Goal: Task Accomplishment & Management: Manage account settings

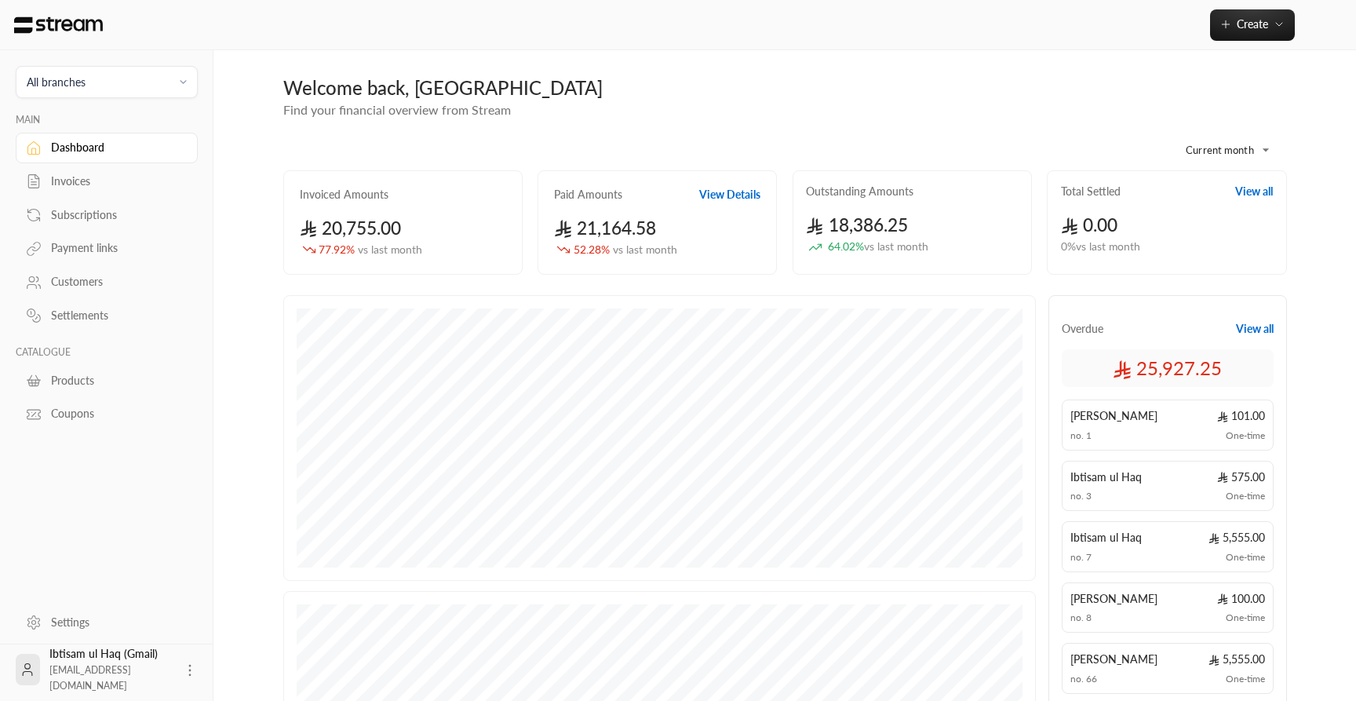
click at [85, 249] on div "Payment links" at bounding box center [114, 248] width 127 height 16
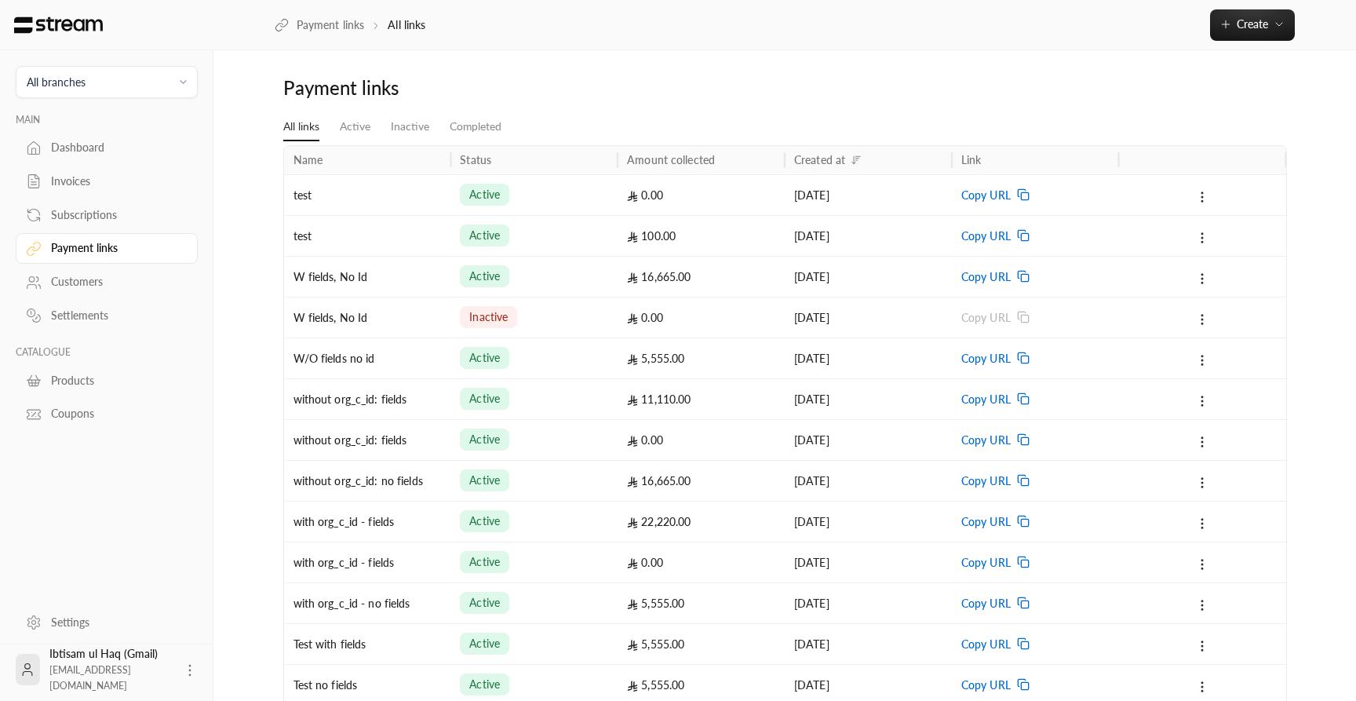
click at [400, 202] on div "test" at bounding box center [367, 195] width 148 height 40
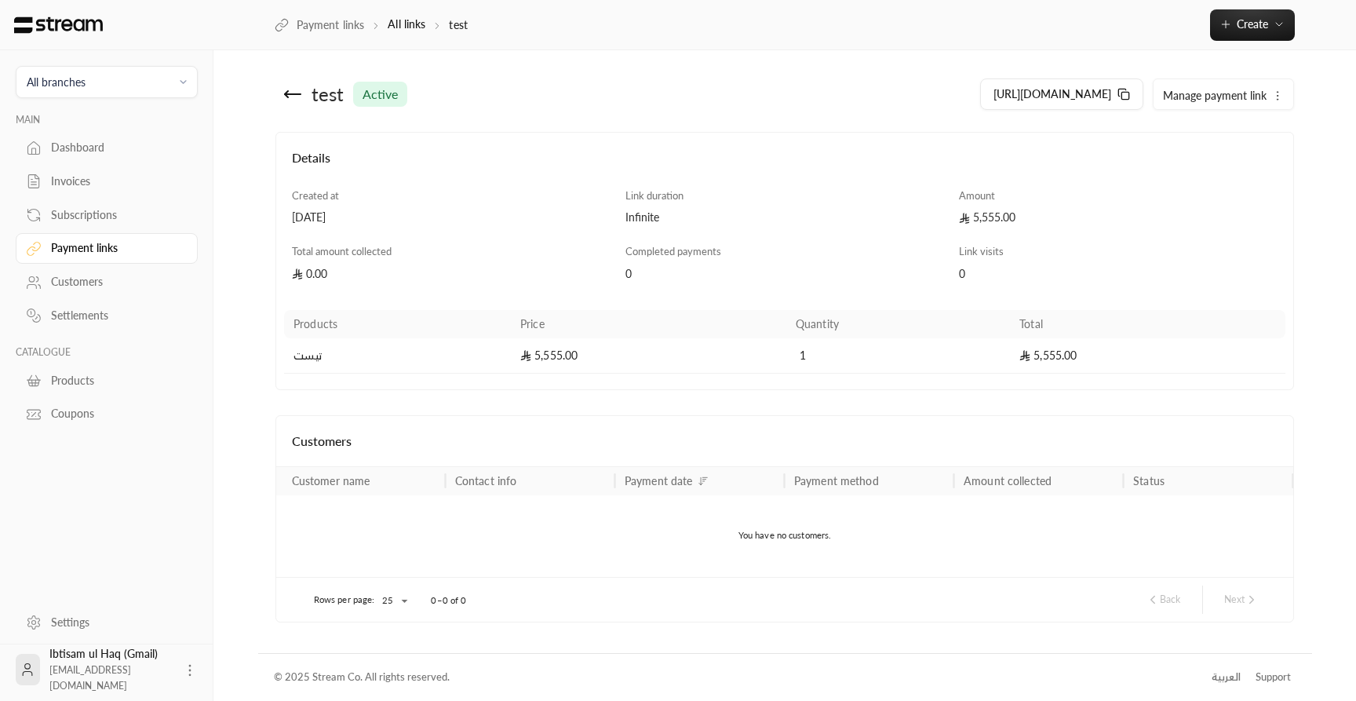
click at [286, 94] on icon at bounding box center [293, 94] width 16 height 0
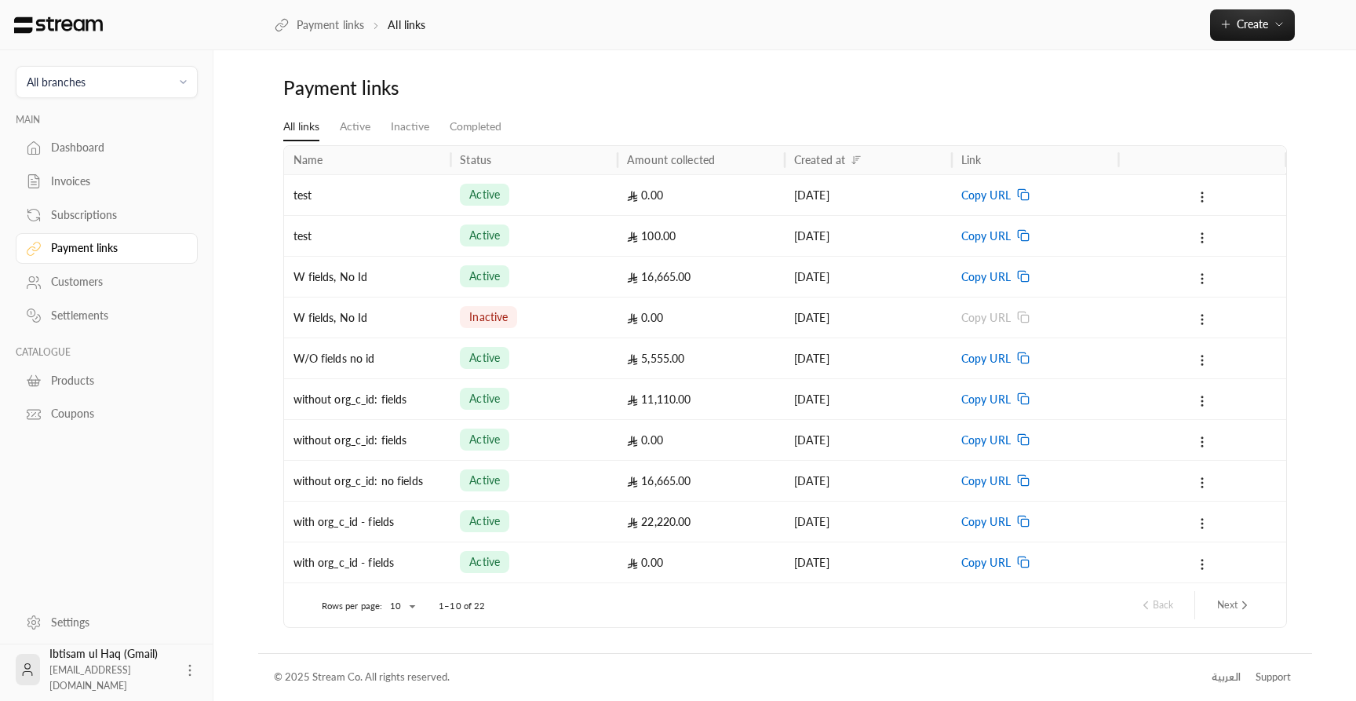
click at [411, 365] on div "W/O fields no id" at bounding box center [367, 358] width 148 height 40
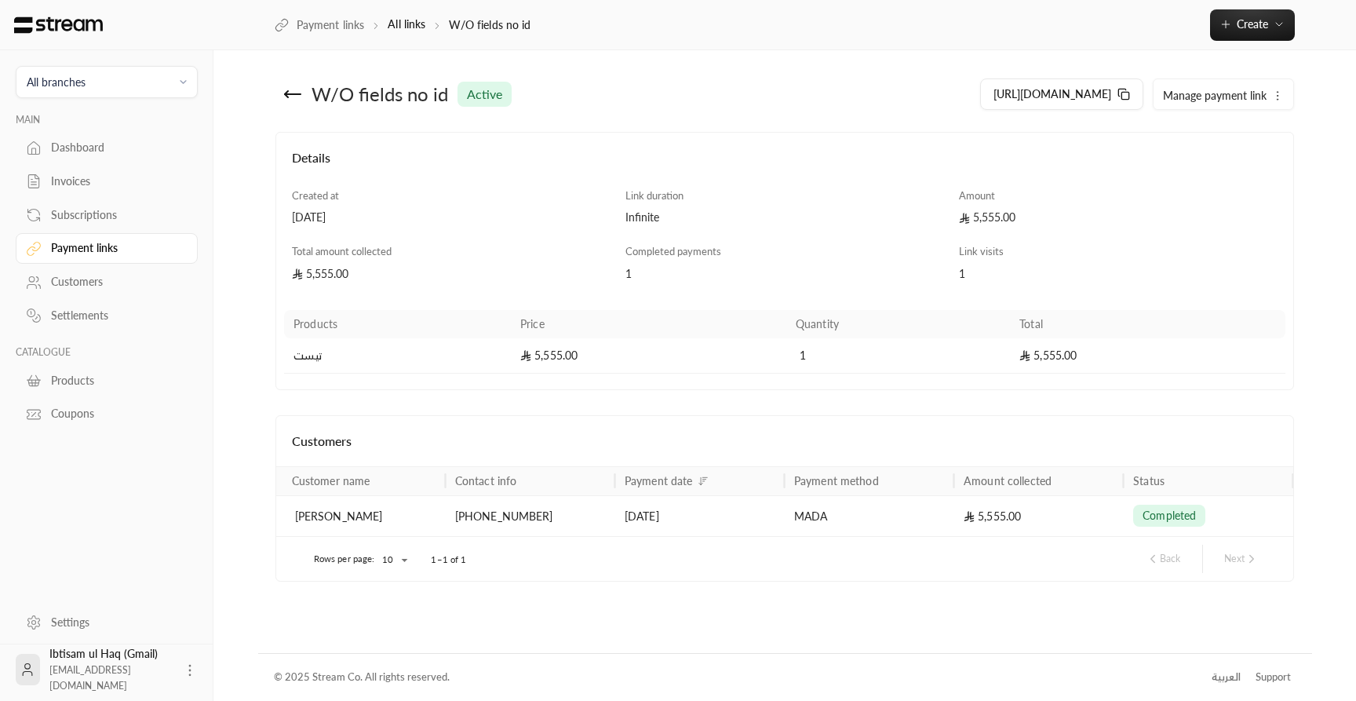
click at [421, 515] on div "[PERSON_NAME]" at bounding box center [365, 516] width 141 height 40
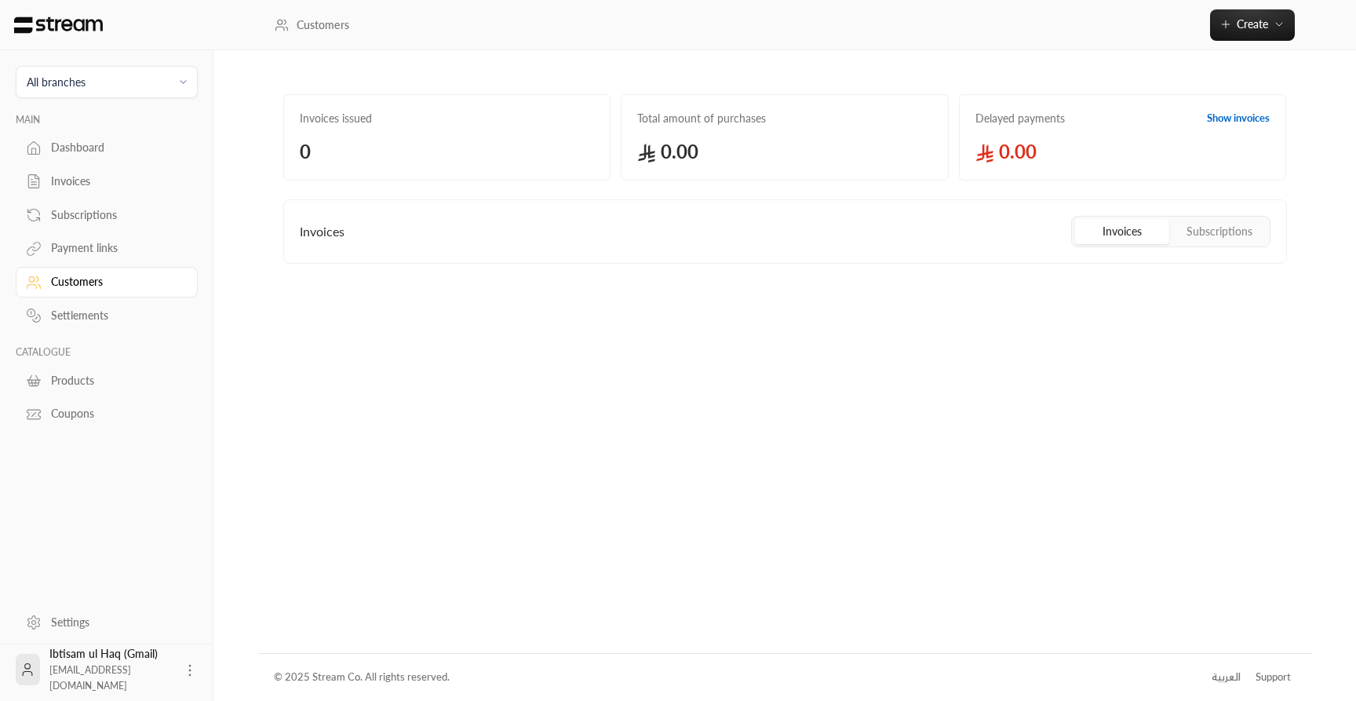
click at [185, 668] on icon at bounding box center [190, 670] width 16 height 16
click at [277, 559] on div at bounding box center [678, 350] width 1356 height 701
click at [89, 282] on div "Customers" at bounding box center [114, 282] width 127 height 16
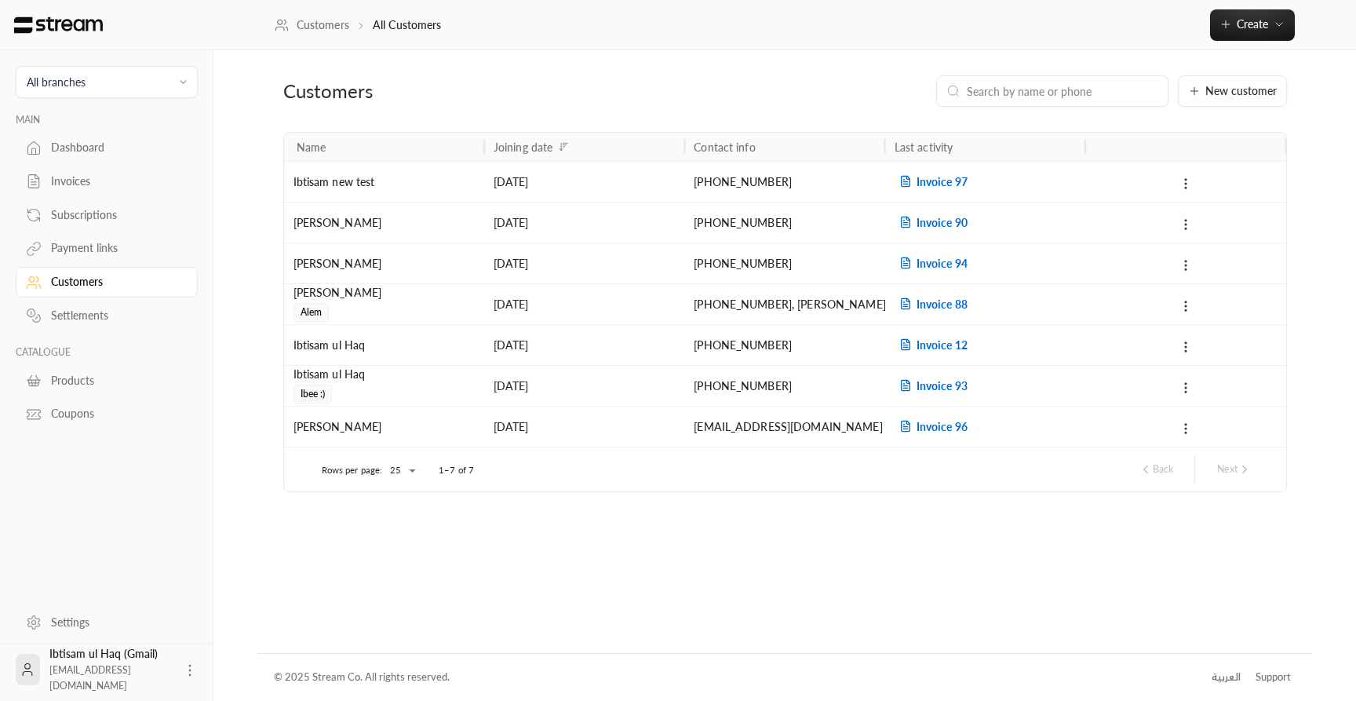
click at [78, 253] on div "Payment links" at bounding box center [114, 248] width 127 height 16
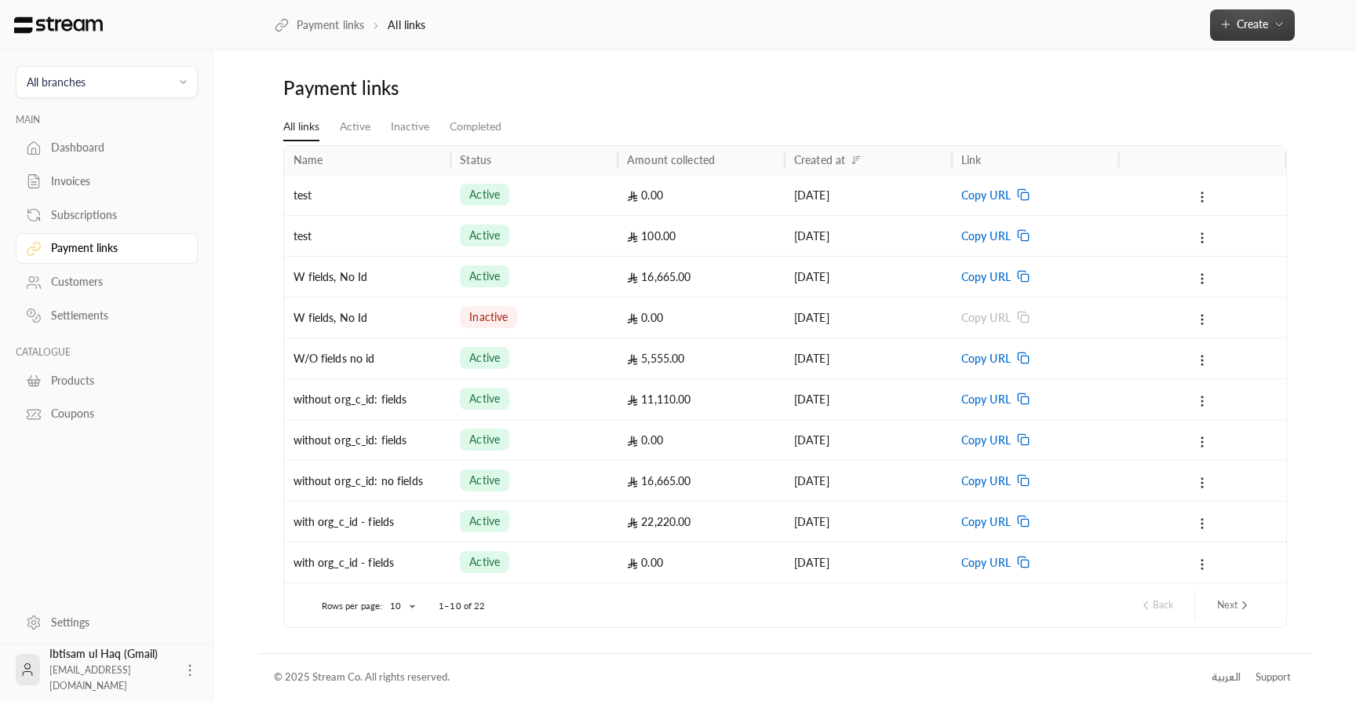
click at [1262, 31] on button "Create" at bounding box center [1252, 24] width 85 height 31
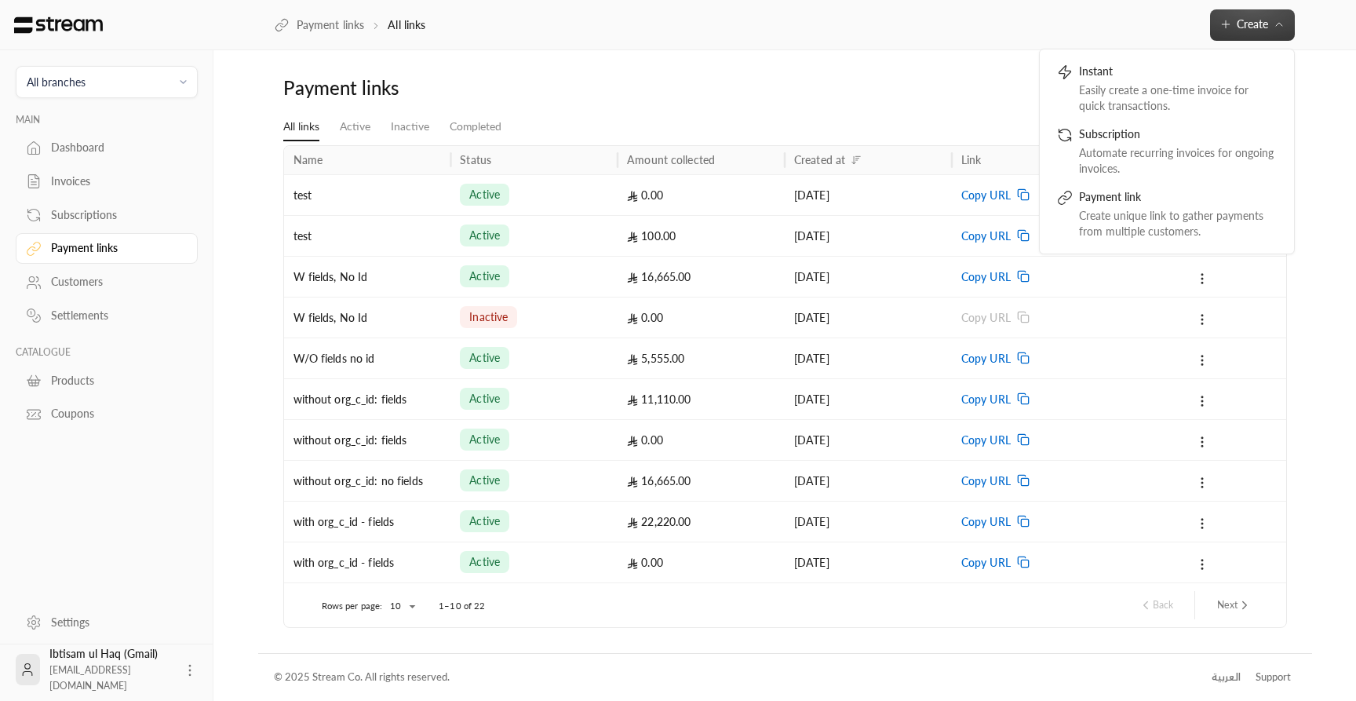
click at [93, 82] on span "All branches" at bounding box center [107, 82] width 162 height 18
click at [71, 164] on li "Main Branch" at bounding box center [107, 155] width 162 height 31
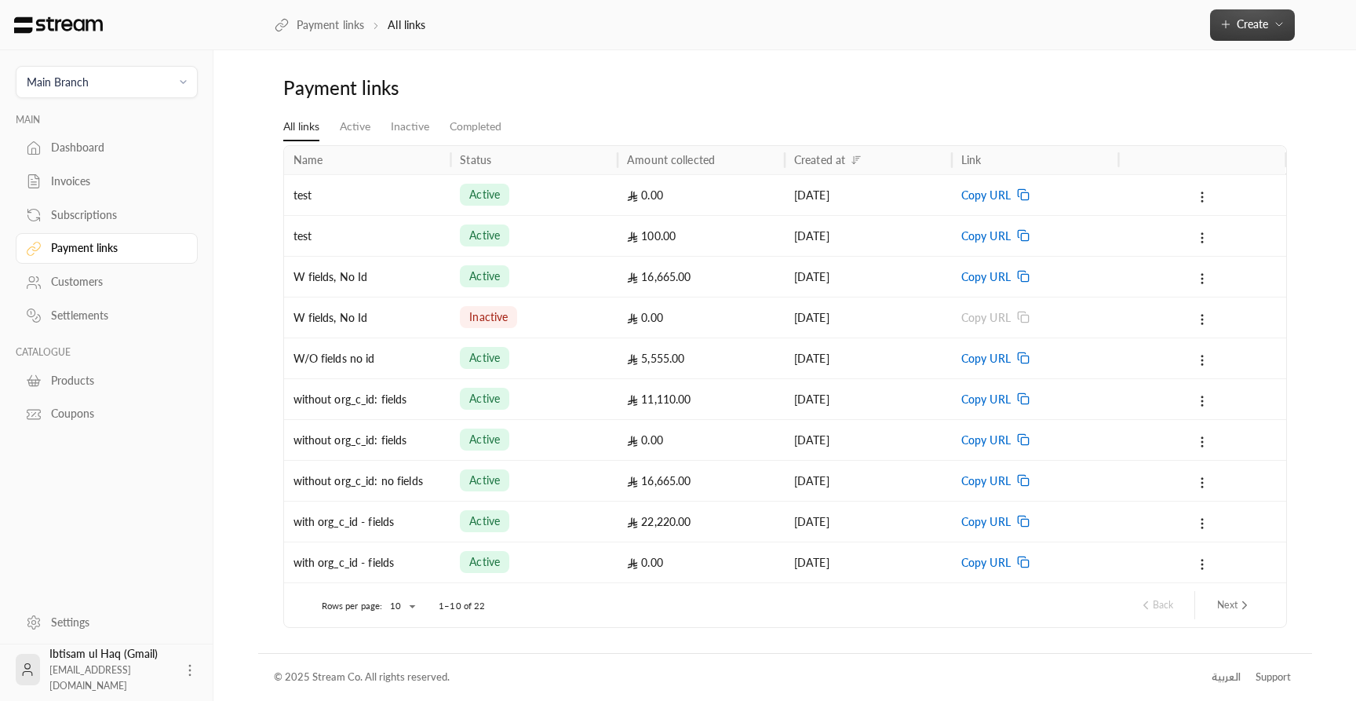
click at [1262, 31] on span "Create" at bounding box center [1251, 23] width 31 height 13
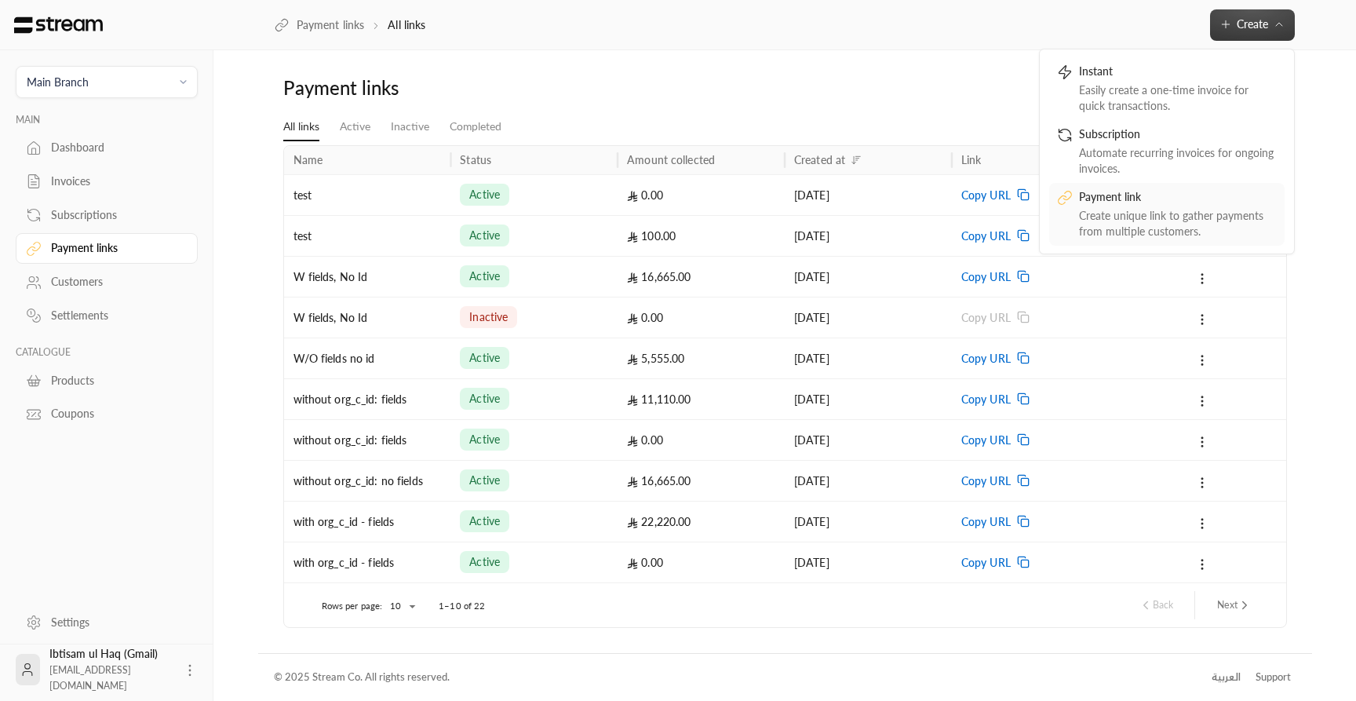
click at [1124, 202] on div "Payment link" at bounding box center [1178, 198] width 198 height 19
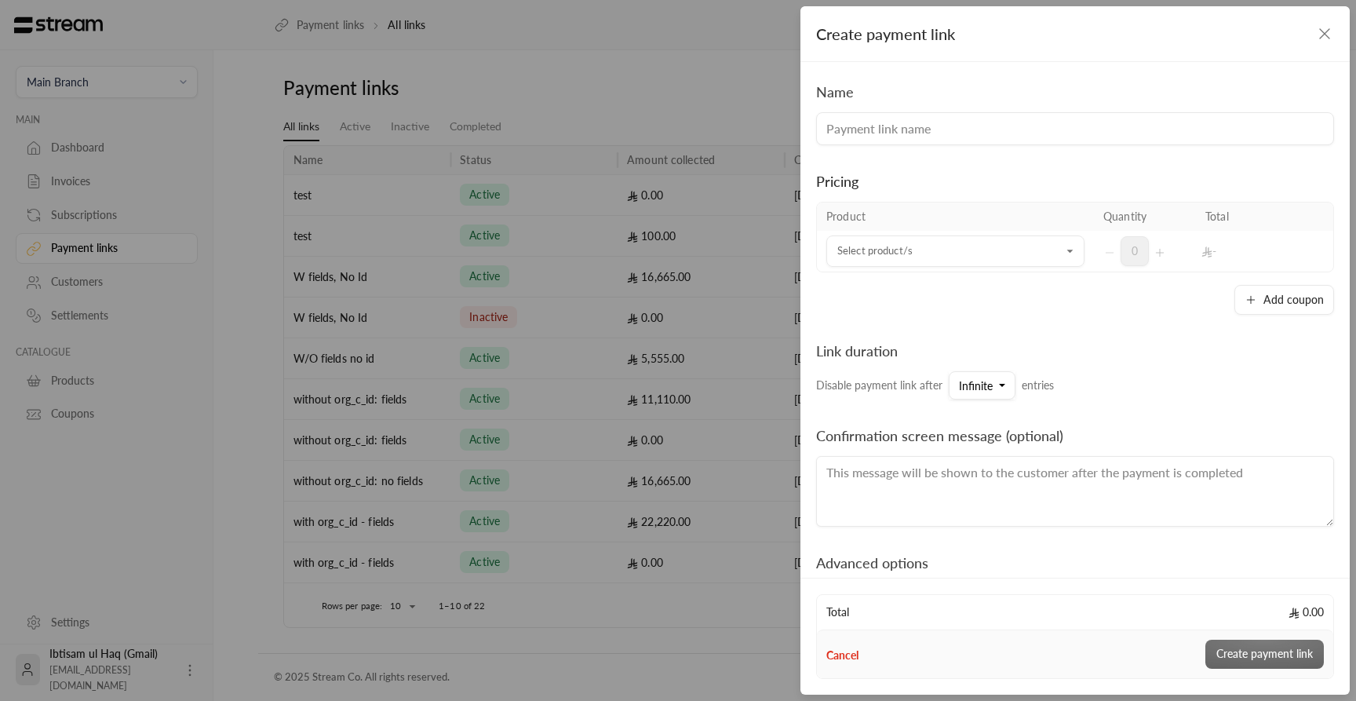
click at [969, 127] on input at bounding box center [1075, 128] width 518 height 33
type input "n"
click at [588, 151] on div "Create payment link Name Pricing Product Quantity Total Select product/s Select…" at bounding box center [678, 350] width 1356 height 701
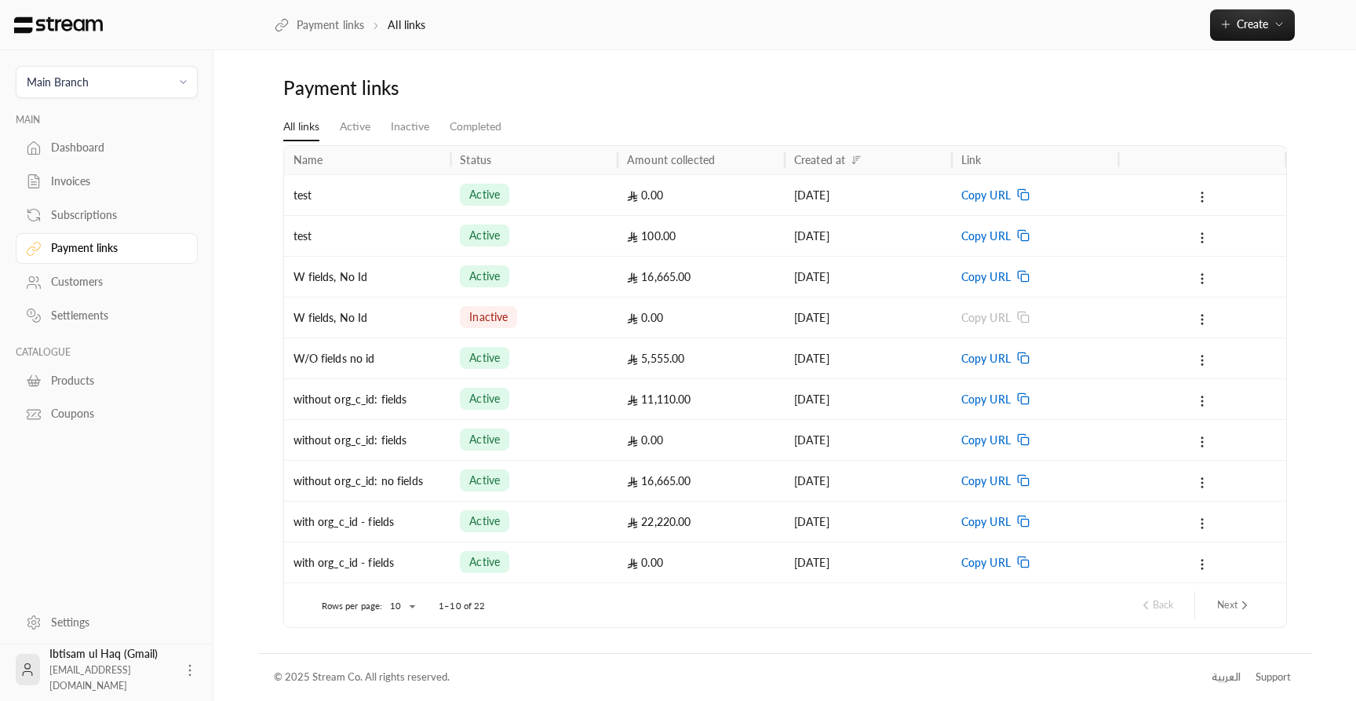
click at [355, 363] on div "W/O fields no id" at bounding box center [367, 358] width 148 height 40
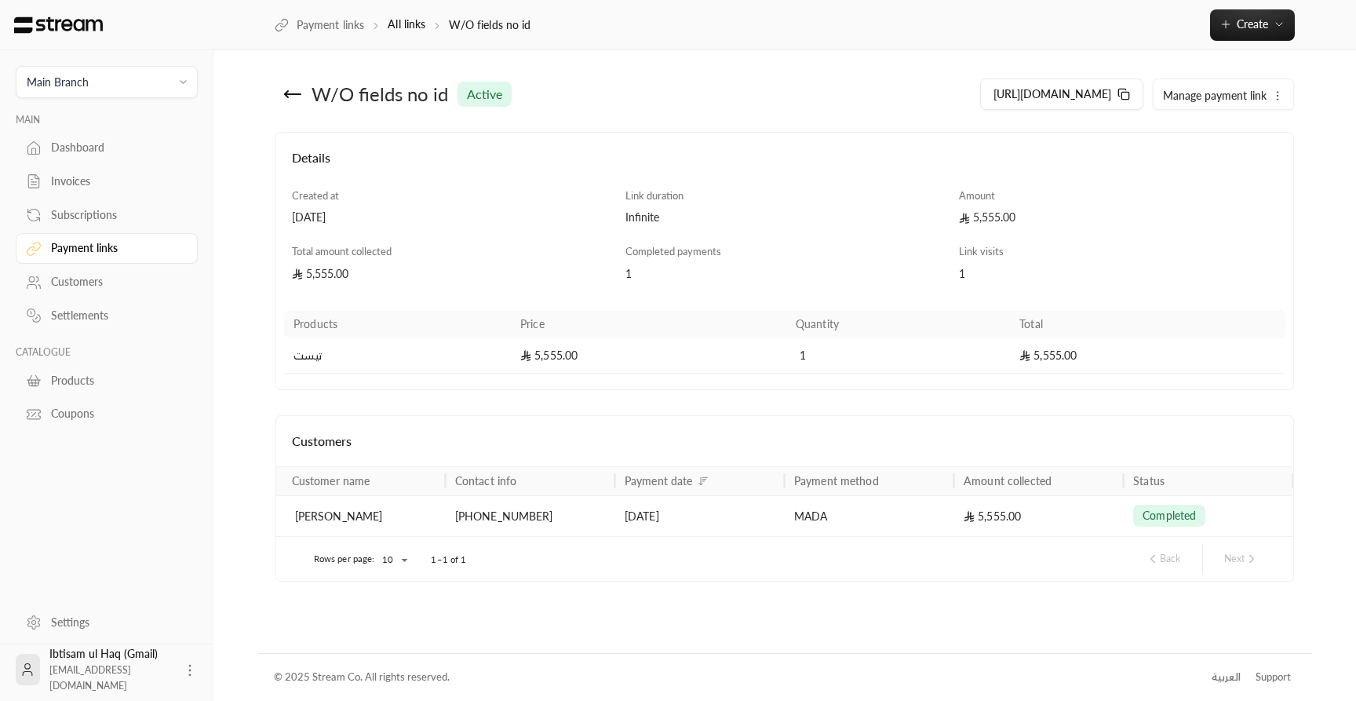
click at [752, 511] on div "[DATE]" at bounding box center [699, 516] width 151 height 40
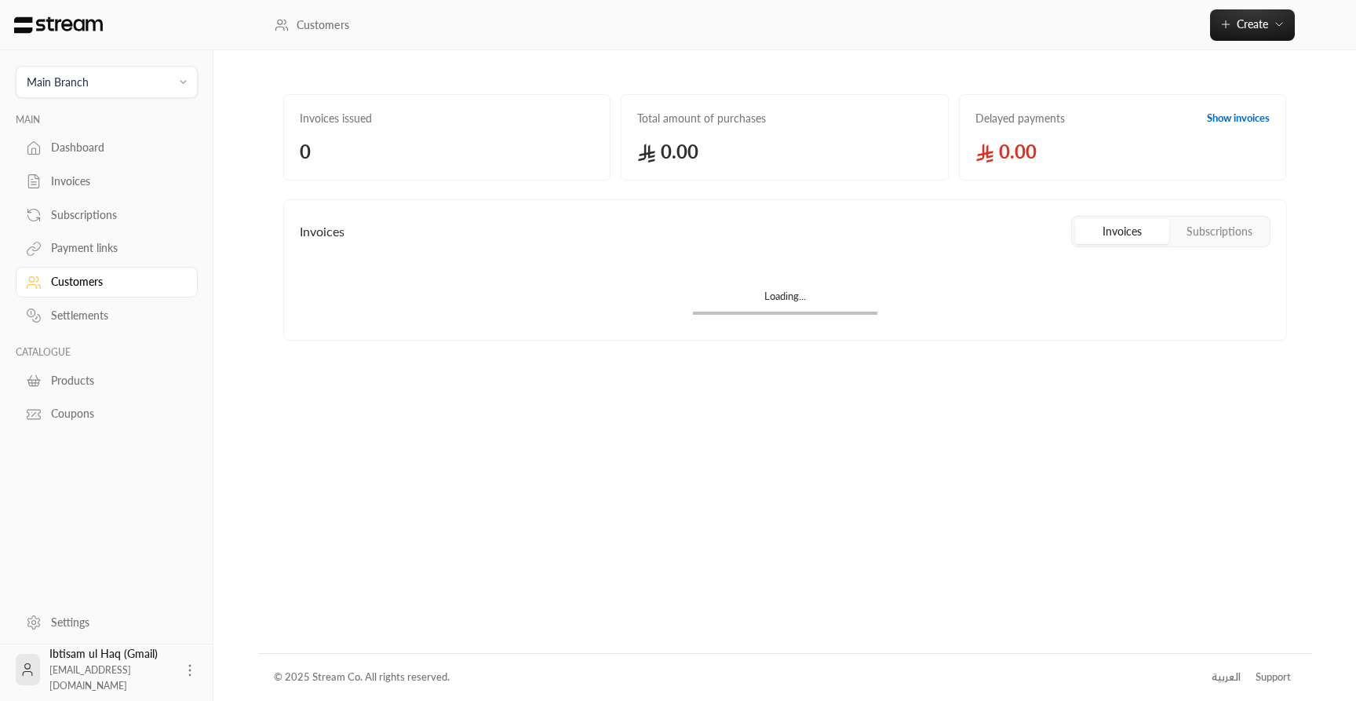
click at [71, 145] on div "Dashboard" at bounding box center [114, 148] width 127 height 16
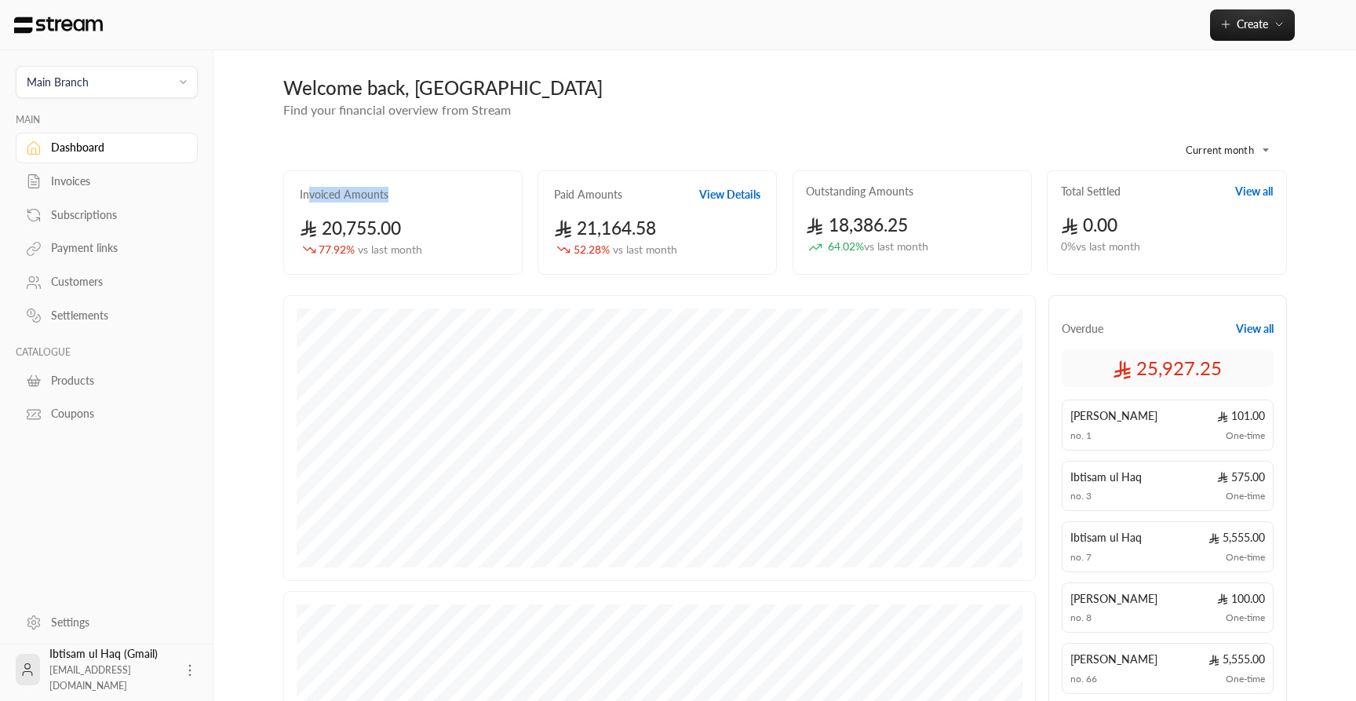
drag, startPoint x: 306, startPoint y: 201, endPoint x: 401, endPoint y: 188, distance: 95.9
click at [401, 188] on div "Invoiced Amounts" at bounding box center [403, 195] width 206 height 16
click at [97, 250] on div "Payment links" at bounding box center [114, 248] width 127 height 16
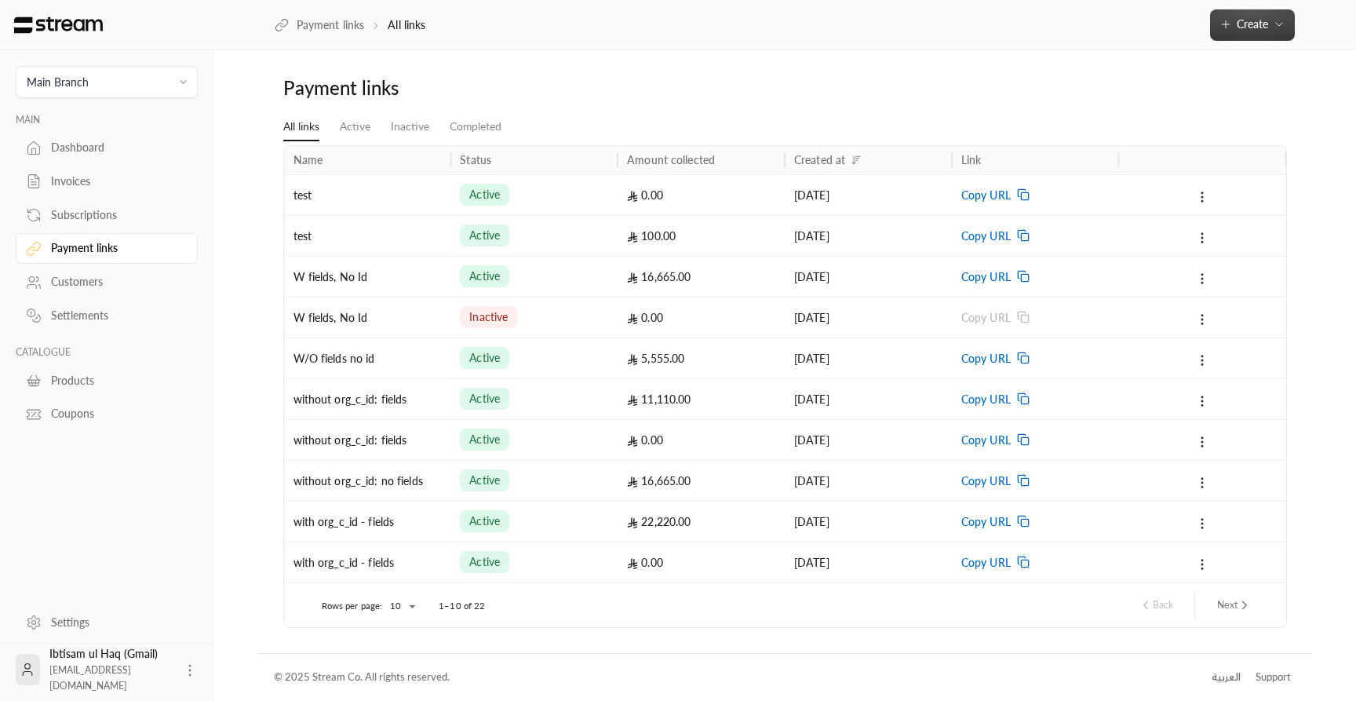
click at [1270, 23] on span "Create" at bounding box center [1252, 23] width 66 height 13
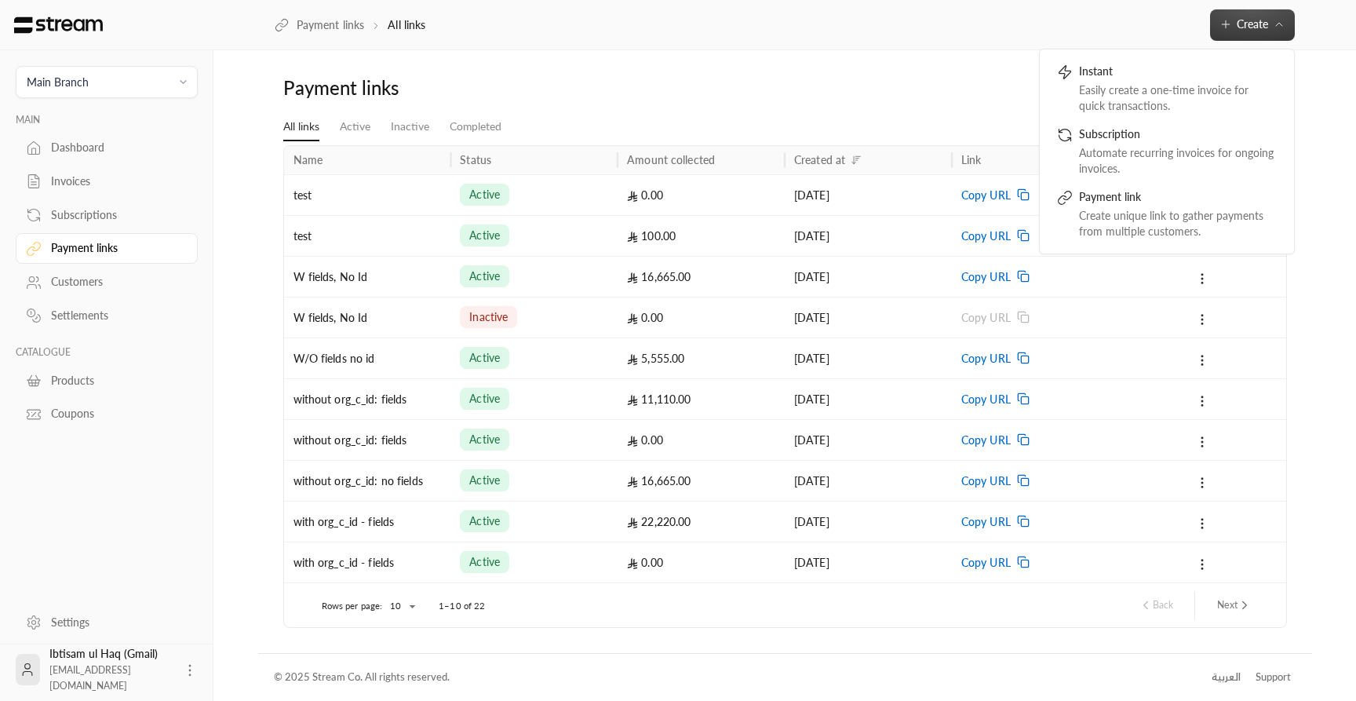
click at [898, 77] on div "Payment links" at bounding box center [784, 94] width 1019 height 38
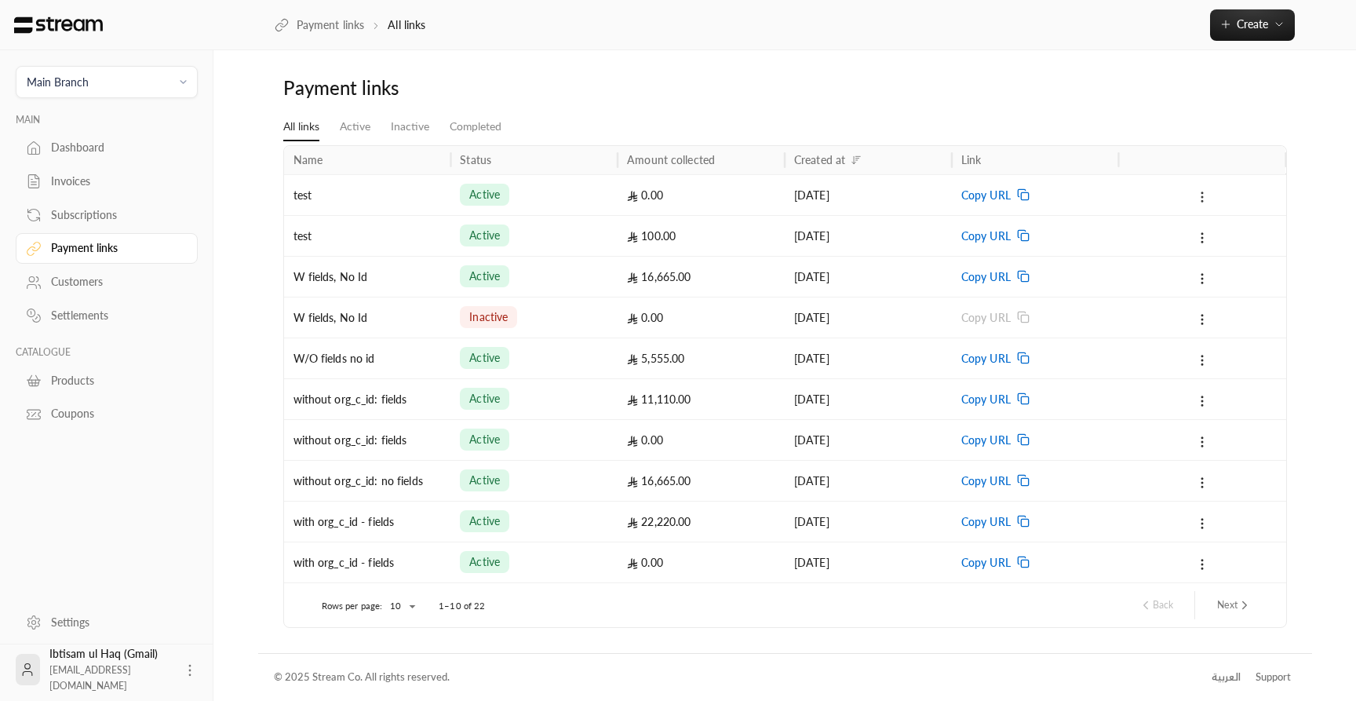
click at [1202, 197] on circle at bounding box center [1202, 197] width 2 height 2
click at [1236, 263] on li "Deactivate" at bounding box center [1232, 266] width 65 height 28
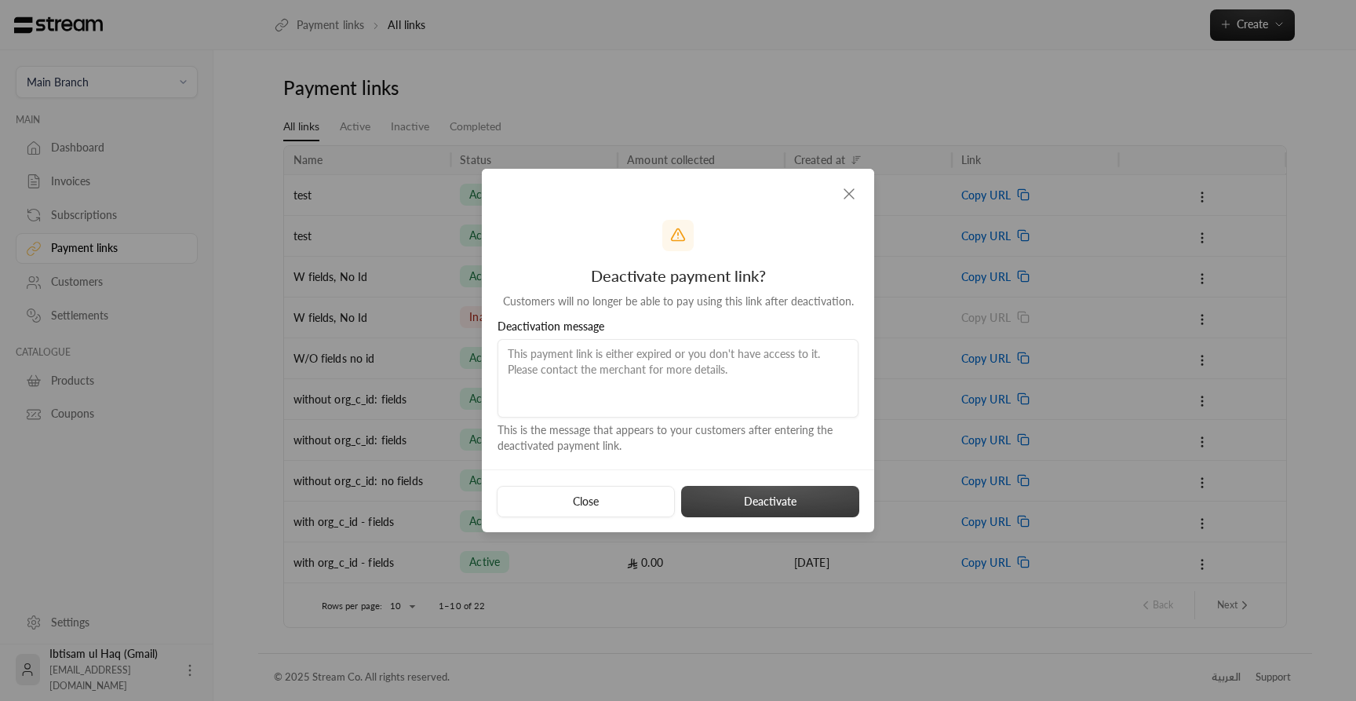
click at [748, 492] on button "Deactivate" at bounding box center [770, 501] width 178 height 31
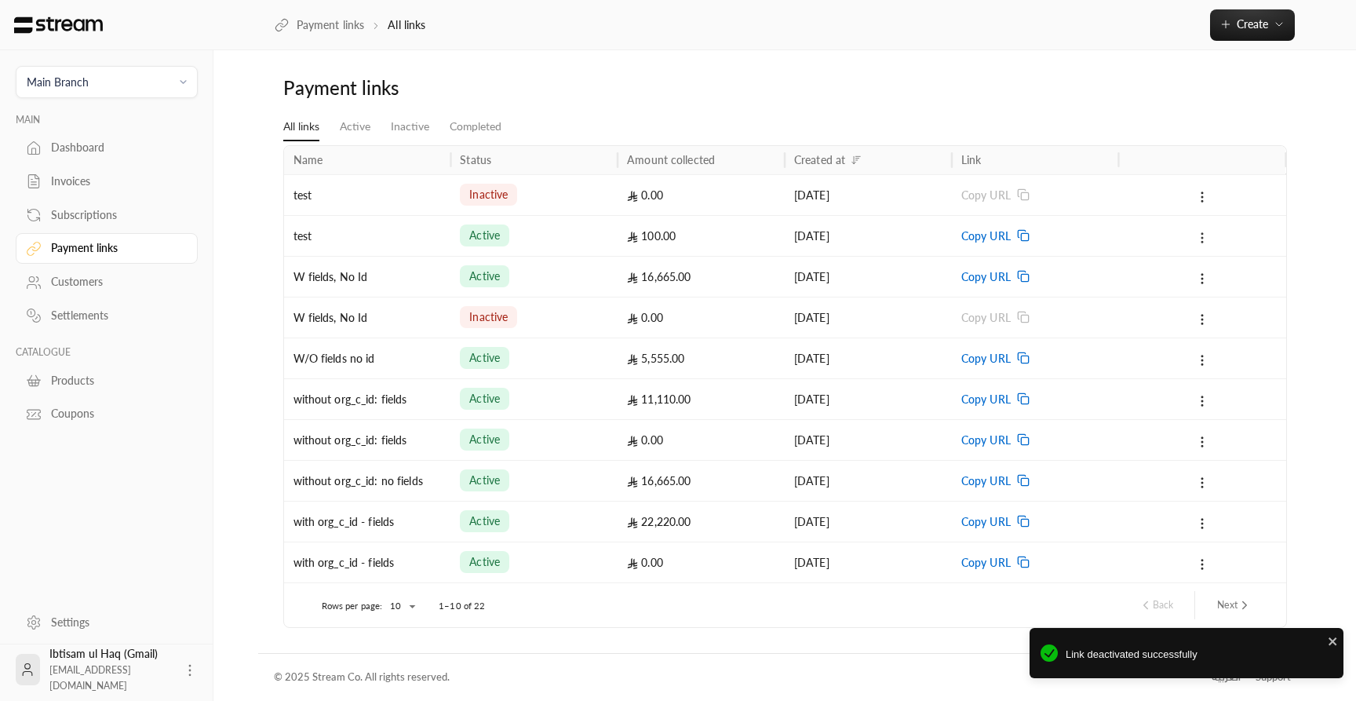
click at [1203, 231] on button at bounding box center [1201, 237] width 17 height 18
click at [1237, 306] on li "Deactivate" at bounding box center [1232, 307] width 65 height 28
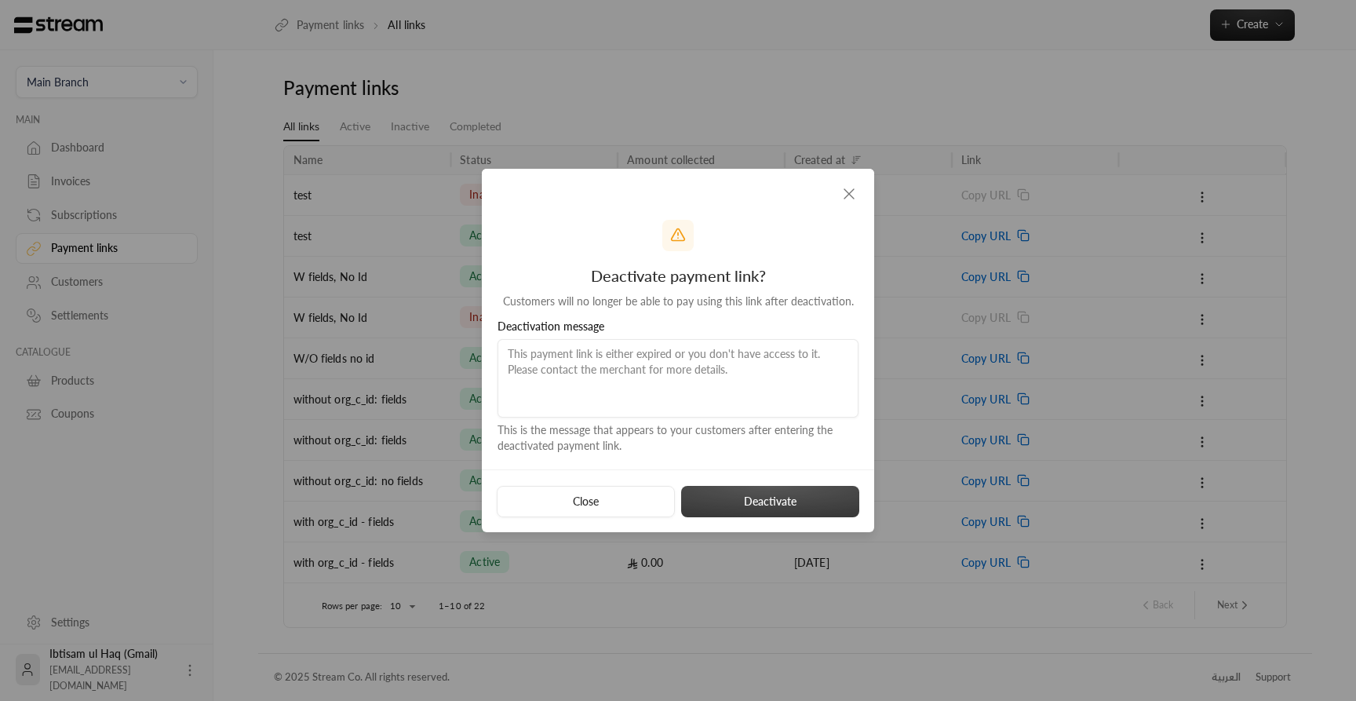
click at [825, 492] on button "Deactivate" at bounding box center [770, 501] width 178 height 31
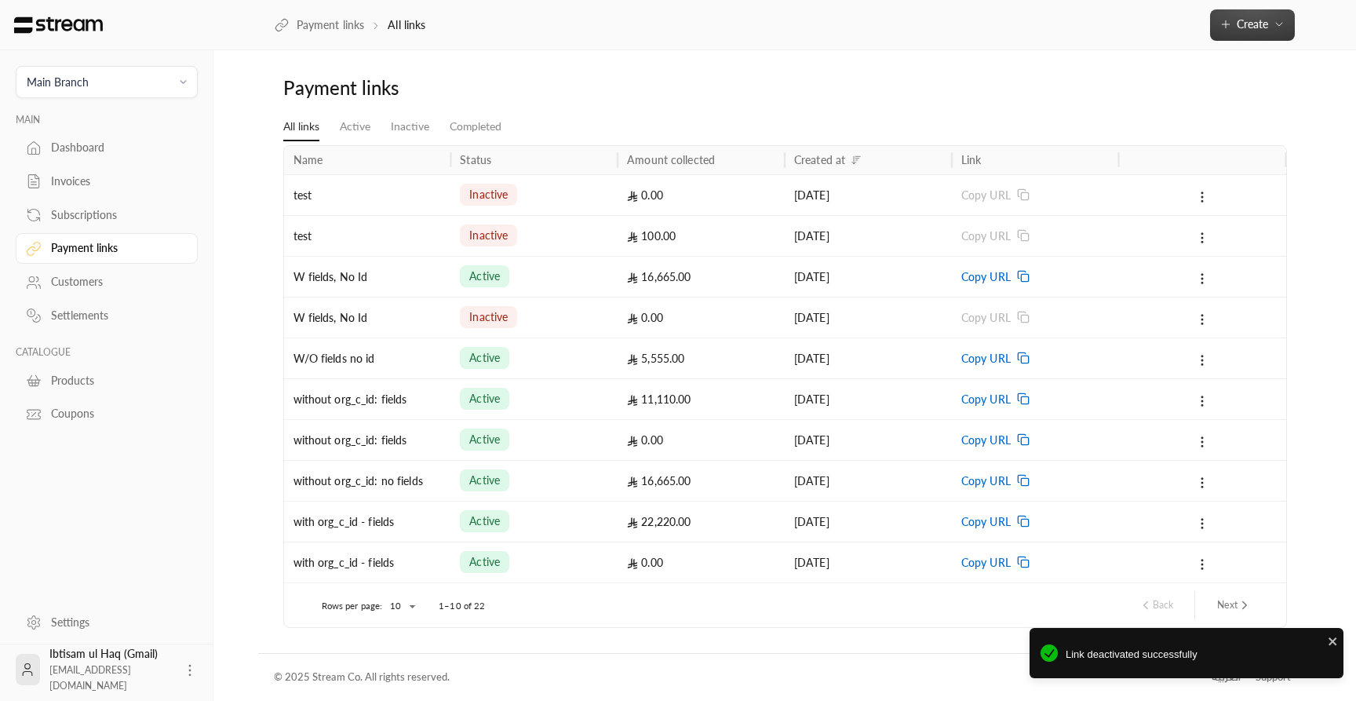
click at [1261, 30] on span "Create" at bounding box center [1251, 23] width 31 height 13
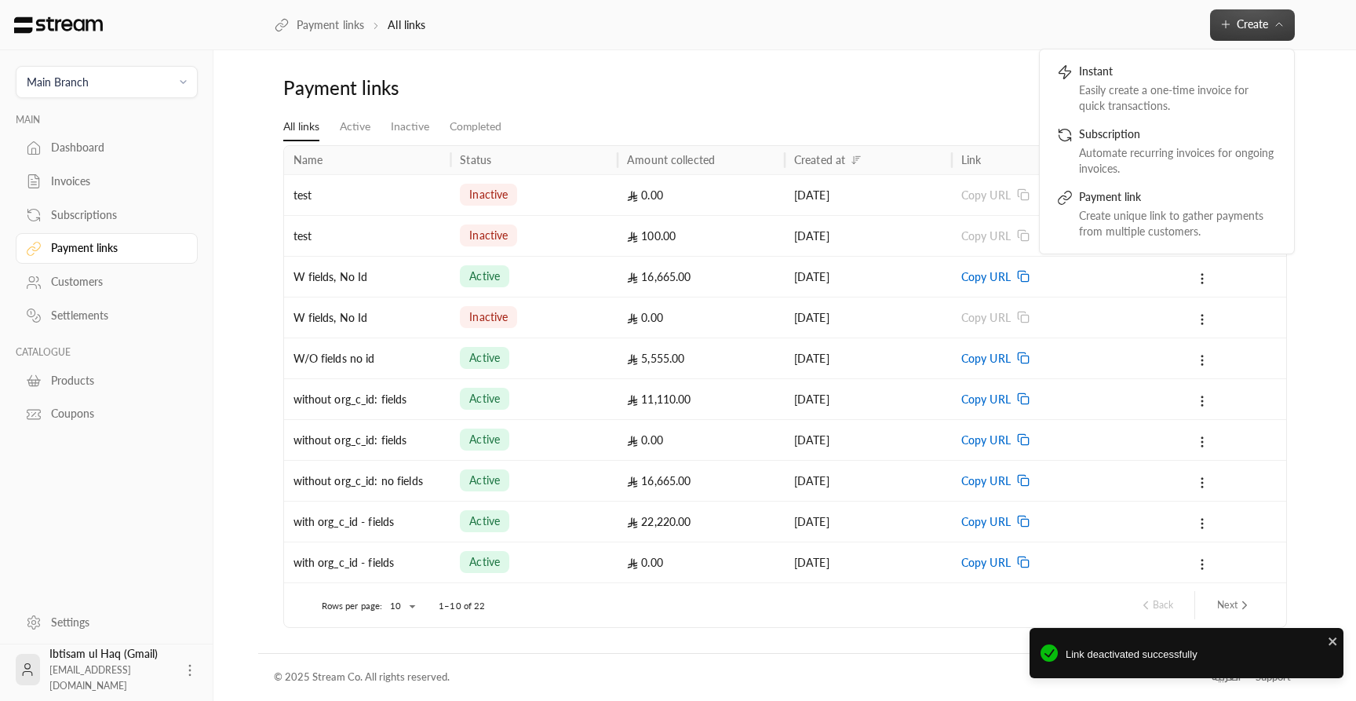
click at [1009, 276] on span "Copy URL" at bounding box center [985, 277] width 49 height 40
click at [728, 288] on div "16,665.00" at bounding box center [701, 277] width 148 height 40
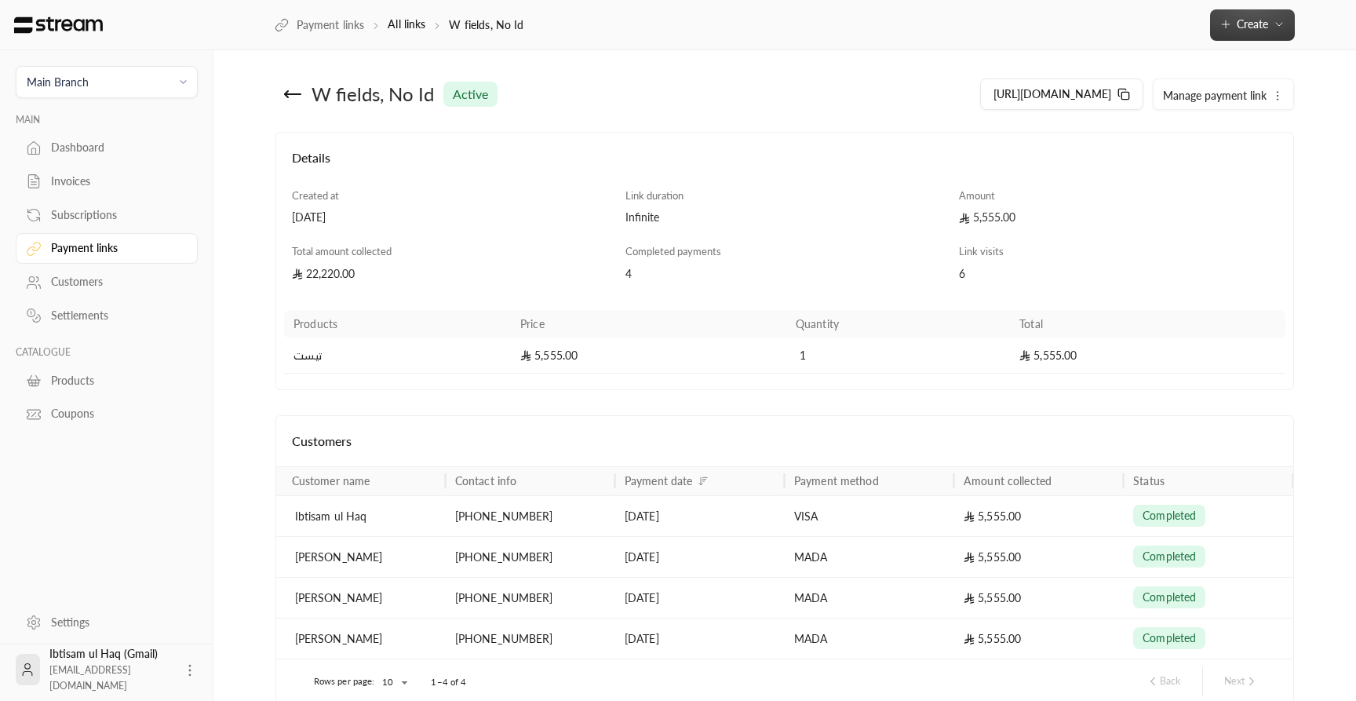
click at [1245, 37] on button "Create" at bounding box center [1252, 24] width 85 height 31
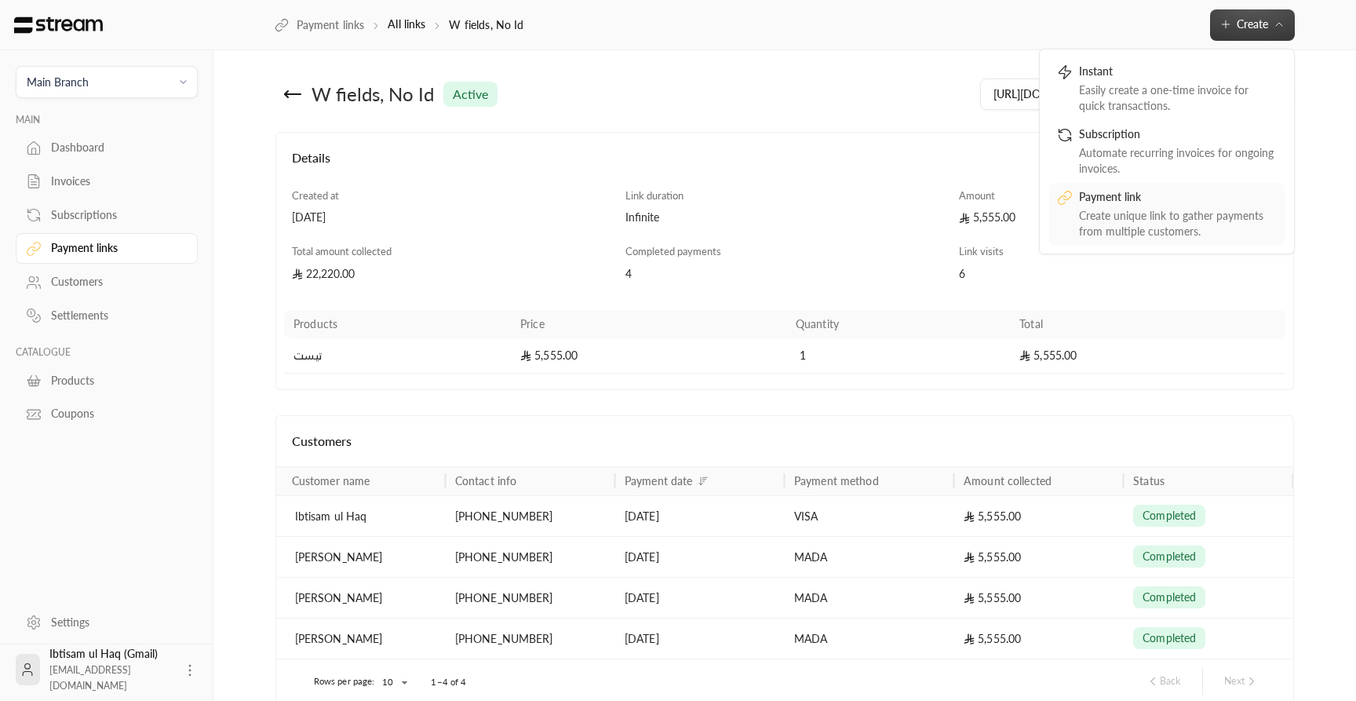
click at [1169, 195] on div "Payment link" at bounding box center [1178, 198] width 198 height 19
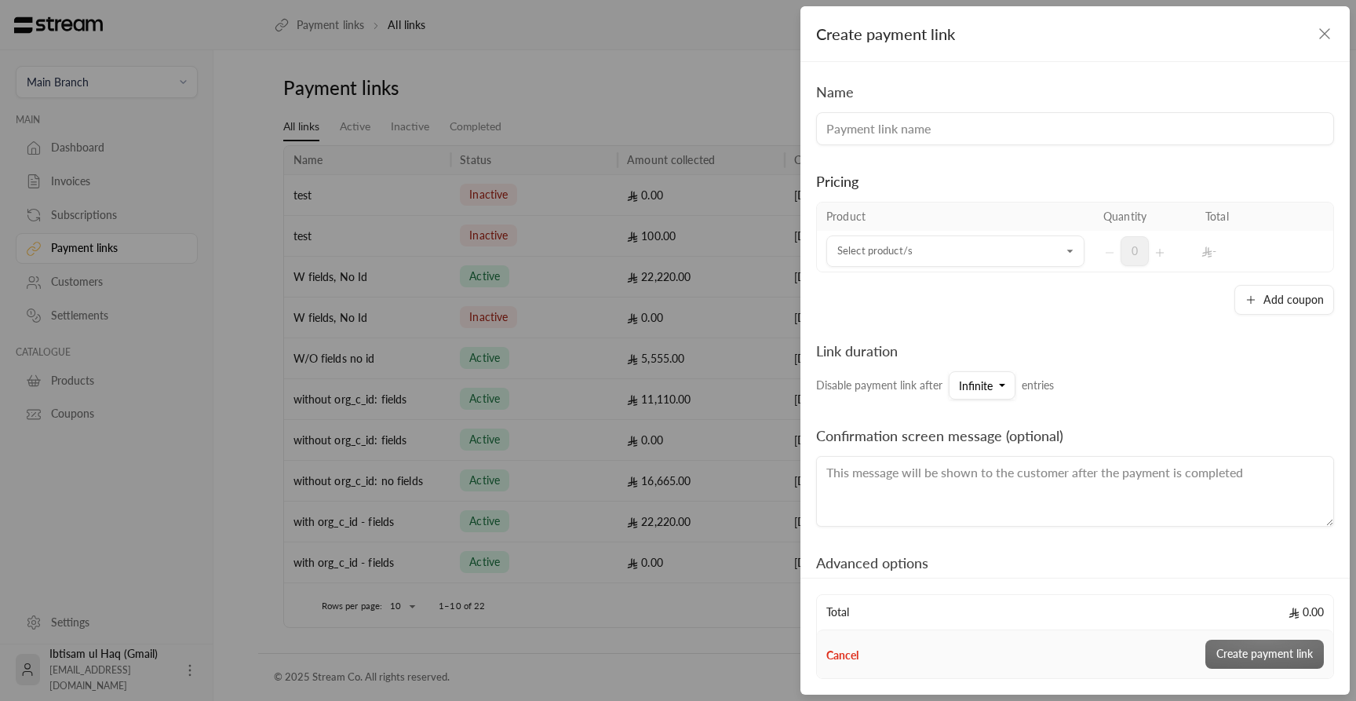
click at [1012, 126] on input at bounding box center [1075, 128] width 518 height 33
type input "123"
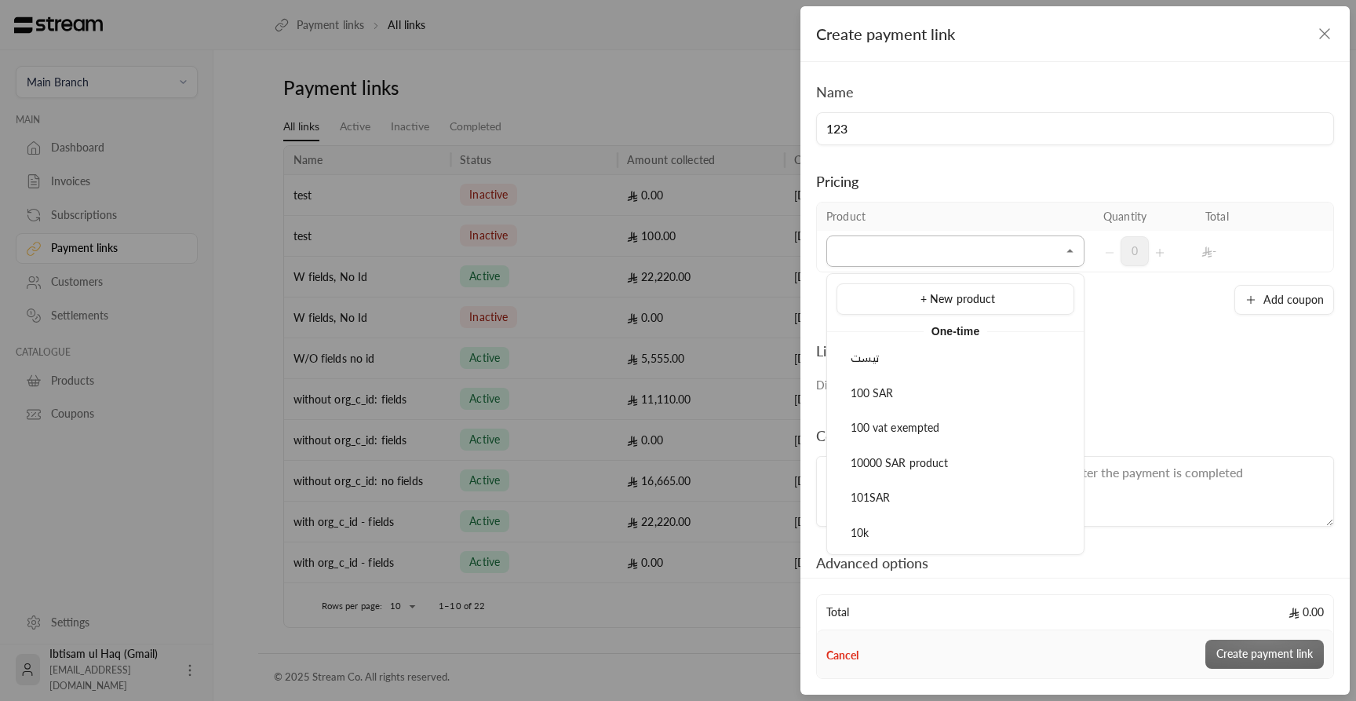
click at [963, 260] on input "Select product/s" at bounding box center [955, 251] width 258 height 27
click at [938, 392] on div "100 SAR" at bounding box center [955, 393] width 220 height 16
type input "*******"
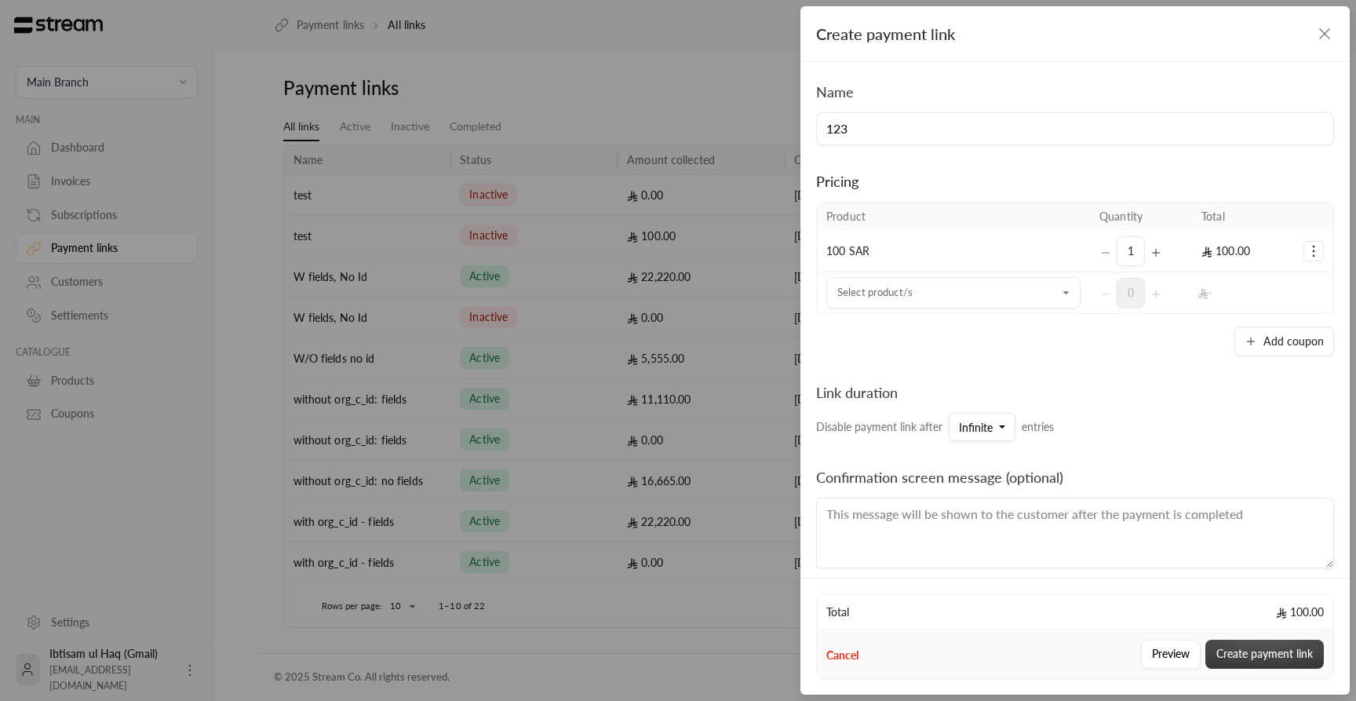
click at [1246, 650] on button "Create payment link" at bounding box center [1264, 653] width 118 height 29
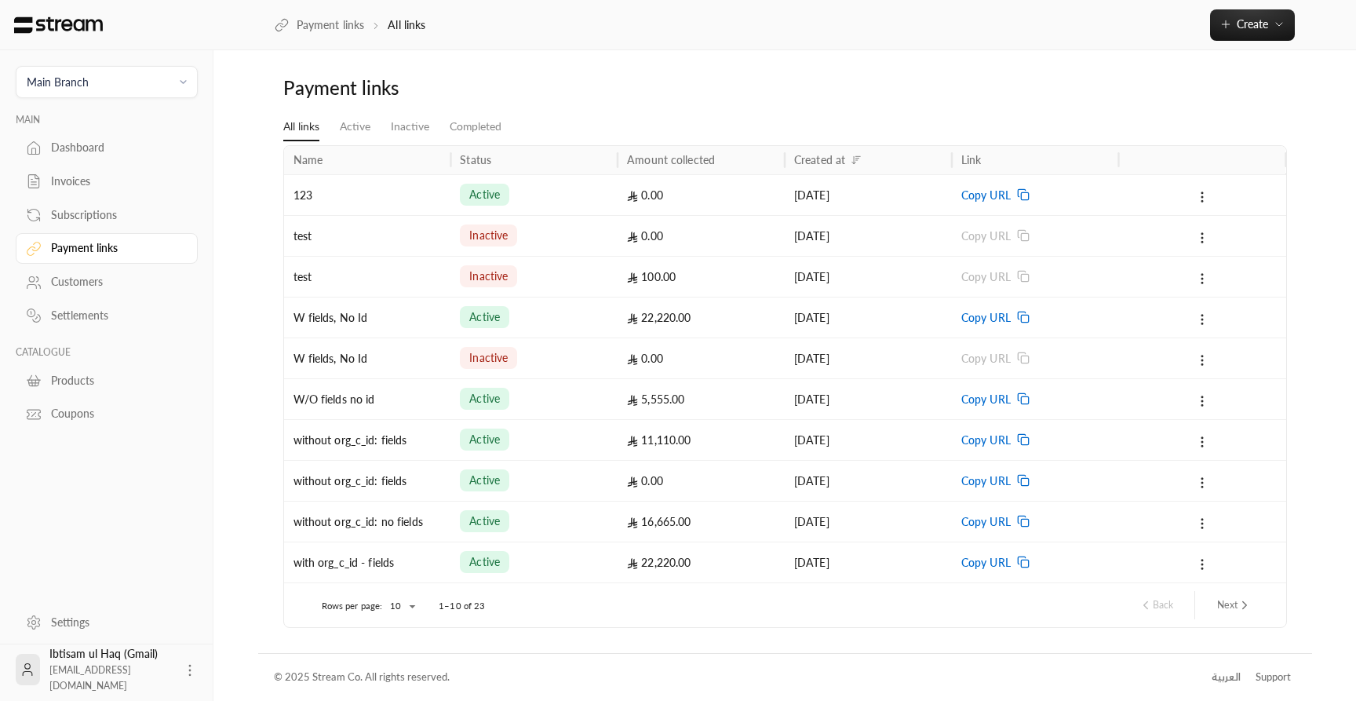
click at [894, 194] on div "[DATE]" at bounding box center [868, 195] width 148 height 40
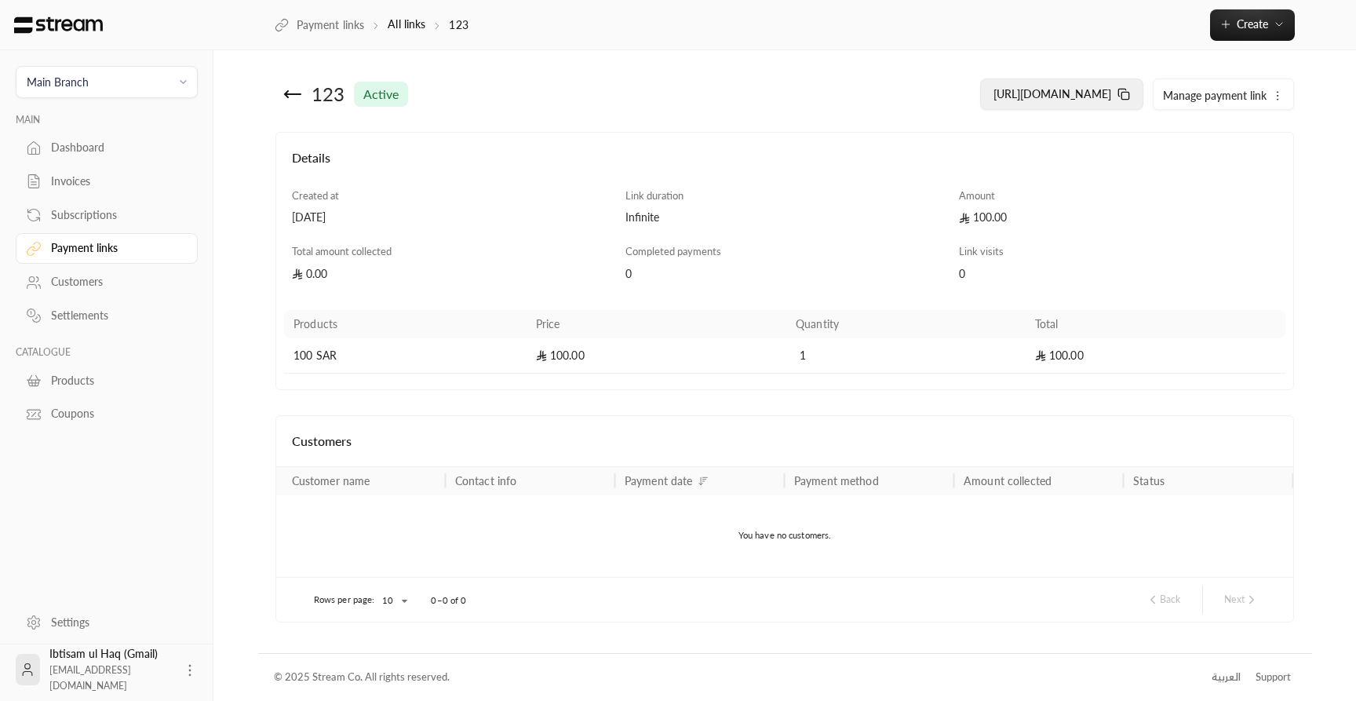
click at [1059, 100] on span "[URL][DOMAIN_NAME]" at bounding box center [1052, 93] width 118 height 13
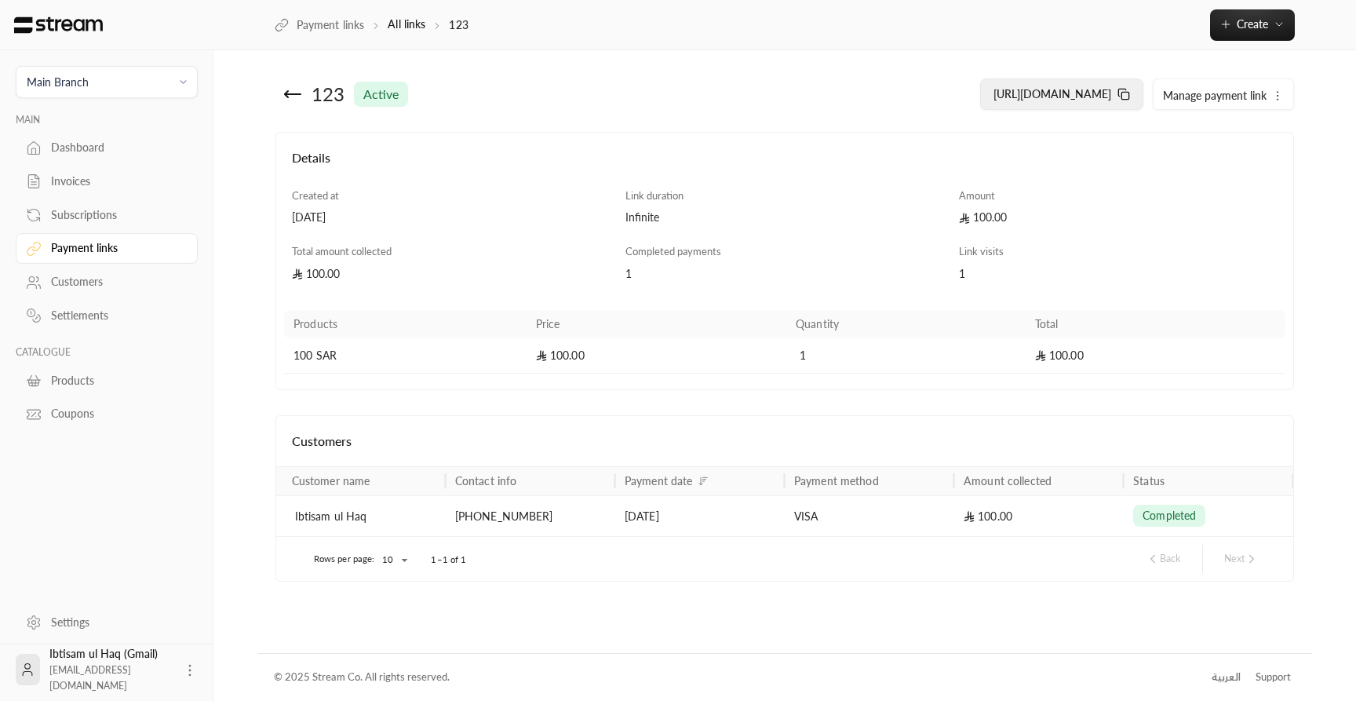
click at [1104, 101] on button "[URL][DOMAIN_NAME]" at bounding box center [1061, 93] width 163 height 31
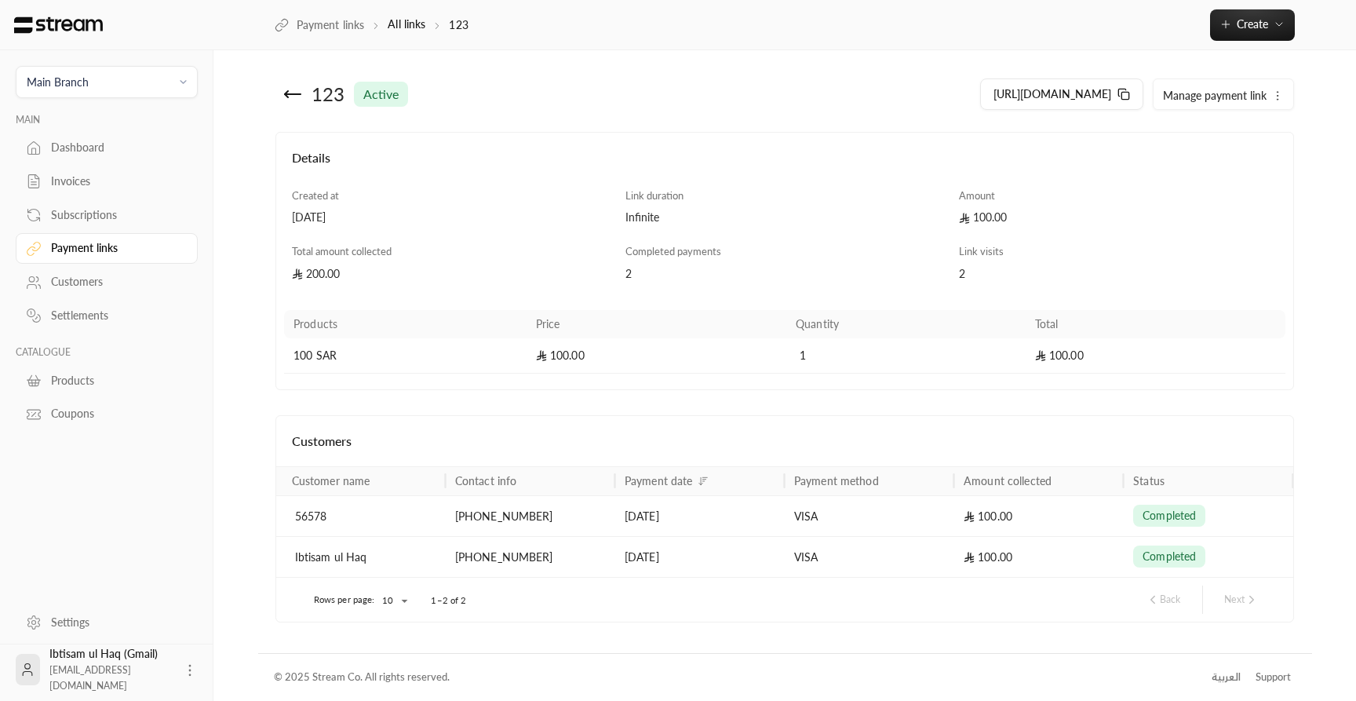
click at [494, 559] on div "[PHONE_NUMBER]" at bounding box center [530, 557] width 151 height 40
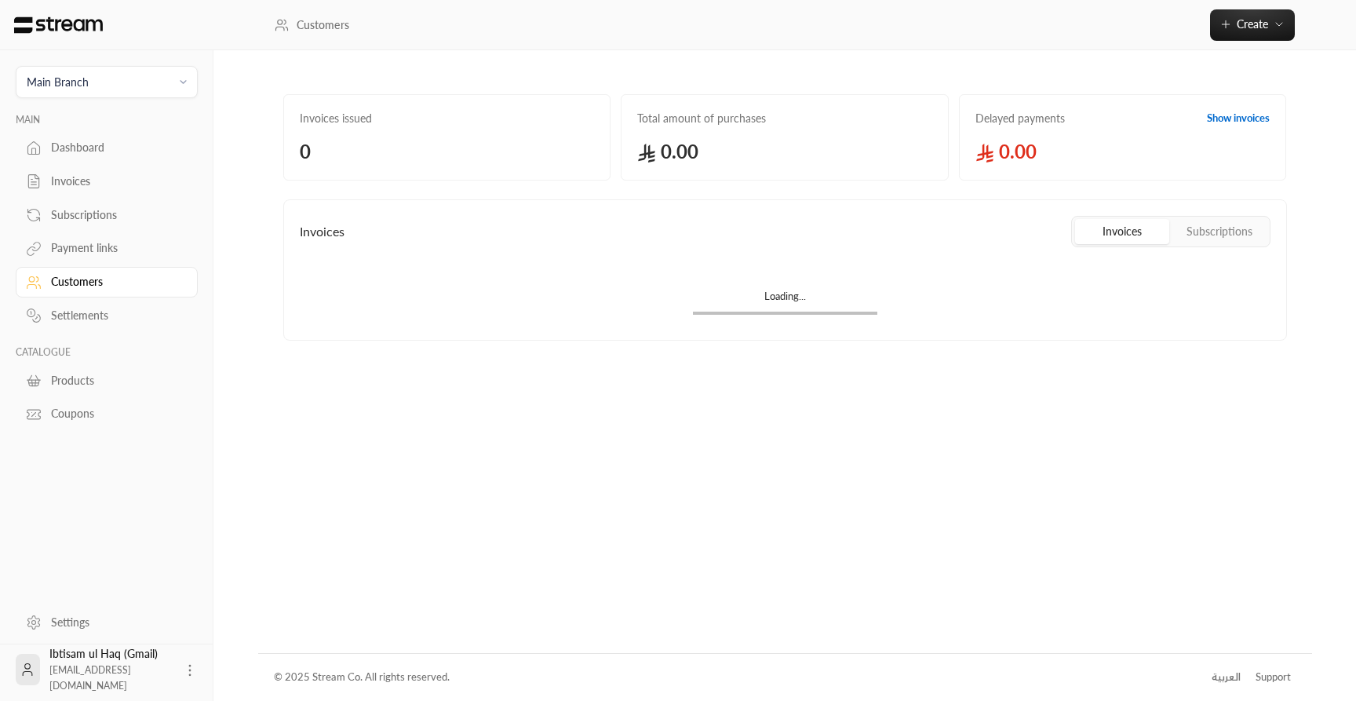
click at [73, 278] on div "Customers" at bounding box center [114, 282] width 127 height 16
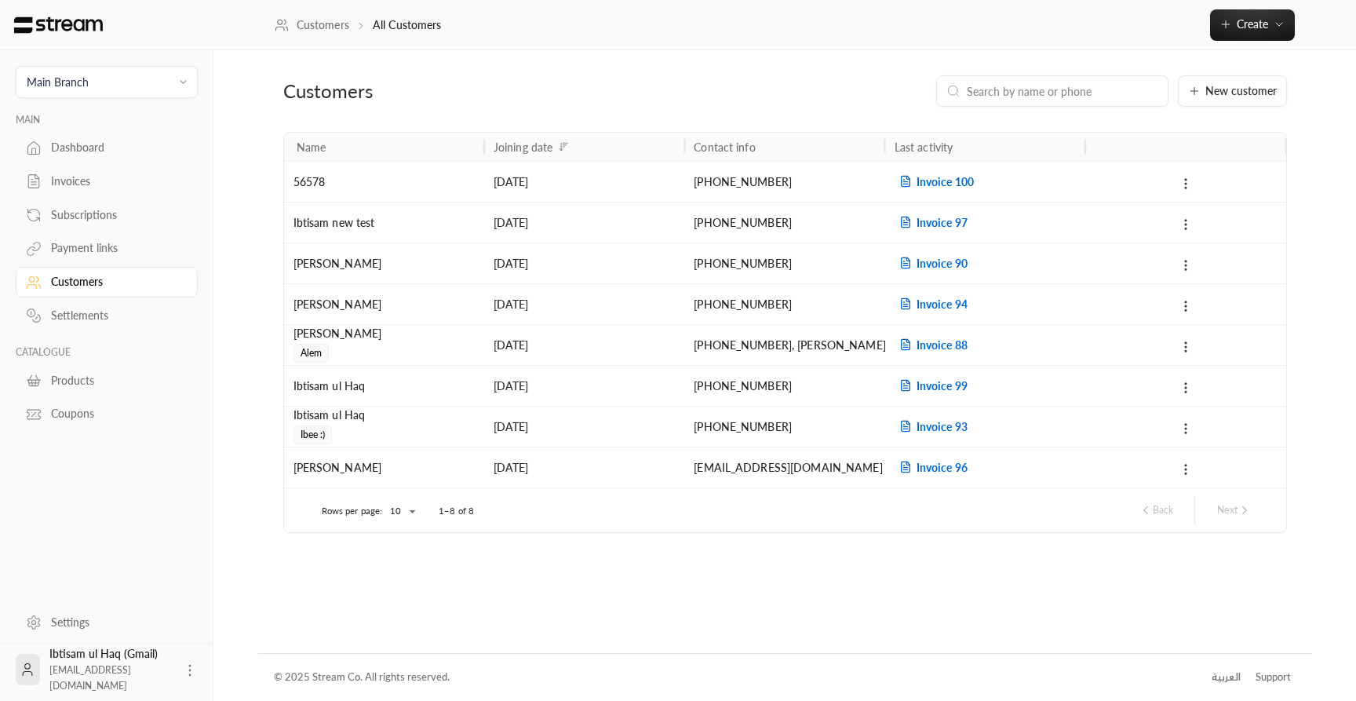
click at [773, 384] on div "[PHONE_NUMBER]" at bounding box center [784, 386] width 181 height 40
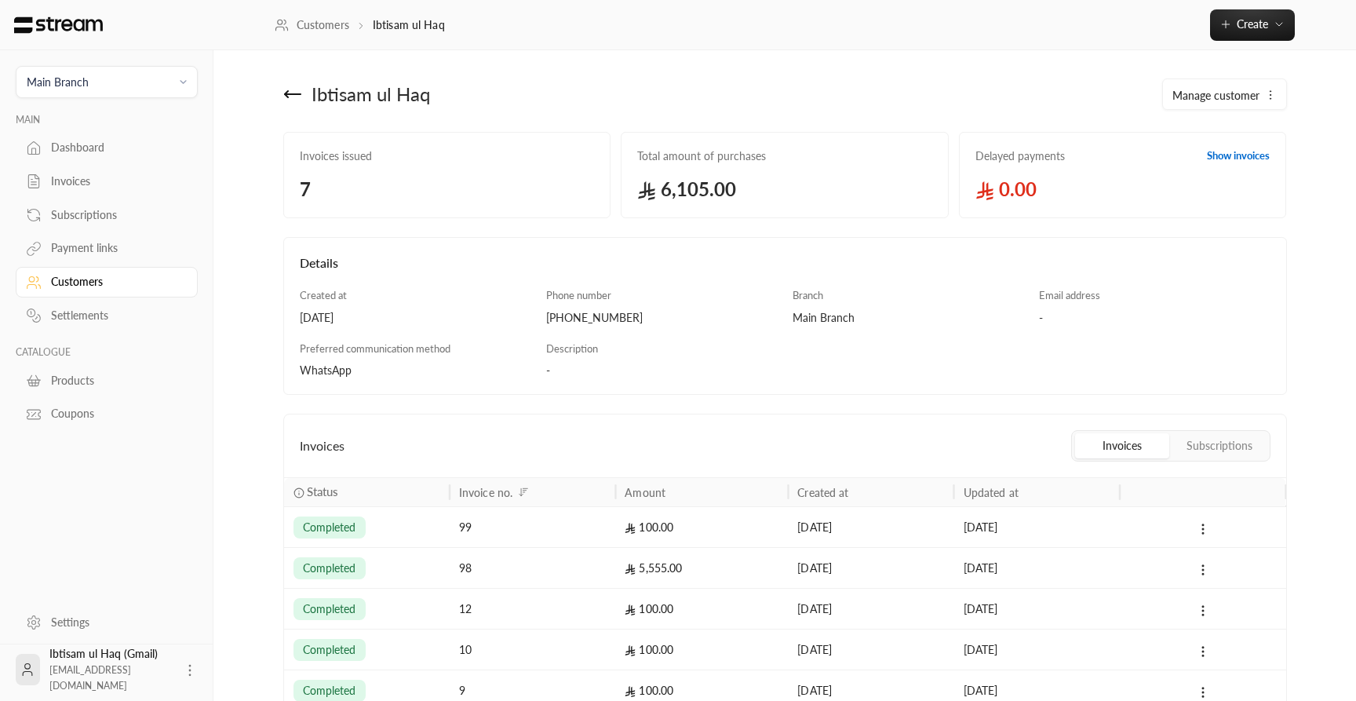
click at [79, 289] on div "Customers" at bounding box center [114, 282] width 127 height 16
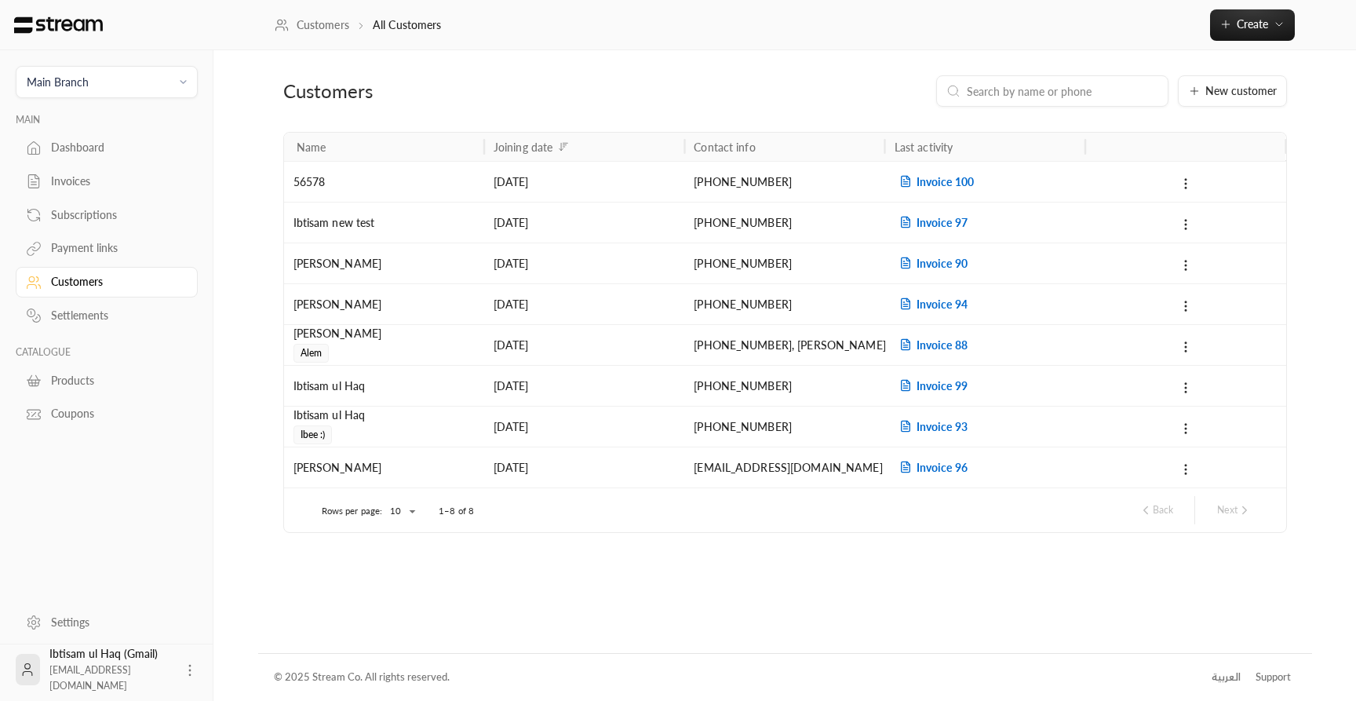
click at [55, 297] on link "Customers" at bounding box center [107, 282] width 182 height 31
click at [72, 286] on div "Customers" at bounding box center [114, 282] width 127 height 16
click at [78, 151] on div "Dashboard" at bounding box center [114, 148] width 127 height 16
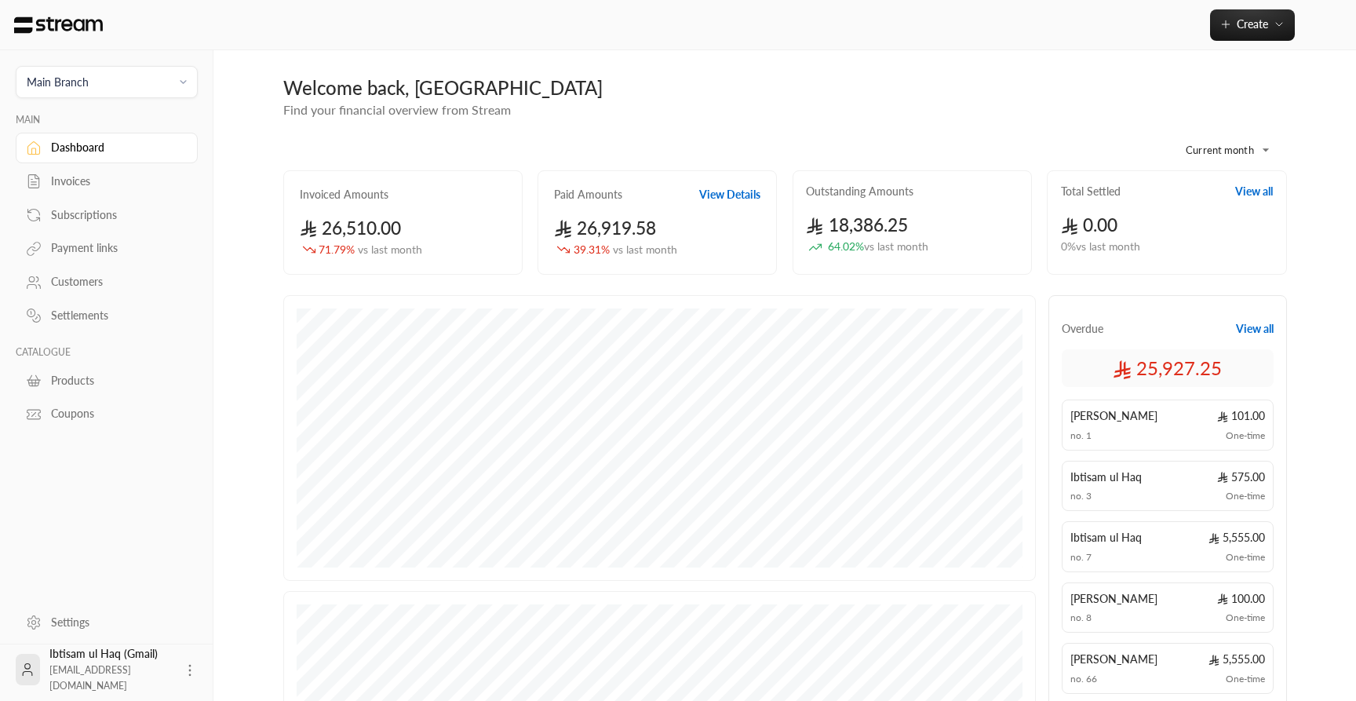
click at [75, 243] on div "Payment links" at bounding box center [114, 248] width 127 height 16
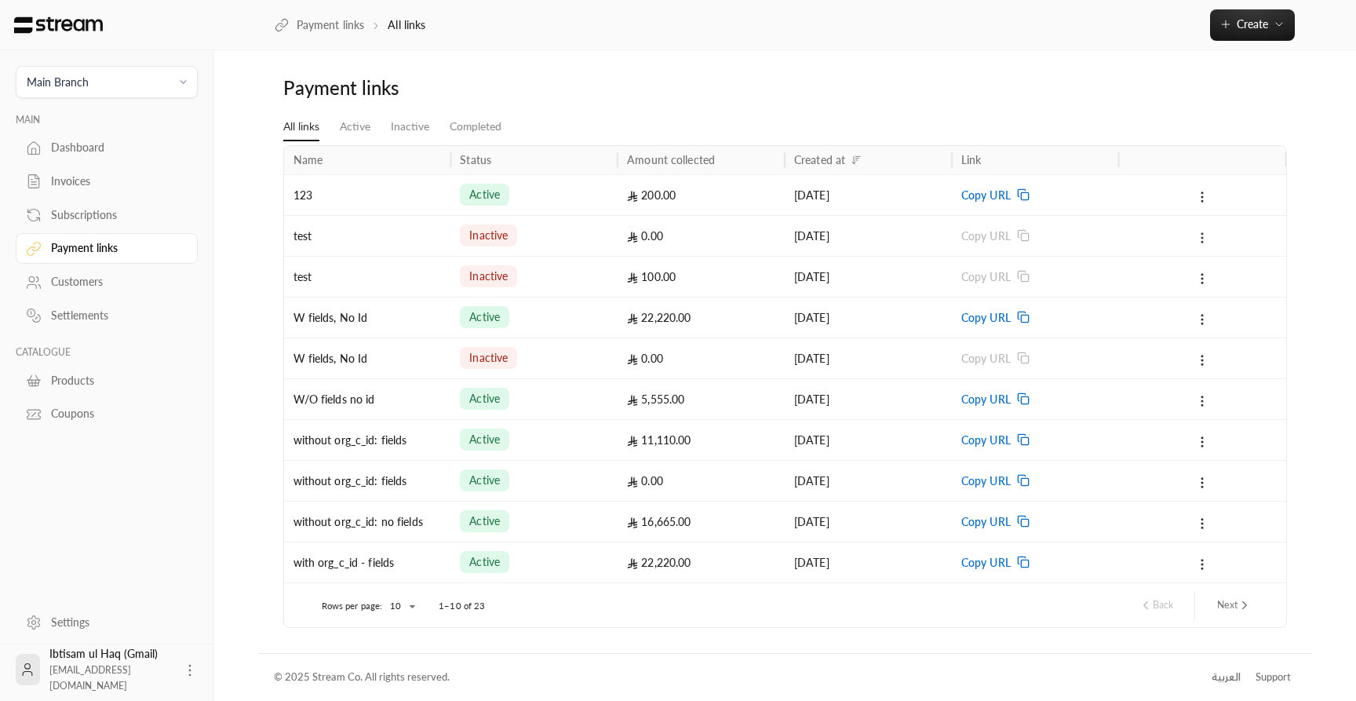
click at [1197, 239] on icon at bounding box center [1202, 238] width 14 height 14
click at [1212, 297] on li "Activate" at bounding box center [1227, 307] width 54 height 28
click at [999, 231] on span "Copy URL" at bounding box center [985, 236] width 49 height 40
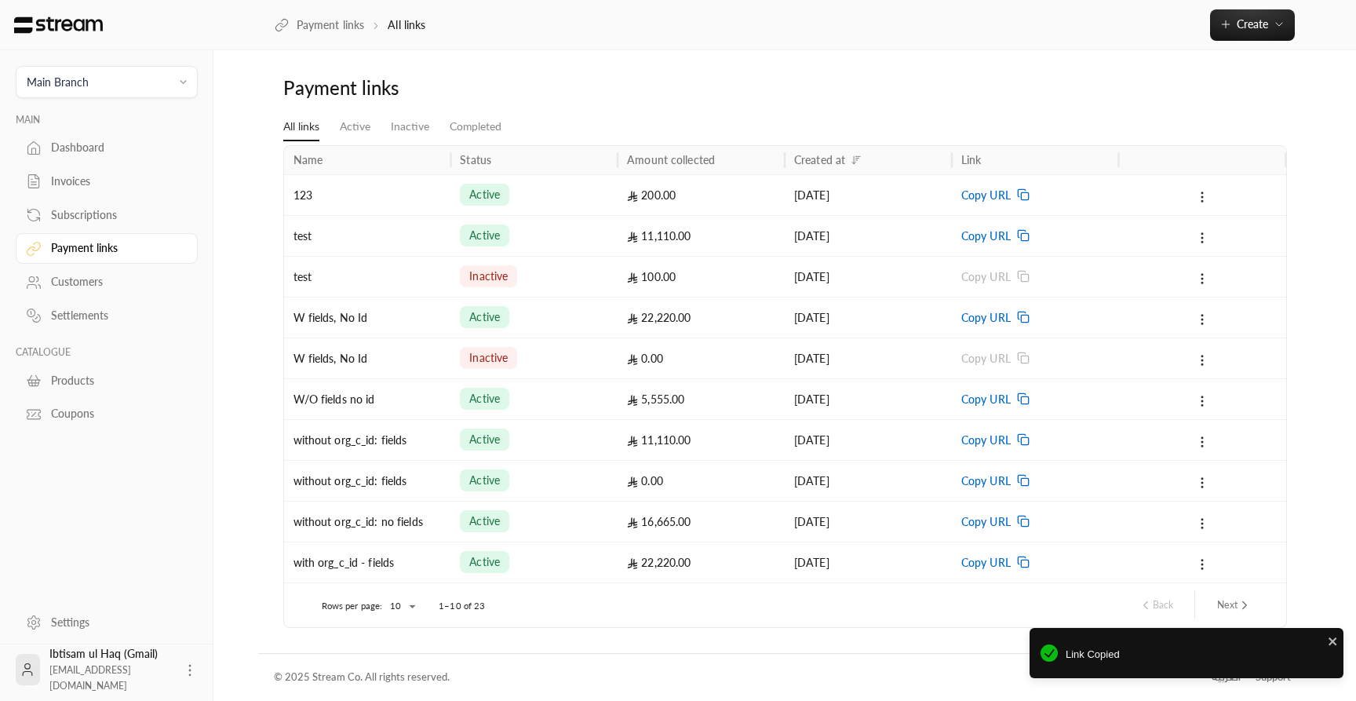
click at [572, 241] on div "active" at bounding box center [534, 236] width 148 height 40
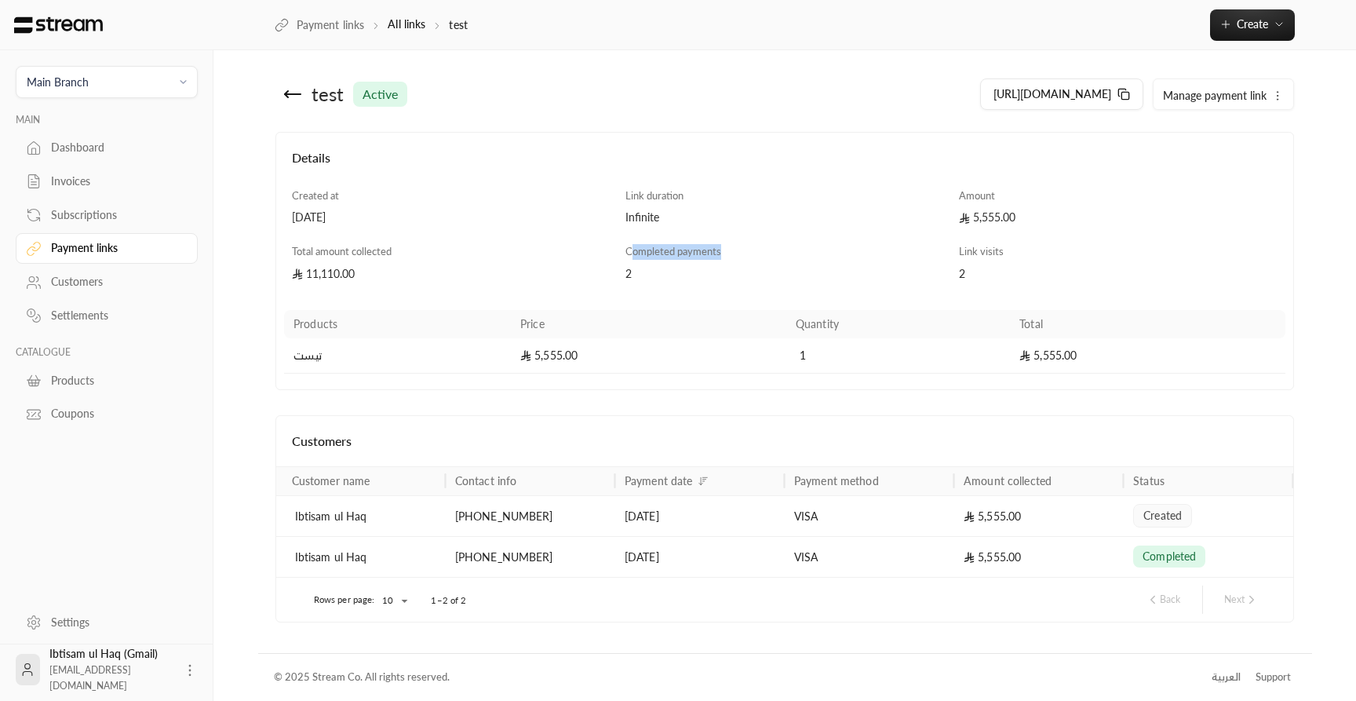
drag, startPoint x: 629, startPoint y: 253, endPoint x: 729, endPoint y: 253, distance: 99.6
click at [729, 253] on div "Completed payments" at bounding box center [784, 252] width 319 height 16
click at [73, 286] on div "Customers" at bounding box center [114, 282] width 127 height 16
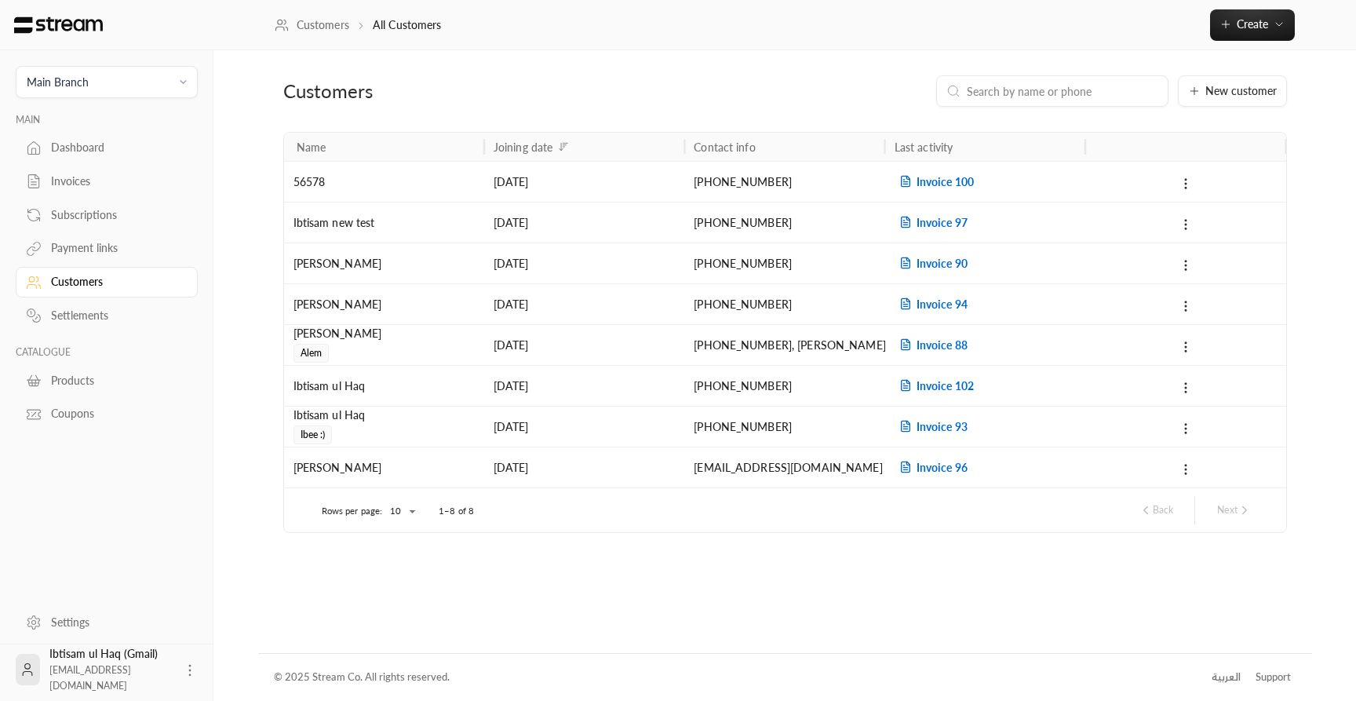
click at [418, 389] on div "Ibtisam ul Haq" at bounding box center [383, 386] width 181 height 40
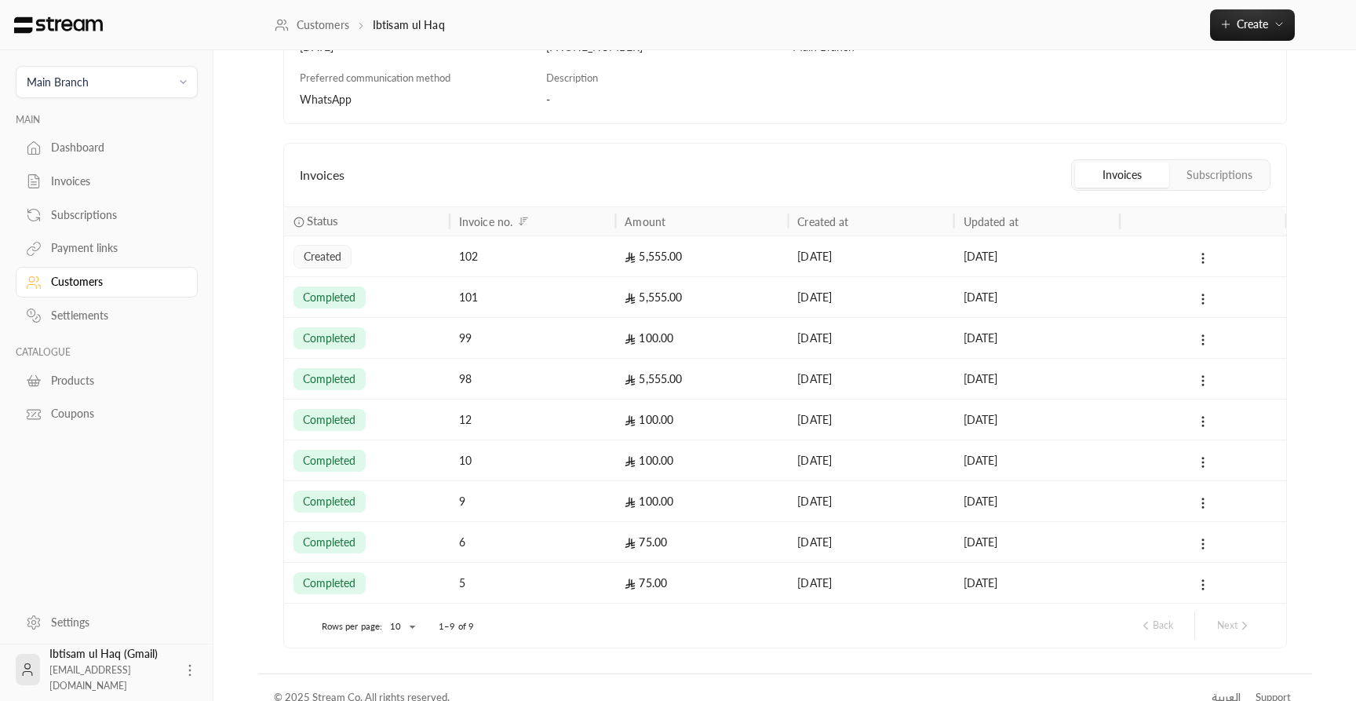
scroll to position [291, 0]
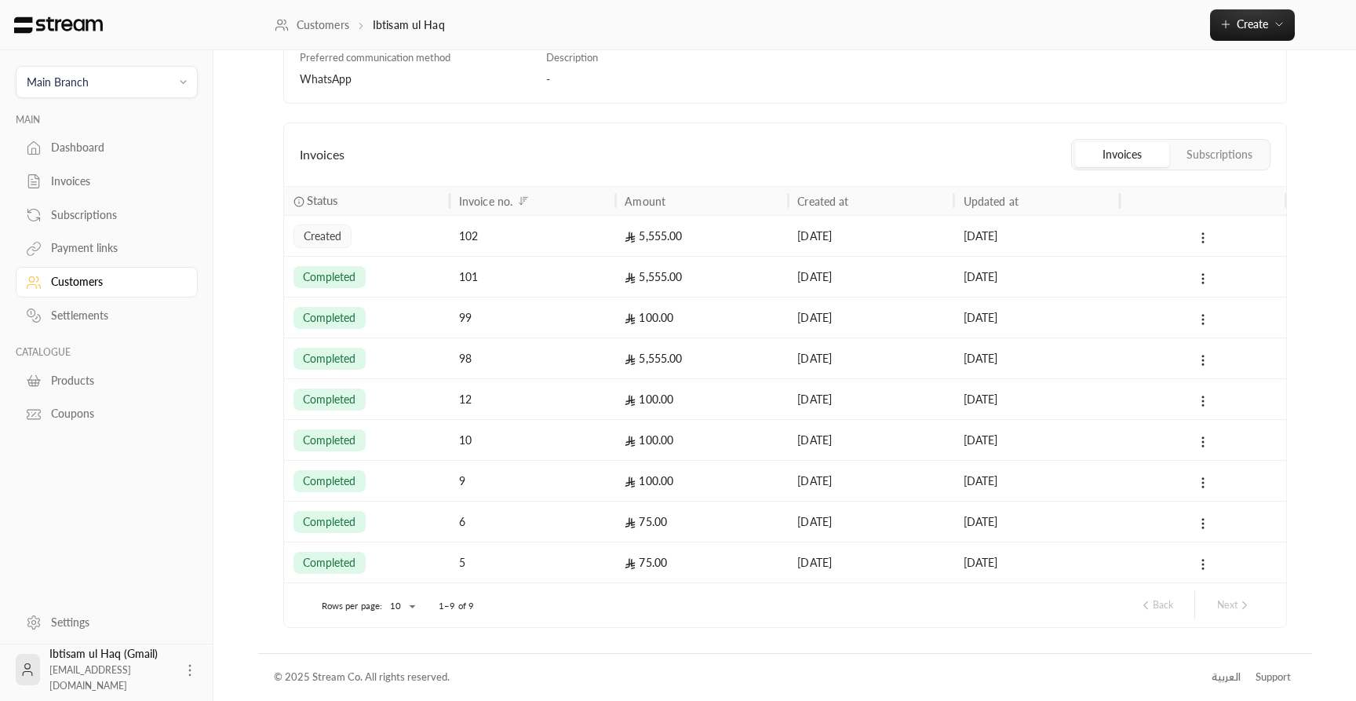
click at [1132, 235] on div at bounding box center [1202, 236] width 147 height 40
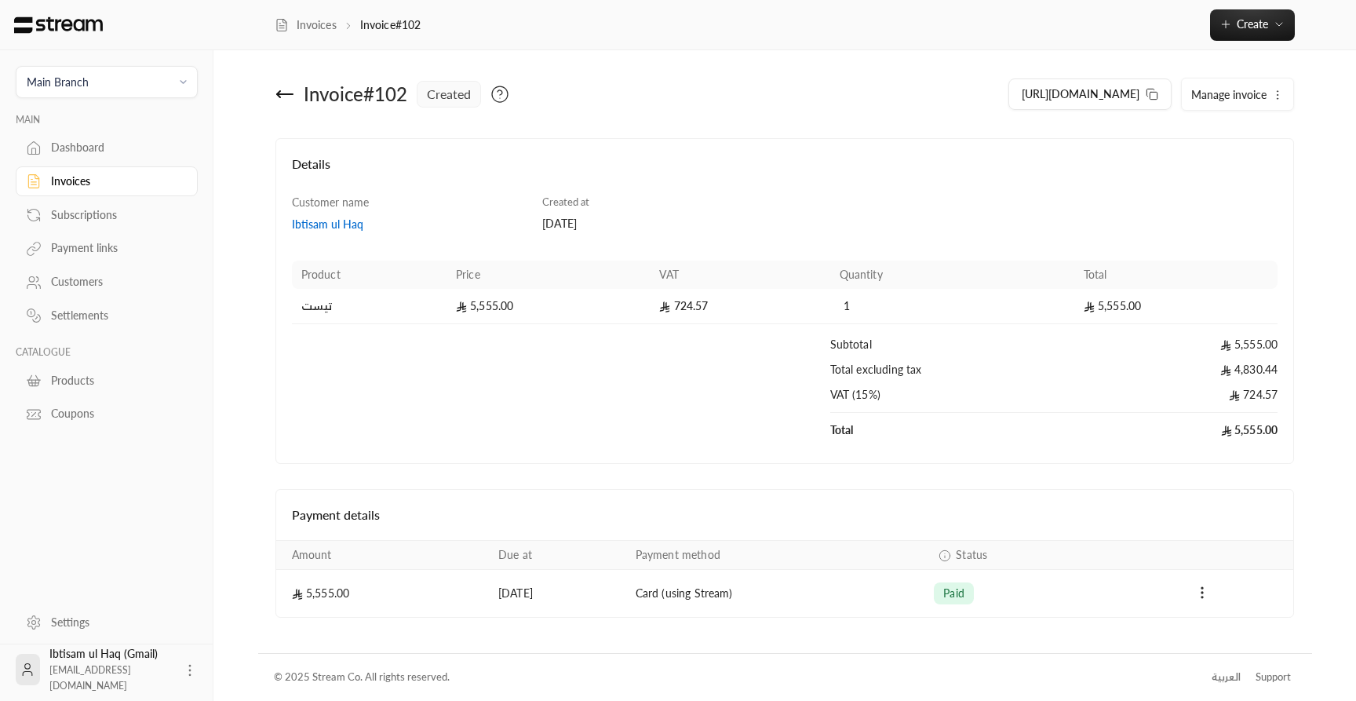
click at [278, 96] on icon at bounding box center [284, 94] width 19 height 19
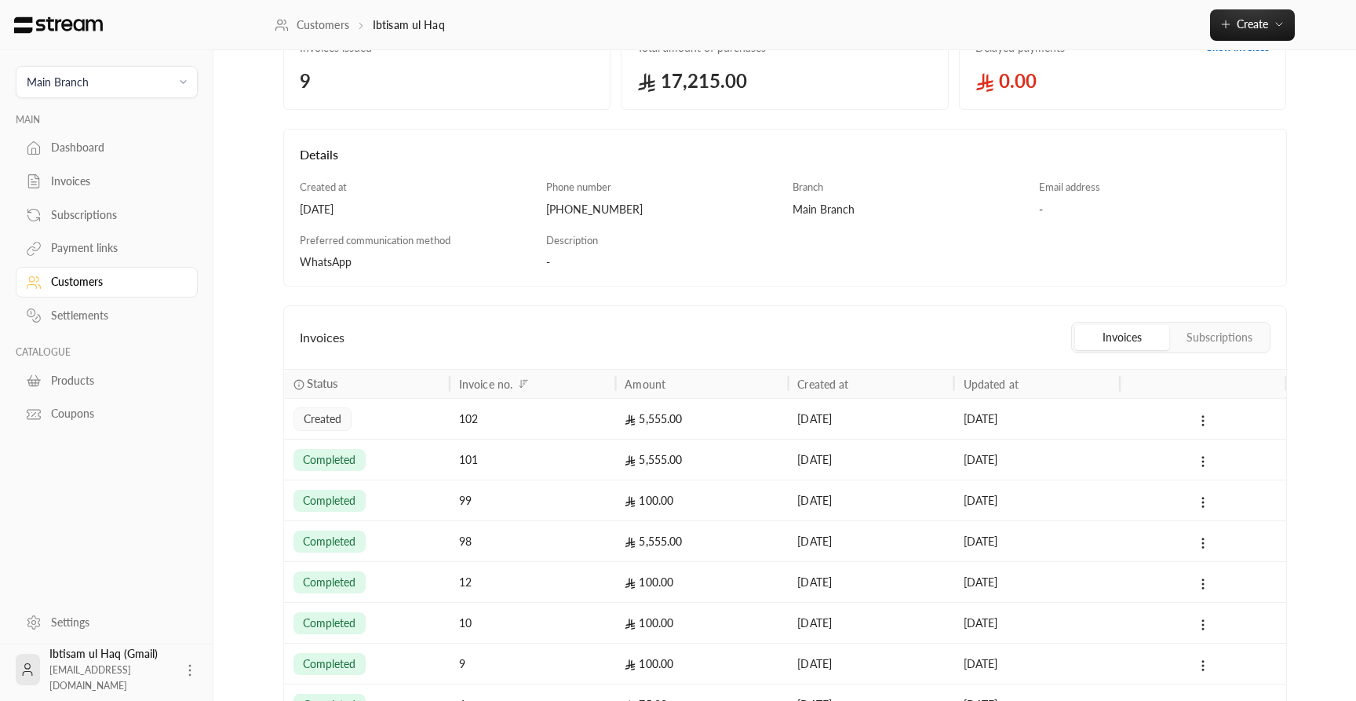
scroll to position [126, 0]
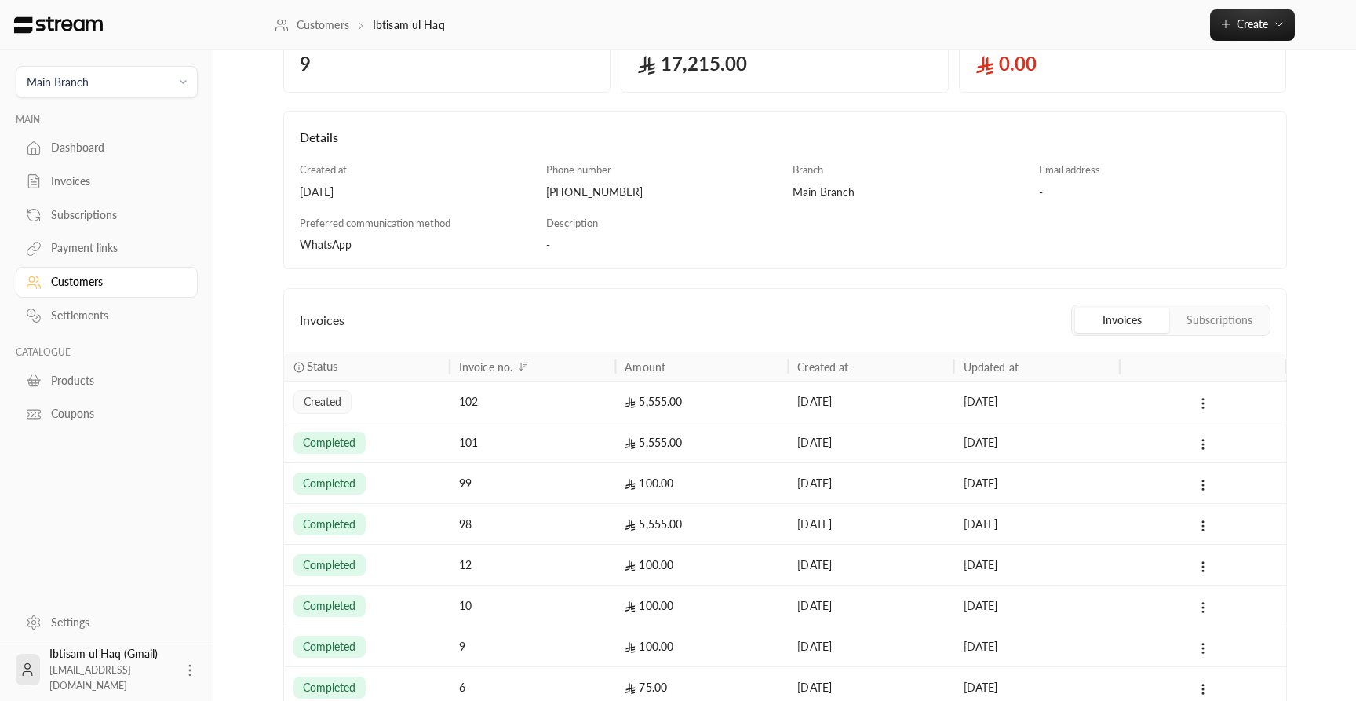
click at [610, 437] on div "101" at bounding box center [533, 441] width 166 height 41
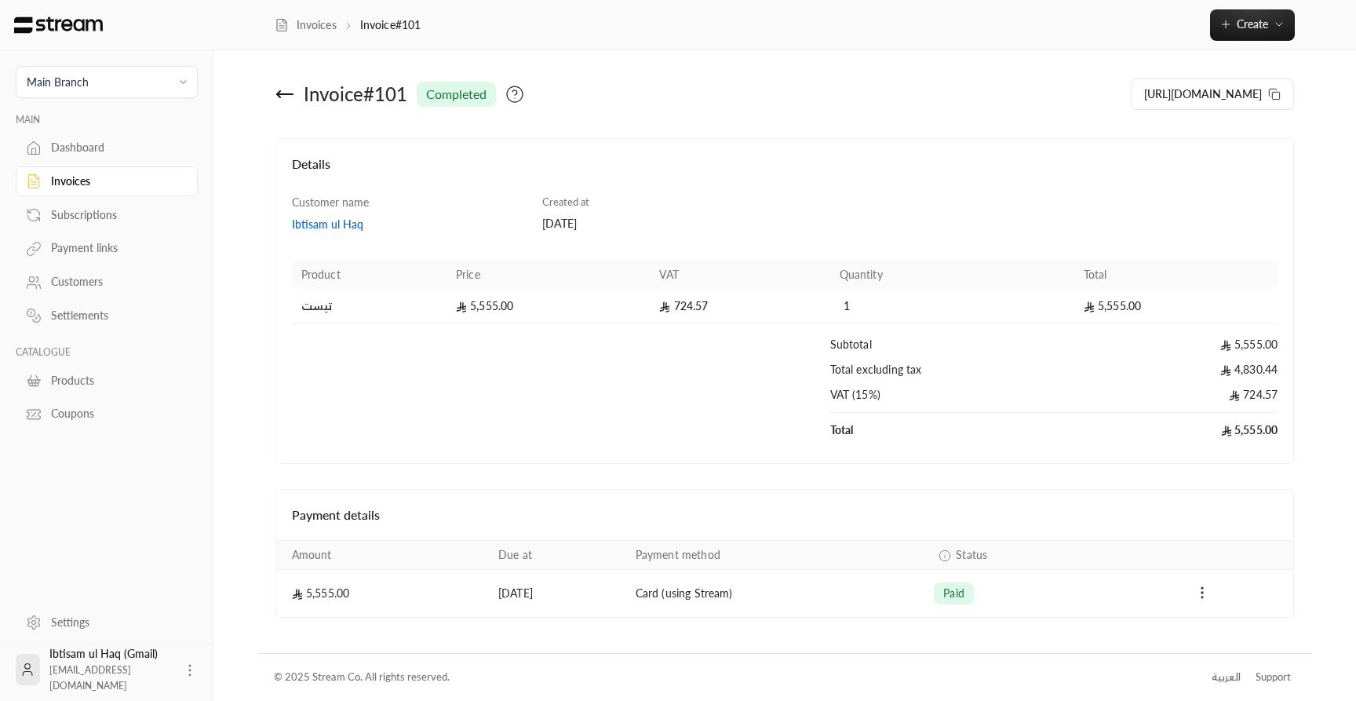
click at [1206, 591] on icon "Payments" at bounding box center [1202, 592] width 16 height 16
click at [1157, 591] on div at bounding box center [678, 350] width 1356 height 701
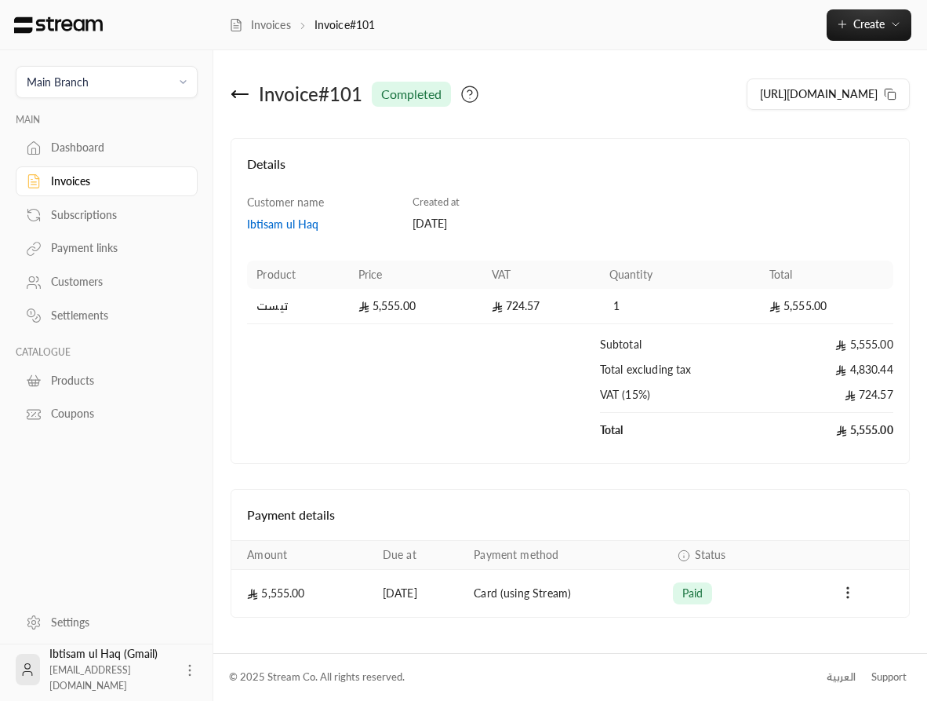
click at [91, 184] on div "Invoices" at bounding box center [114, 181] width 127 height 16
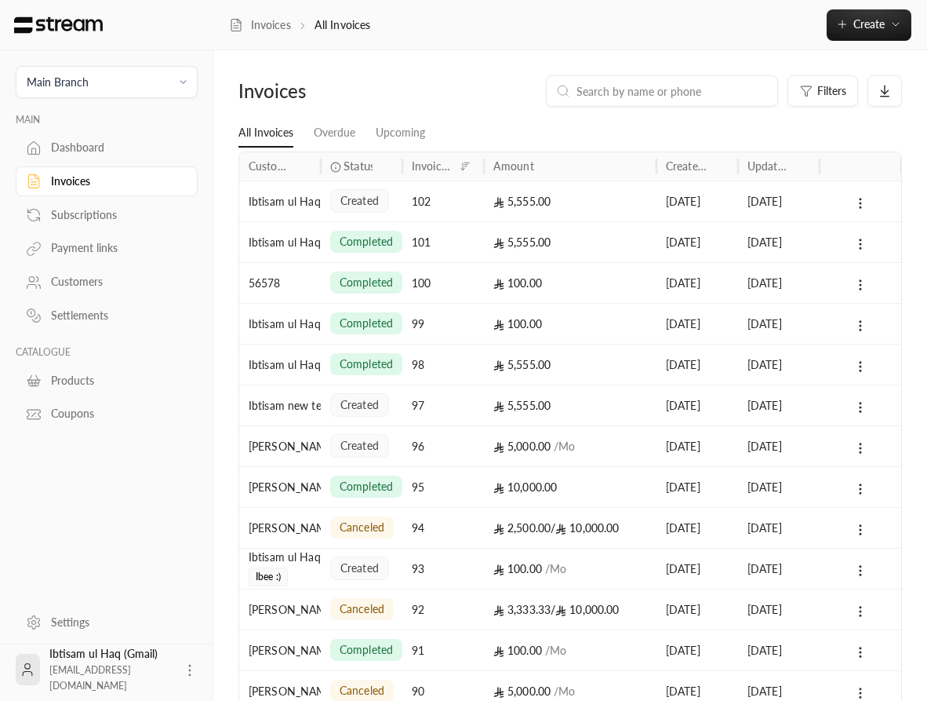
click at [566, 404] on div "5,555.00" at bounding box center [570, 405] width 154 height 40
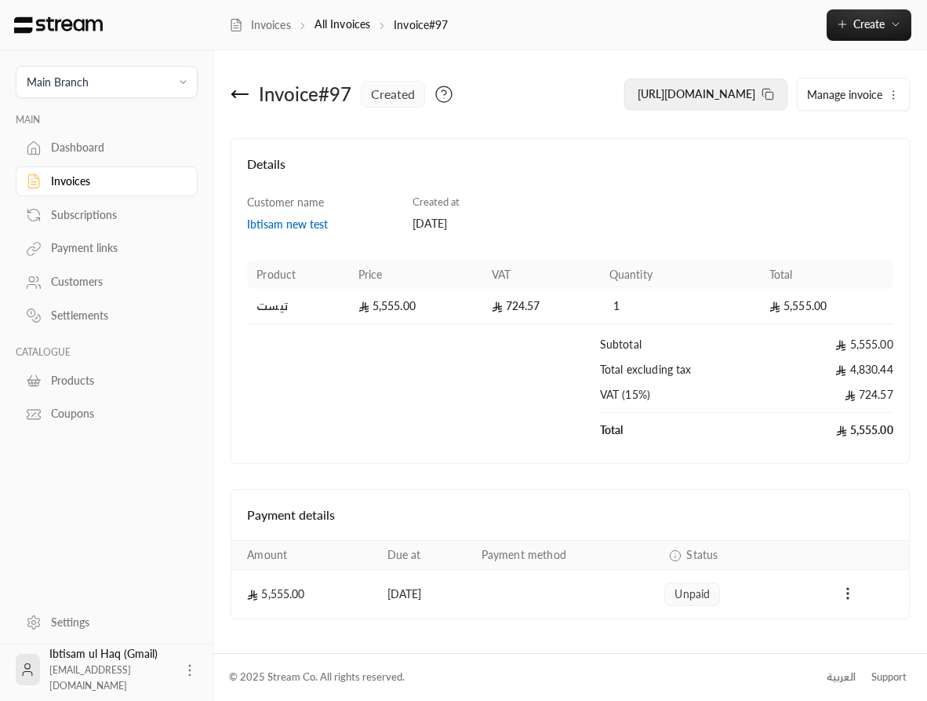
click at [713, 96] on span "[URL][DOMAIN_NAME]" at bounding box center [697, 93] width 118 height 13
click at [84, 221] on div "Subscriptions" at bounding box center [114, 215] width 127 height 16
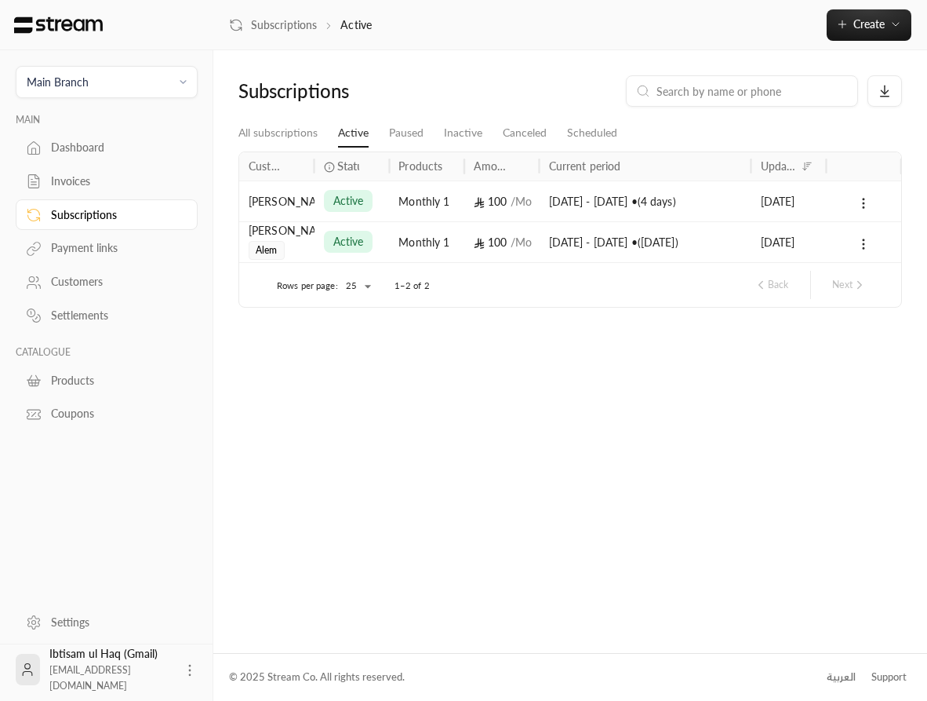
click at [685, 207] on div "[DATE] - [DATE] • ( 4 days )" at bounding box center [645, 201] width 193 height 40
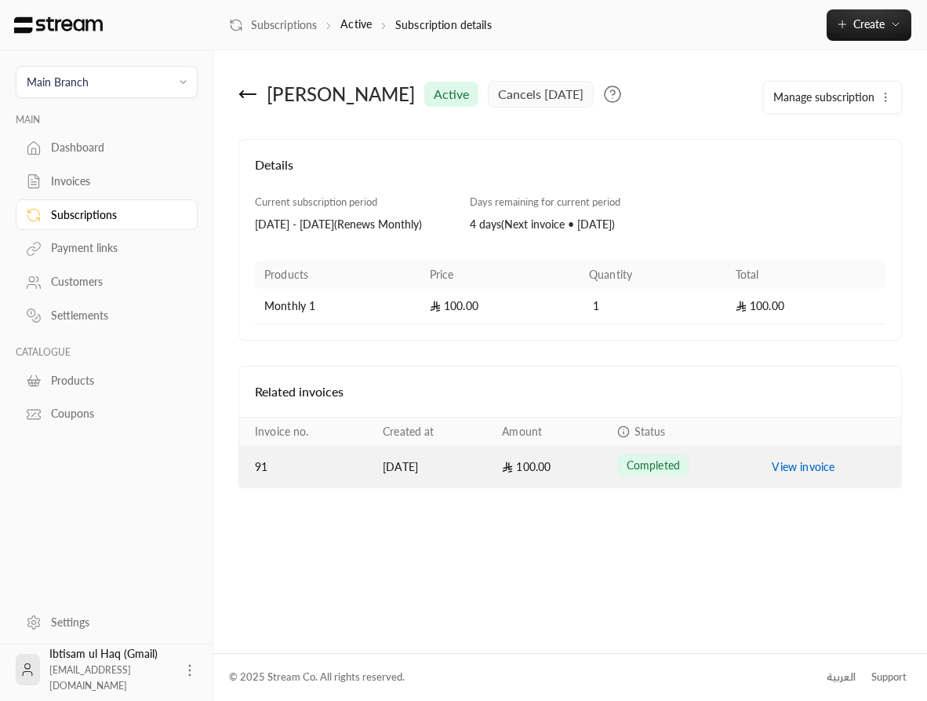
click at [799, 473] on link "View invoice" at bounding box center [803, 466] width 63 height 13
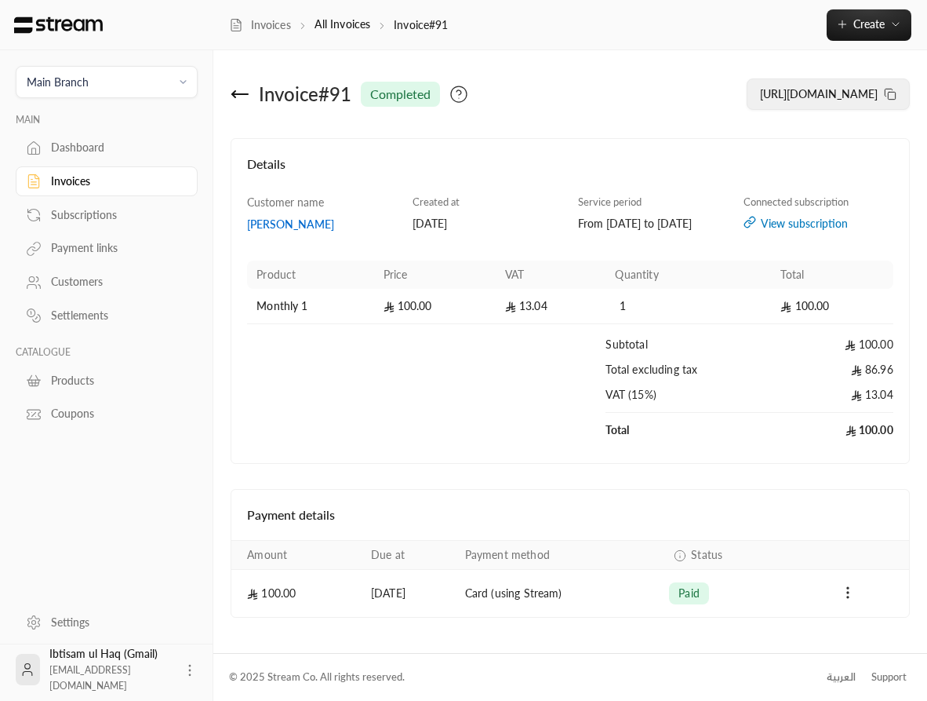
click at [779, 93] on span "[URL][DOMAIN_NAME]" at bounding box center [819, 93] width 118 height 13
click at [863, 20] on span "Create" at bounding box center [869, 23] width 31 height 13
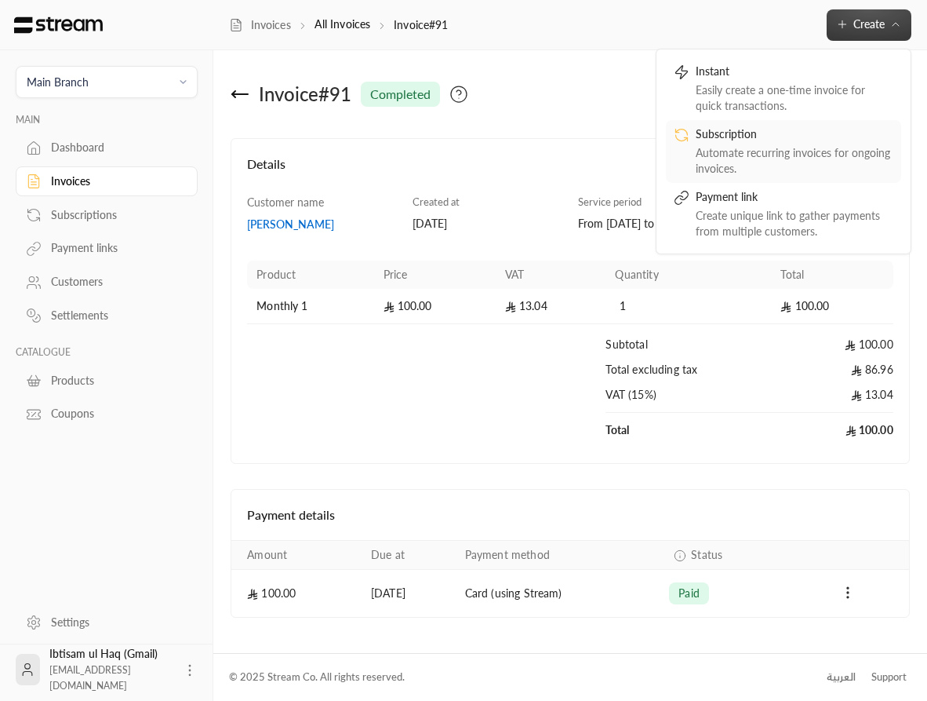
click at [795, 152] on div "Automate recurring invoices for ongoing invoices." at bounding box center [795, 160] width 198 height 31
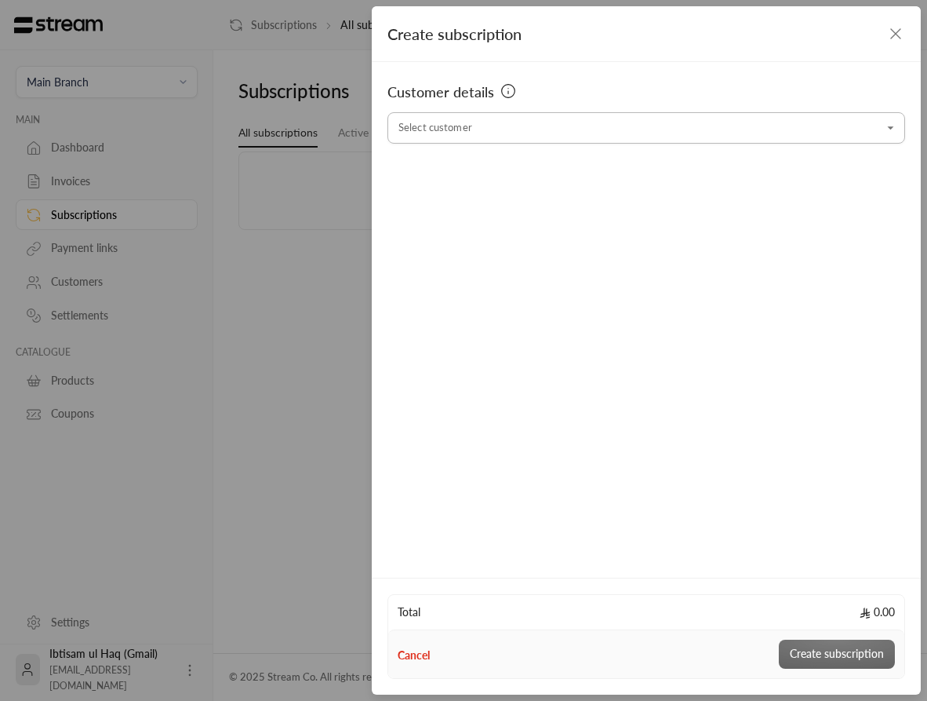
click at [669, 132] on input "Select customer" at bounding box center [647, 128] width 518 height 27
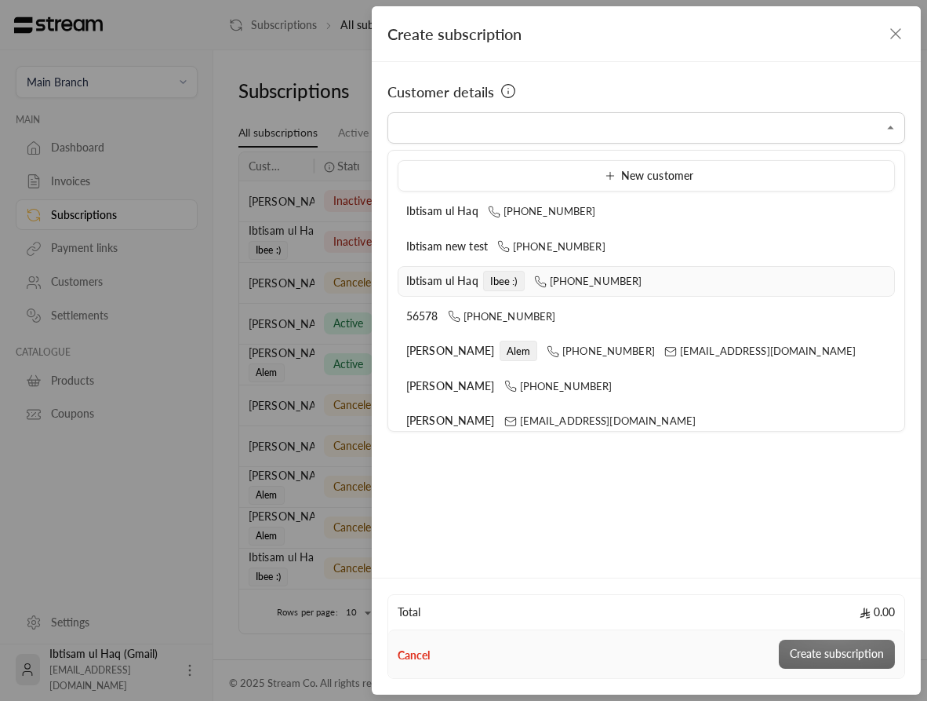
click at [652, 277] on div "[PERSON_NAME] ul Haq Ibee :) [PHONE_NUMBER]" at bounding box center [646, 281] width 480 height 16
type input "**********"
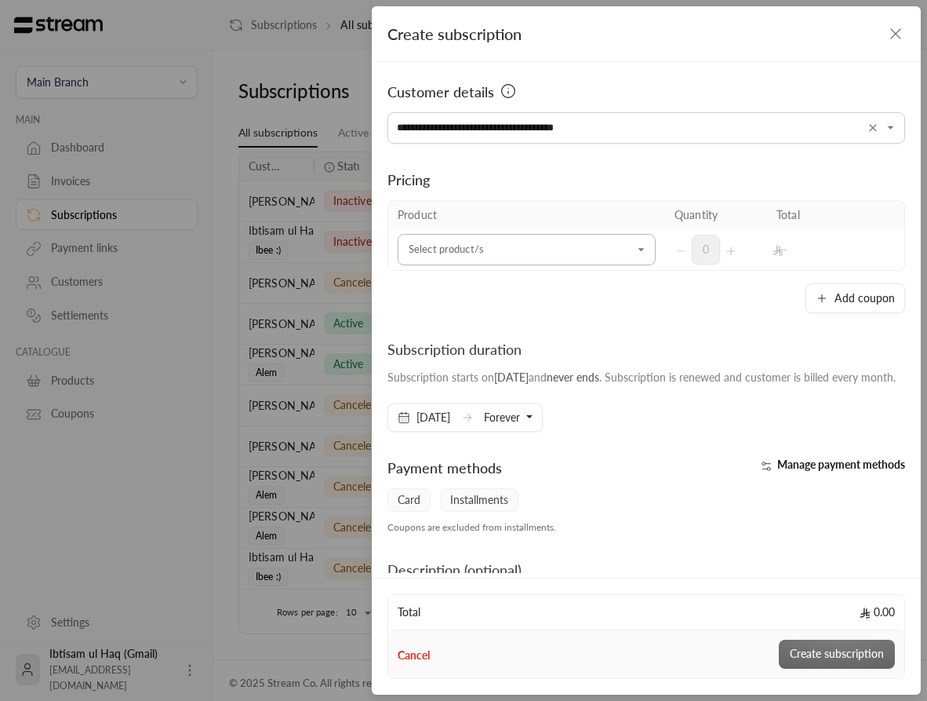
click at [581, 260] on input "Select customer" at bounding box center [527, 249] width 258 height 27
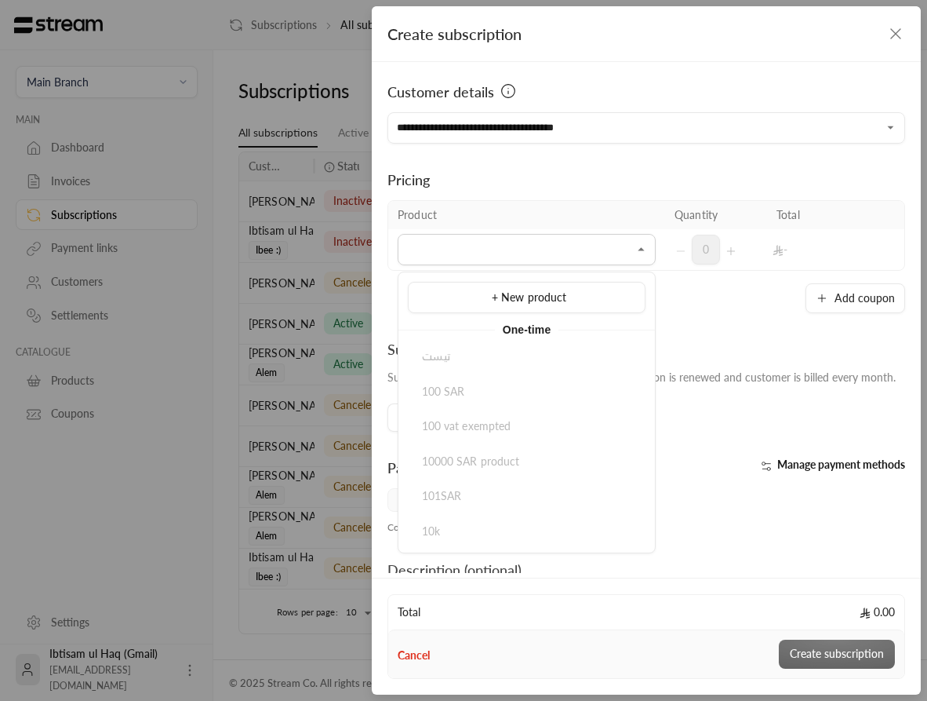
scroll to position [312, 0]
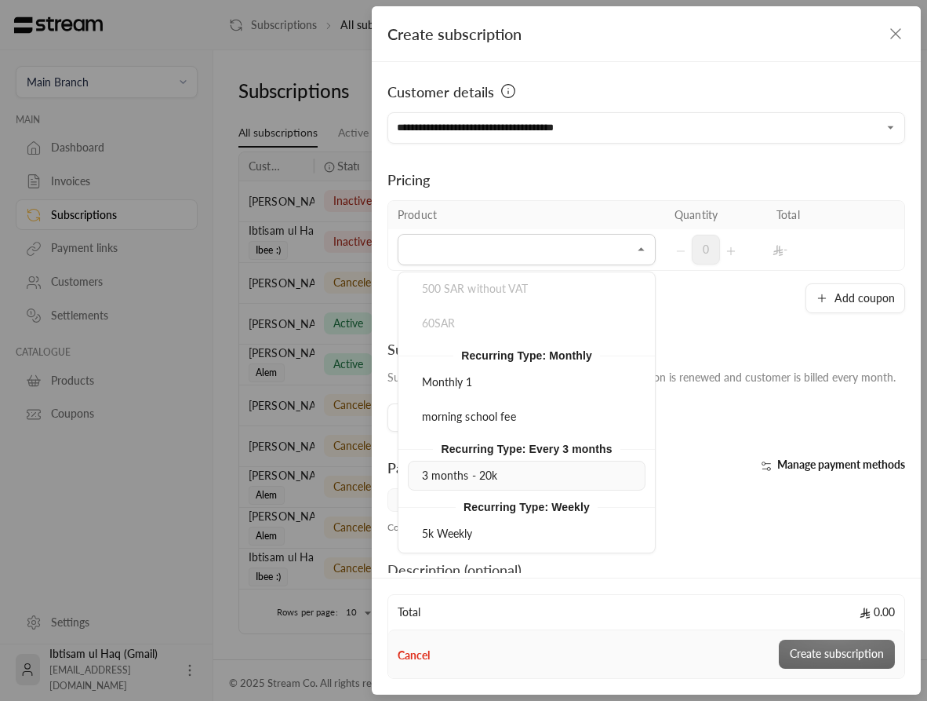
click at [528, 471] on div "3 months - 20k" at bounding box center [527, 476] width 220 height 16
type input "**********"
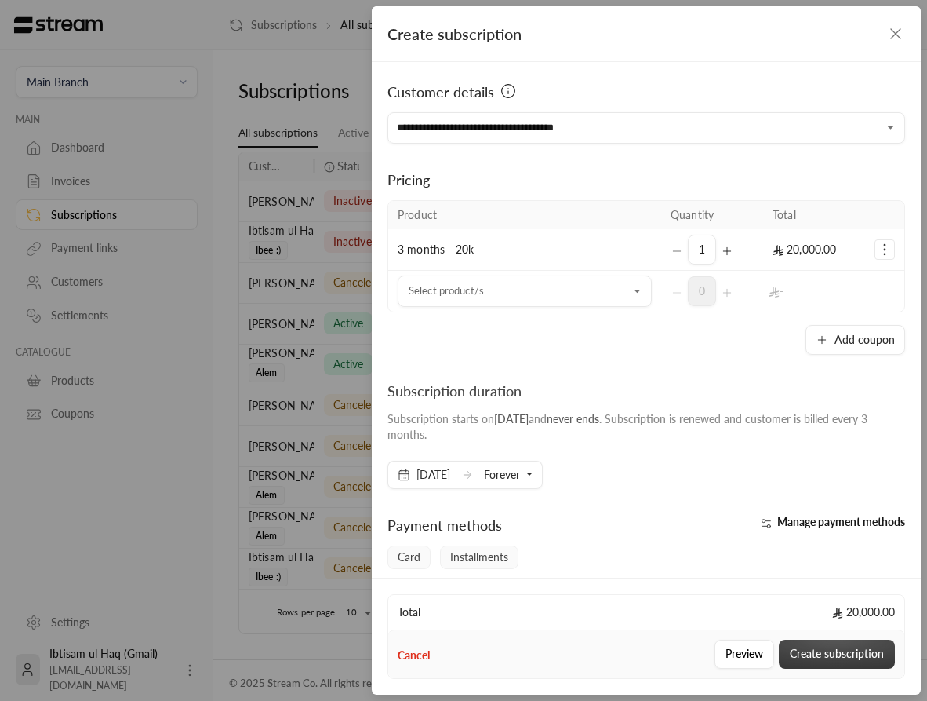
click at [828, 650] on button "Create subscription" at bounding box center [837, 653] width 116 height 29
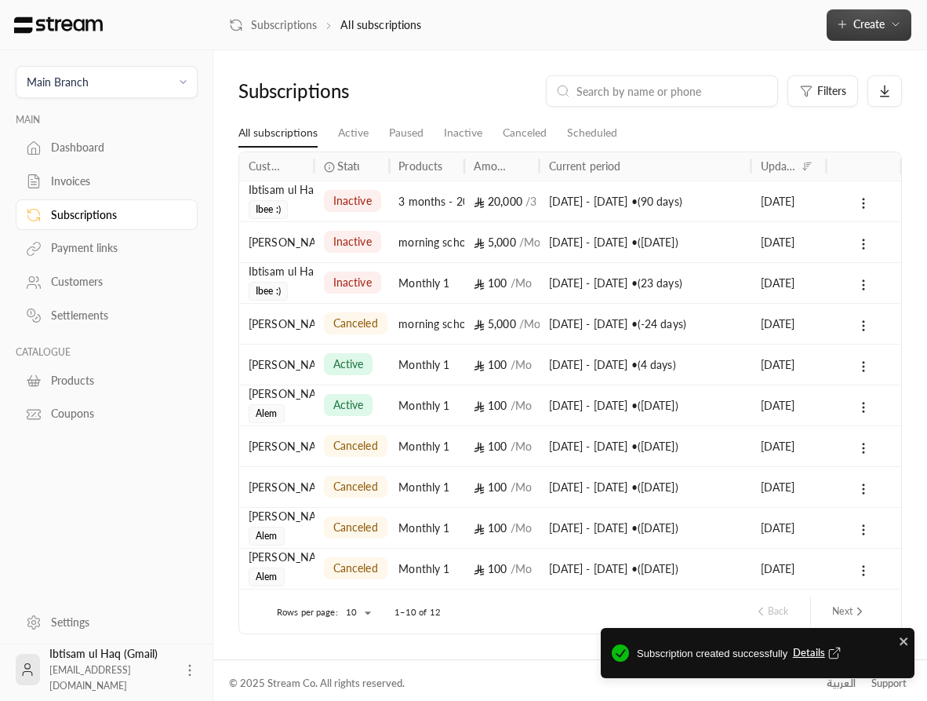
click at [877, 15] on button "Create" at bounding box center [869, 24] width 85 height 31
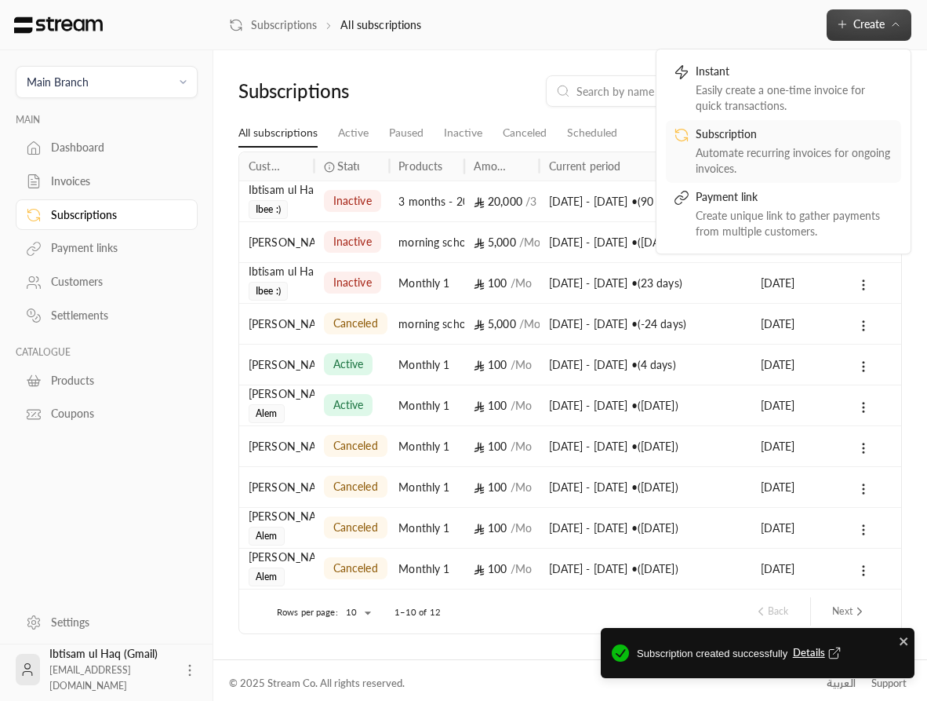
click at [770, 146] on div "Automate recurring invoices for ongoing invoices." at bounding box center [795, 160] width 198 height 31
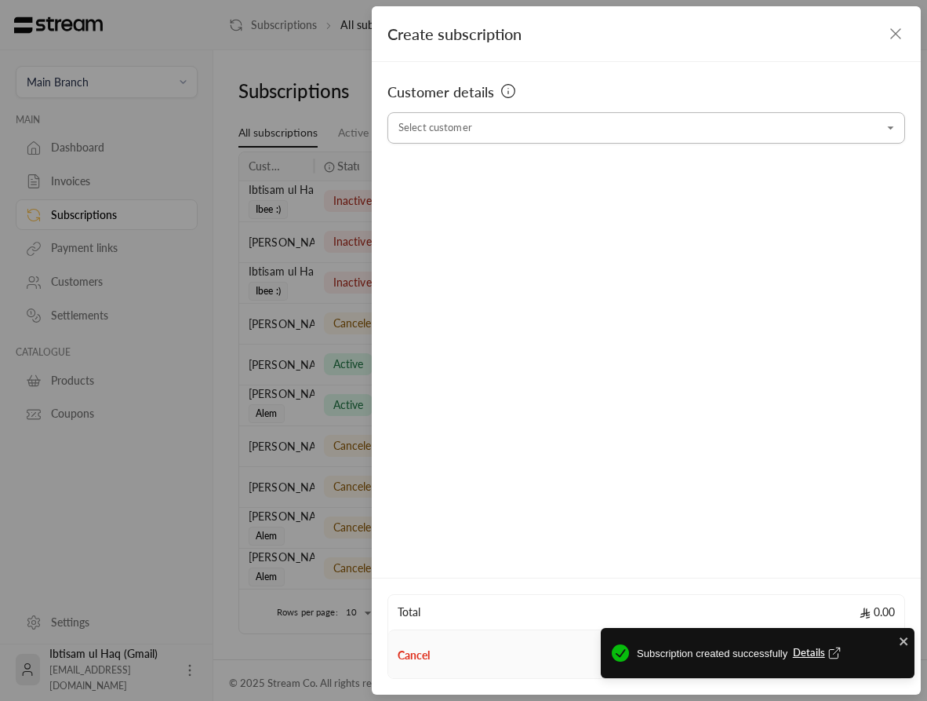
click at [632, 139] on input "Select customer" at bounding box center [647, 128] width 518 height 27
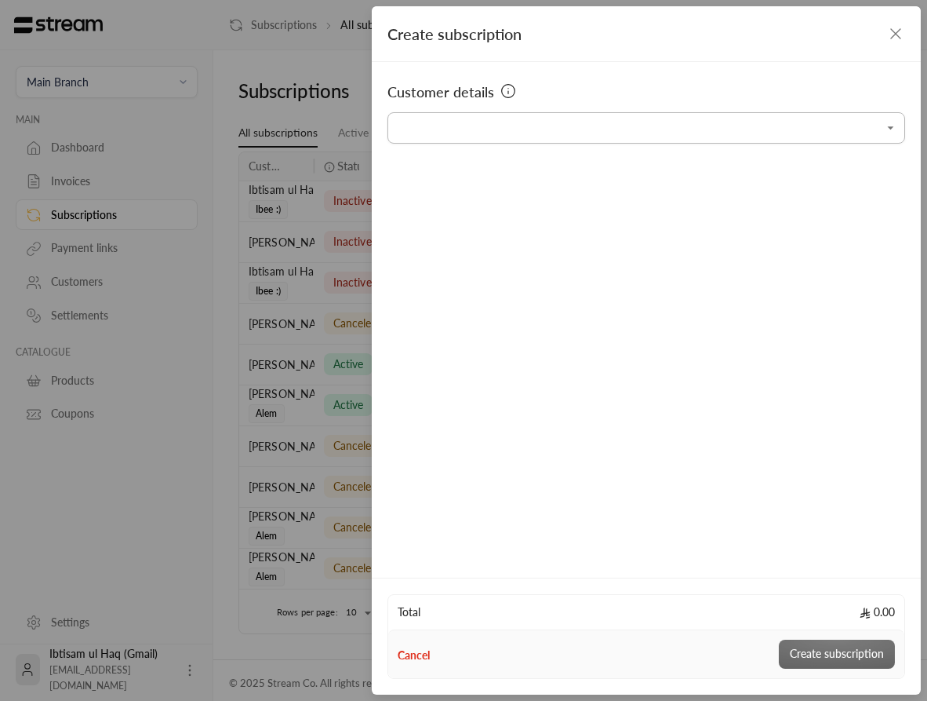
click at [816, 133] on input "Select customer" at bounding box center [647, 128] width 518 height 27
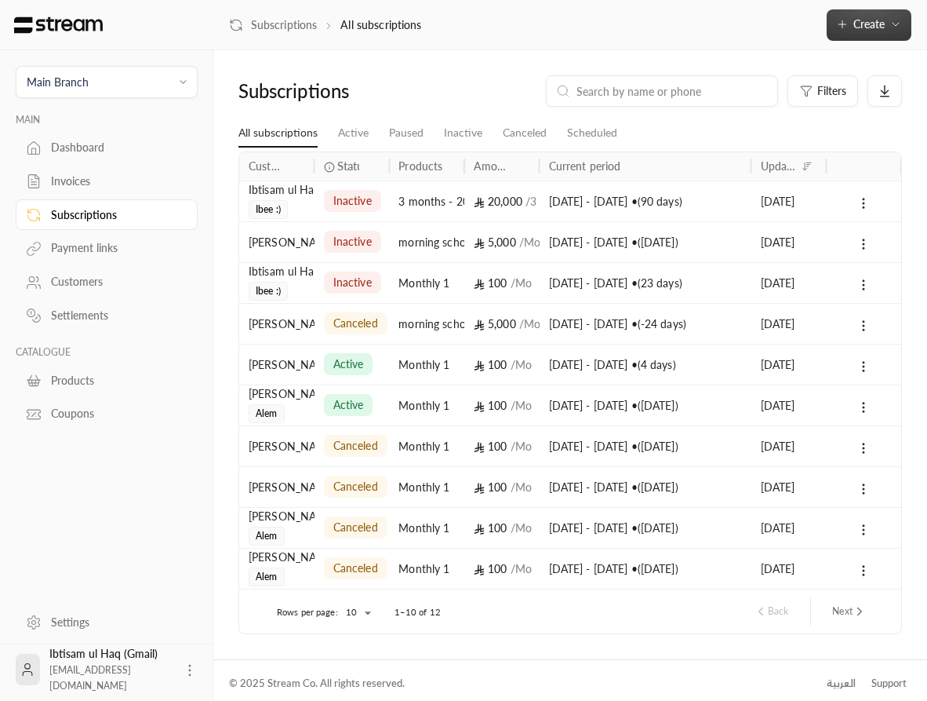
click at [901, 33] on button "Create" at bounding box center [869, 24] width 85 height 31
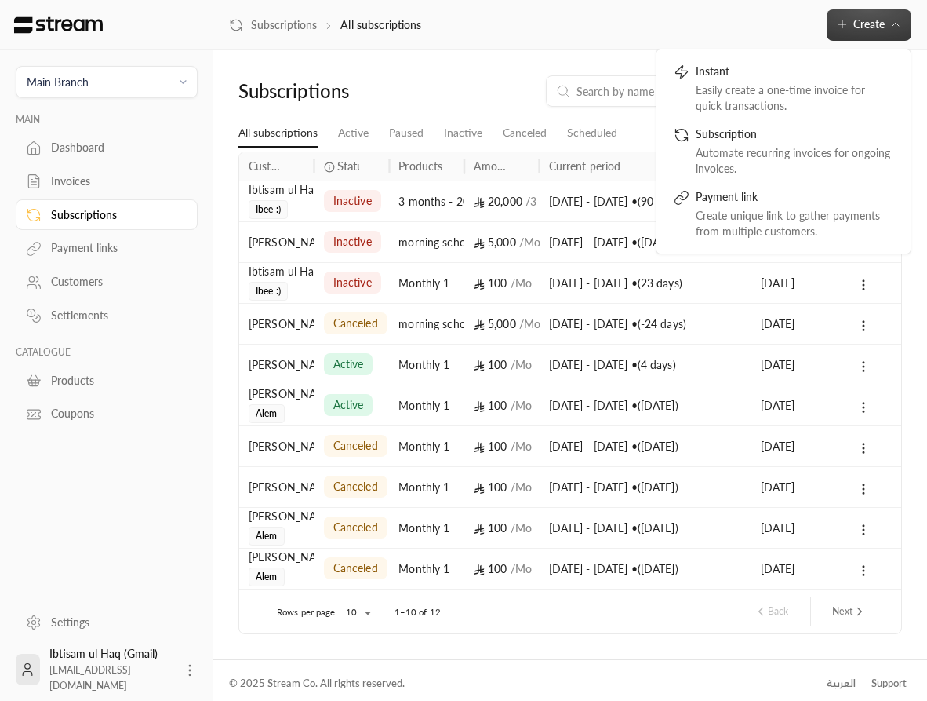
click at [95, 217] on div "Subscriptions" at bounding box center [114, 215] width 127 height 16
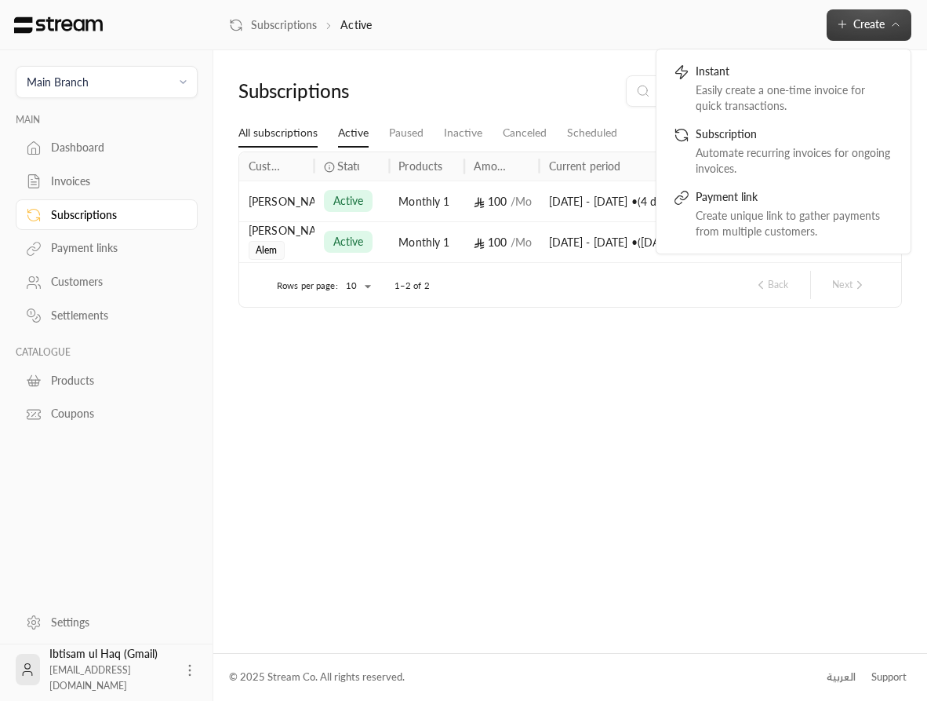
click at [286, 133] on link "All subscriptions" at bounding box center [277, 133] width 79 height 28
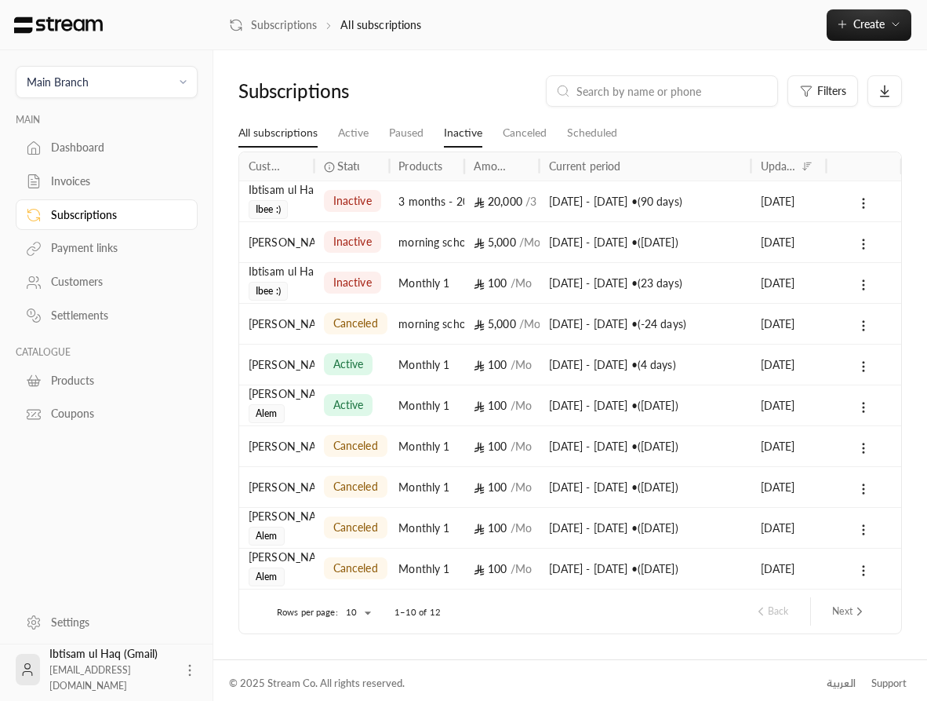
click at [474, 132] on link "Inactive" at bounding box center [463, 133] width 38 height 28
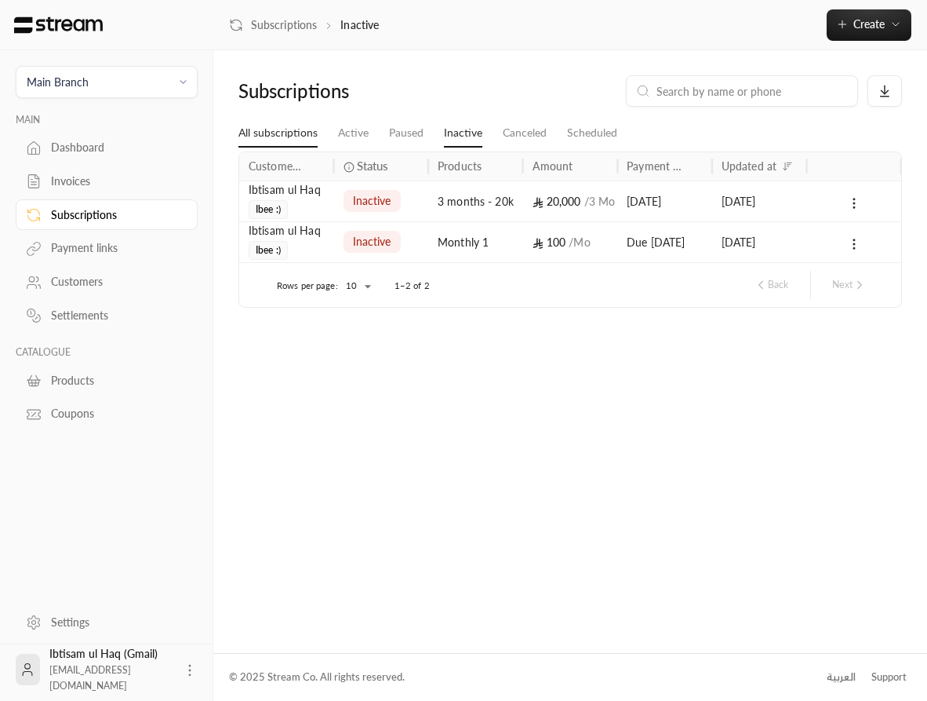
click at [275, 130] on link "All subscriptions" at bounding box center [277, 133] width 79 height 28
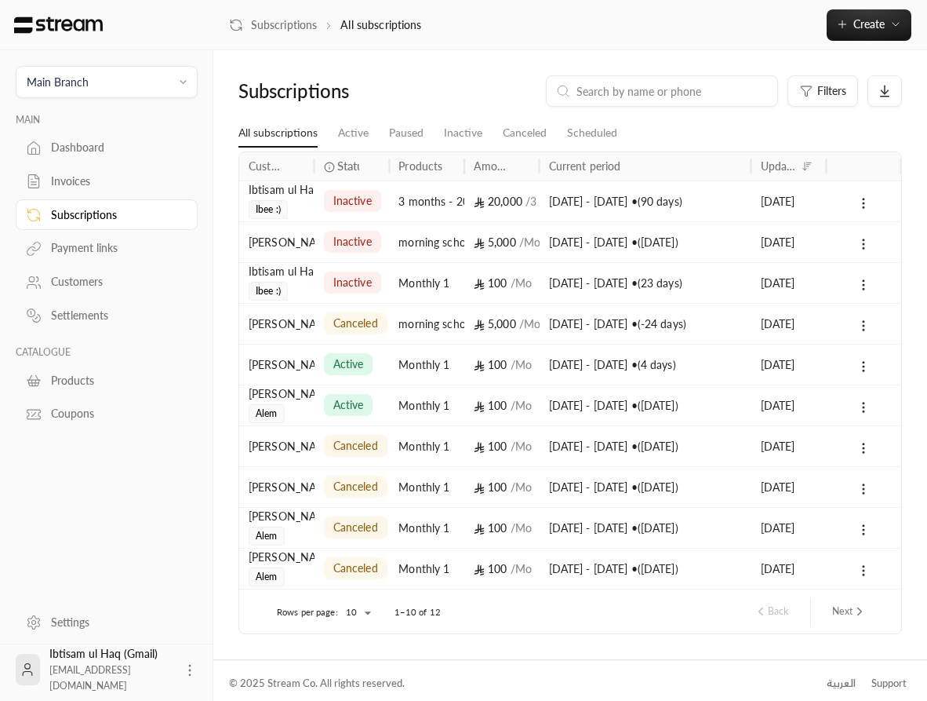
click at [582, 195] on div "[DATE] - [DATE] • ( 90 days )" at bounding box center [645, 201] width 193 height 40
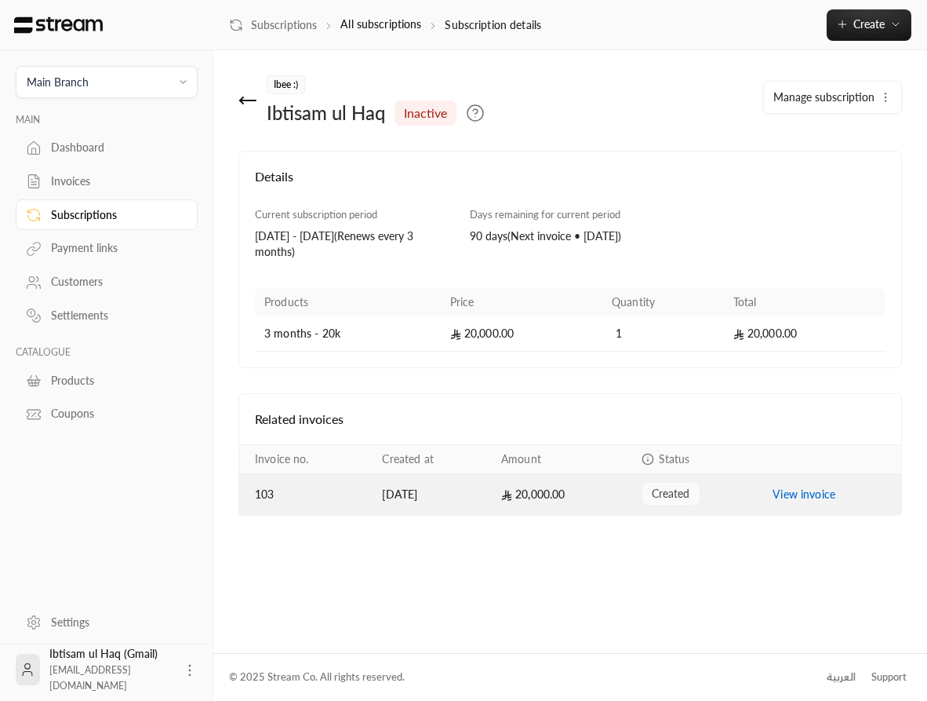
click at [817, 493] on link "View invoice" at bounding box center [804, 493] width 63 height 13
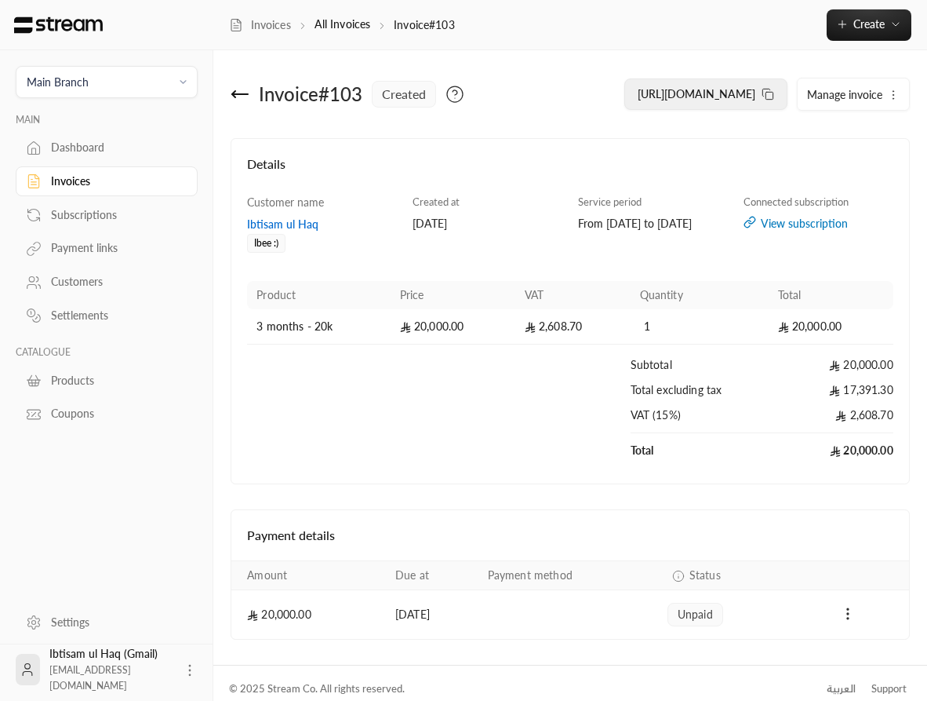
click at [729, 103] on button "[URL][DOMAIN_NAME]" at bounding box center [705, 93] width 163 height 31
click at [82, 187] on div "Invoices" at bounding box center [114, 181] width 127 height 16
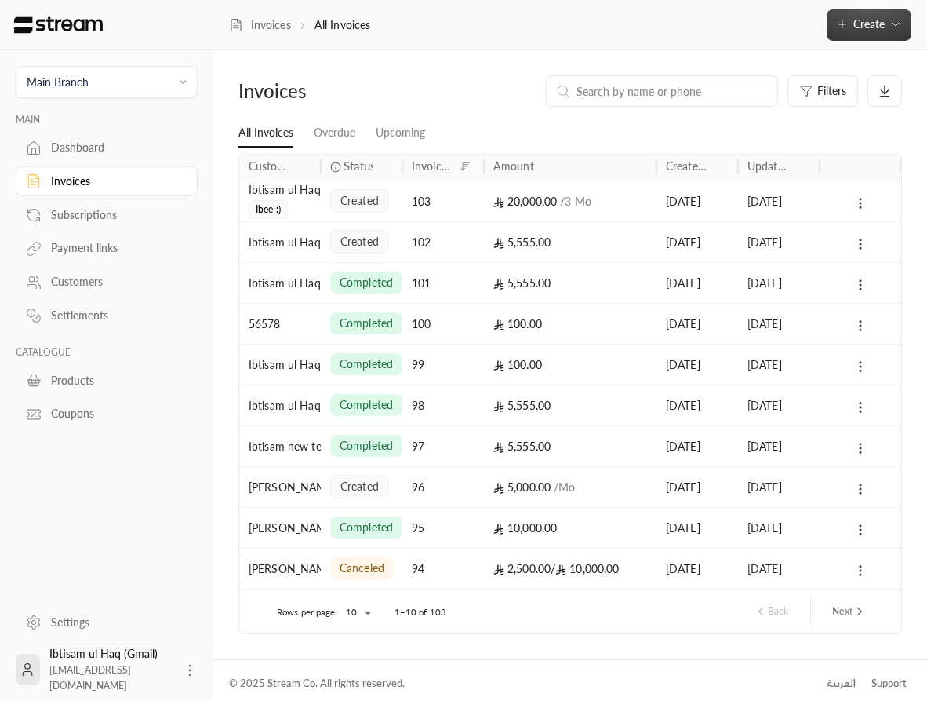
click at [875, 27] on span "Create" at bounding box center [869, 23] width 31 height 13
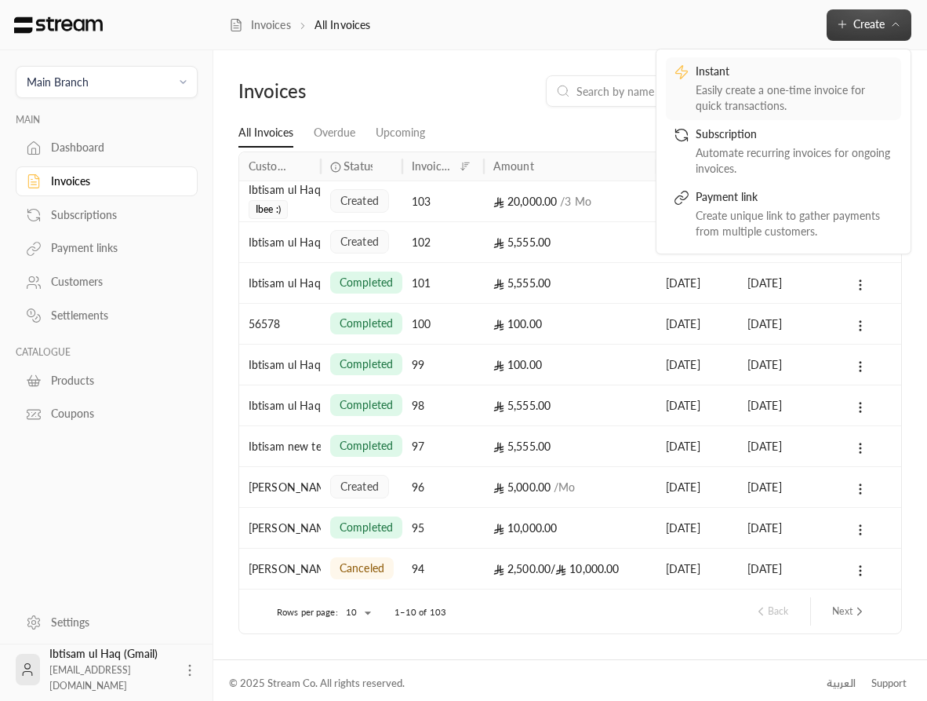
click at [824, 97] on div "Easily create a one-time invoice for quick transactions." at bounding box center [795, 97] width 198 height 31
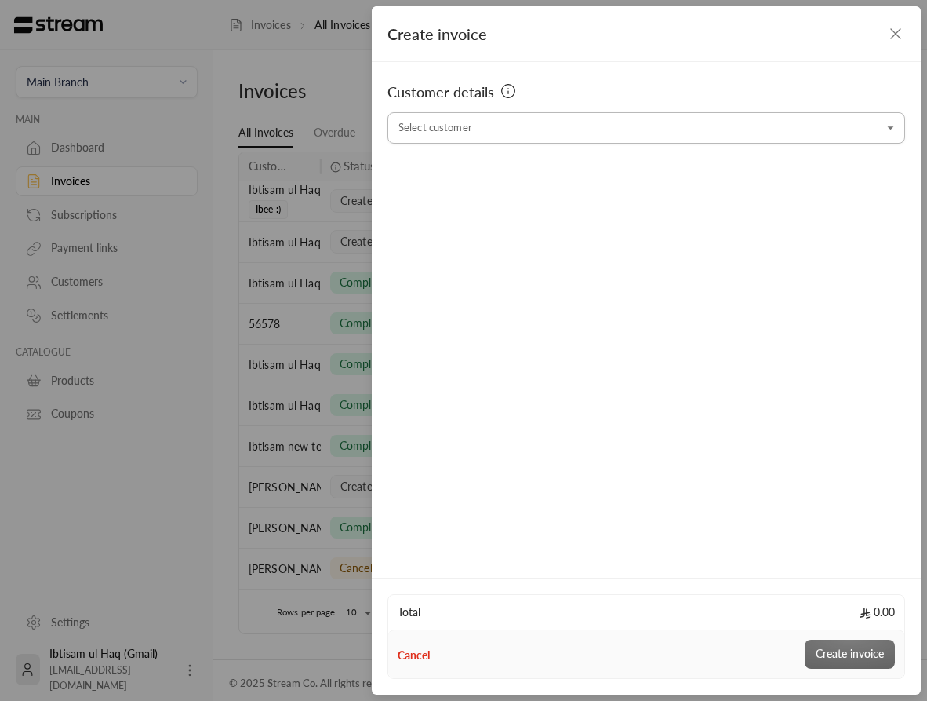
click at [628, 137] on input "Select customer" at bounding box center [647, 128] width 518 height 27
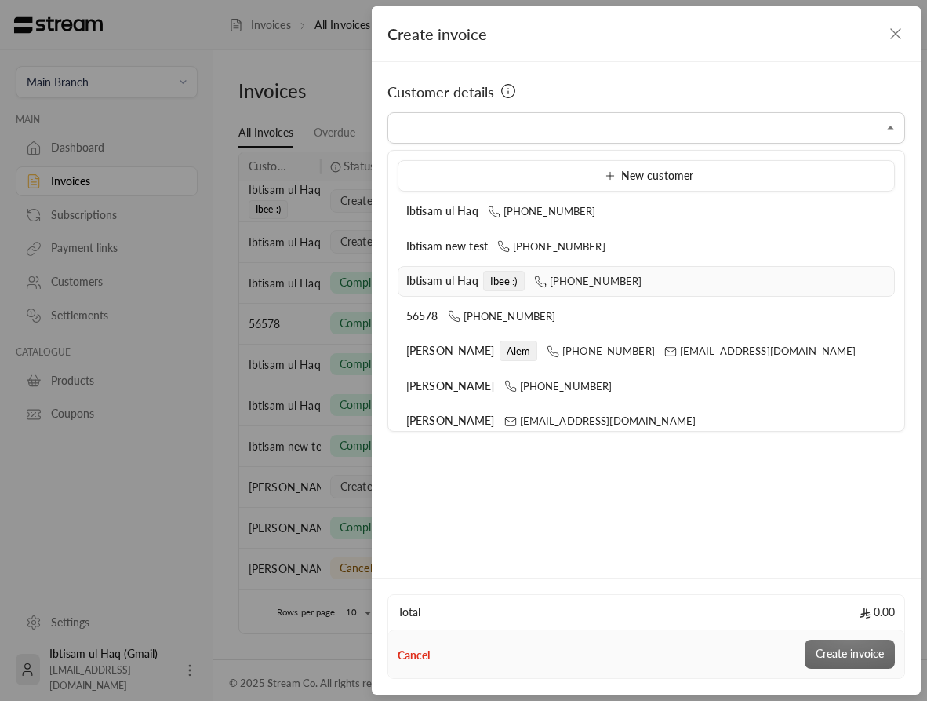
click at [631, 279] on span "[PHONE_NUMBER]" at bounding box center [593, 281] width 118 height 13
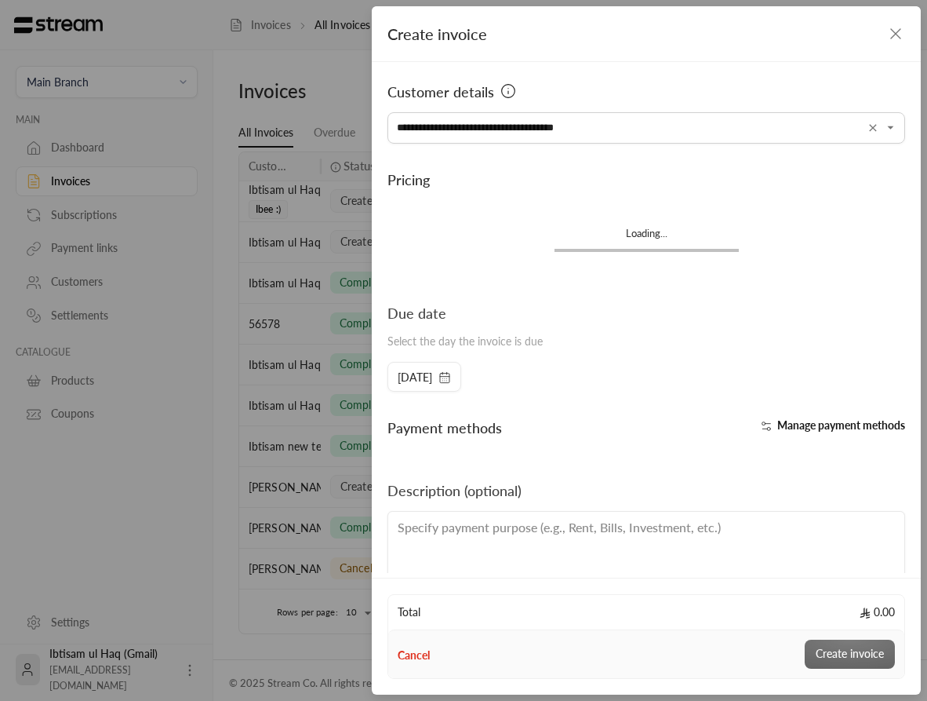
type input "**********"
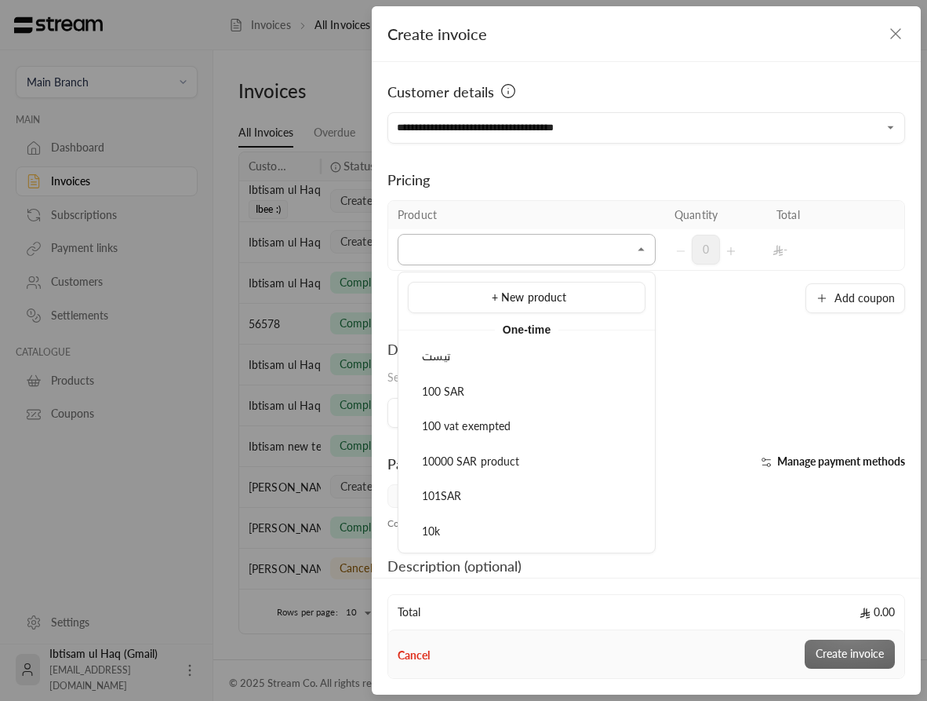
click at [526, 246] on input "Select customer" at bounding box center [527, 249] width 258 height 27
click at [517, 465] on span "10000 SAR product" at bounding box center [471, 460] width 98 height 13
type input "**********"
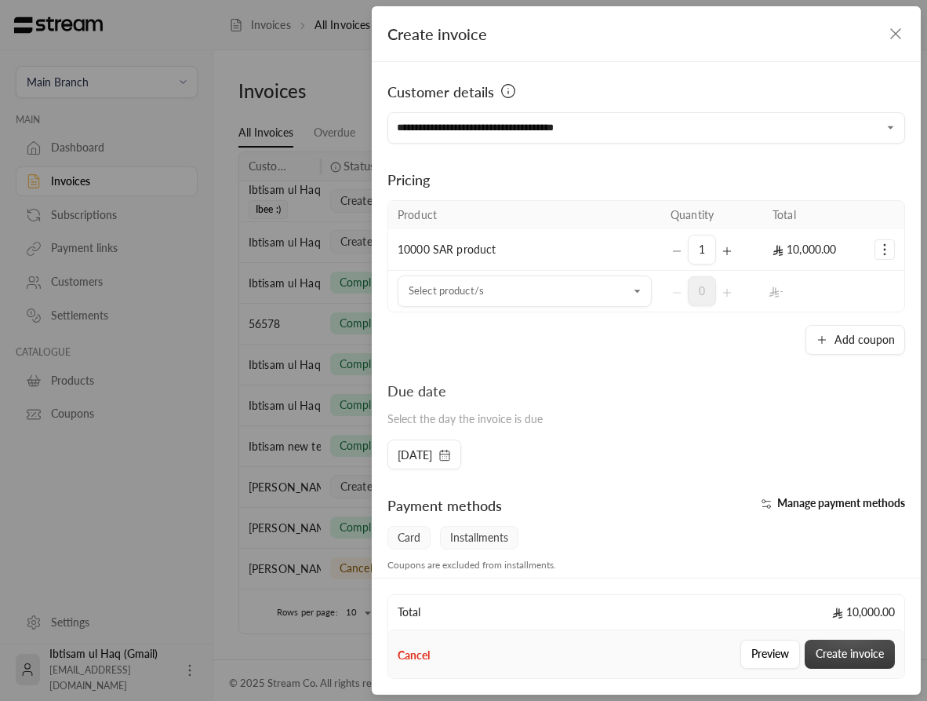
click at [852, 652] on button "Create invoice" at bounding box center [850, 653] width 90 height 29
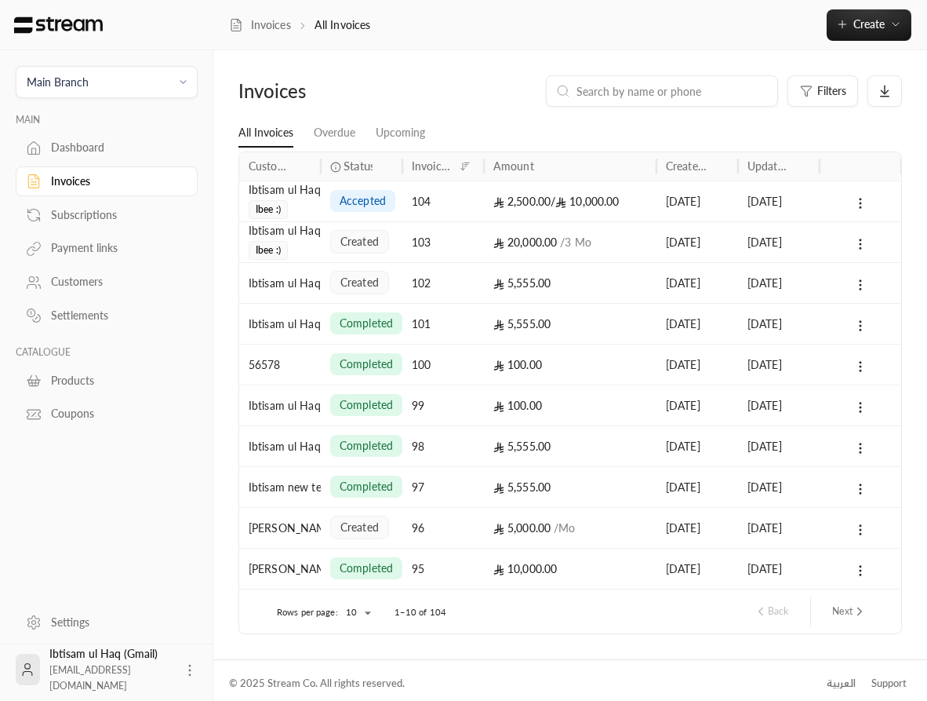
click at [614, 191] on div "2,500.00 / 10,000.00" at bounding box center [570, 201] width 154 height 40
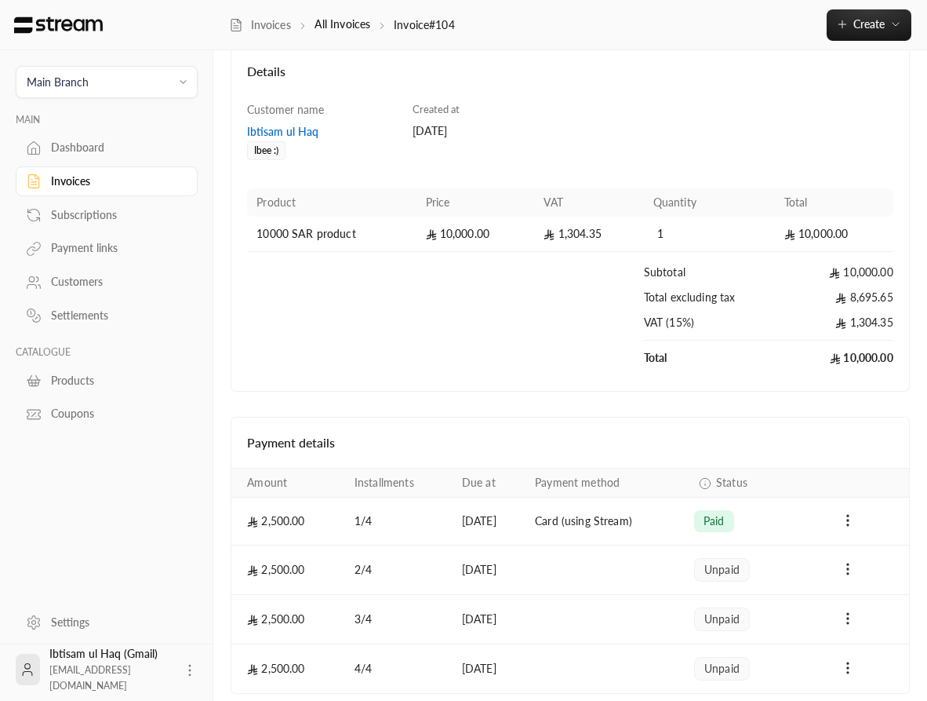
scroll to position [158, 0]
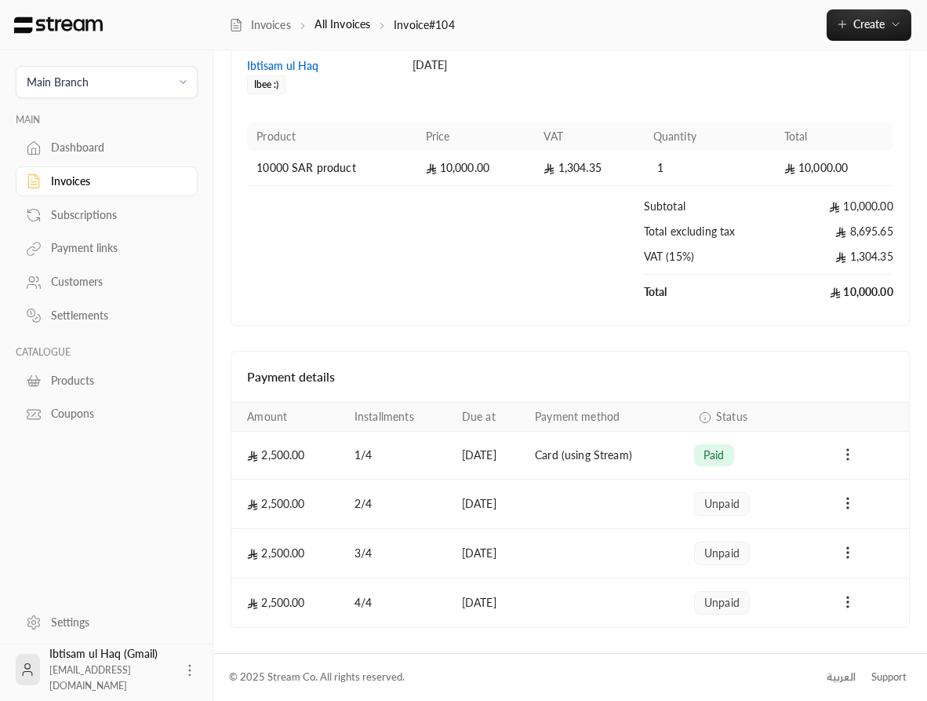
click at [849, 452] on icon "Payments" at bounding box center [848, 454] width 16 height 16
click at [854, 522] on li "Refund" at bounding box center [858, 523] width 96 height 28
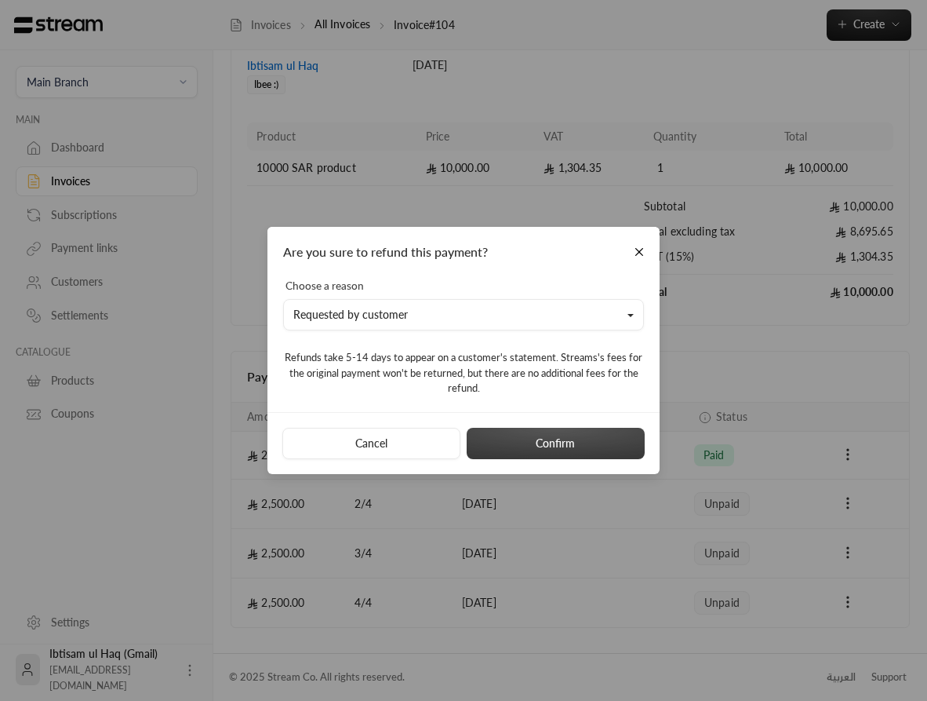
click at [548, 442] on button "Confirm" at bounding box center [556, 443] width 178 height 31
